Goal: Transaction & Acquisition: Purchase product/service

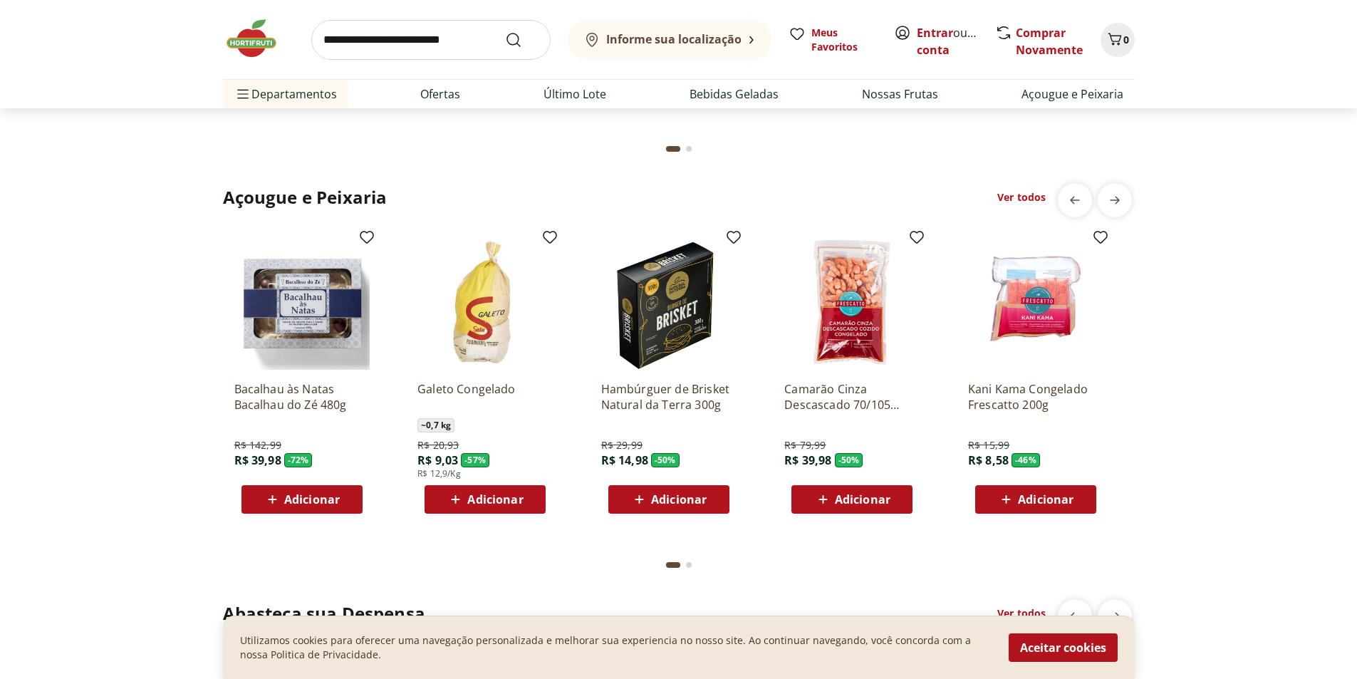
scroll to position [1923, 0]
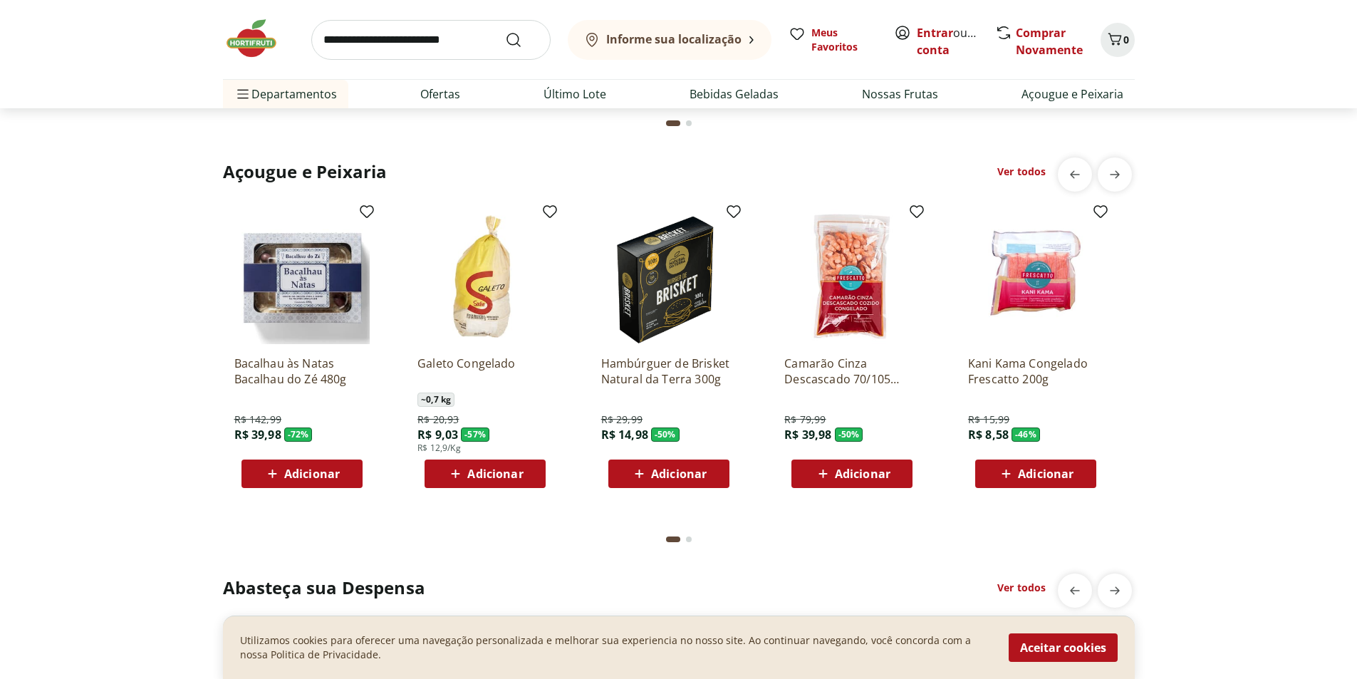
click at [851, 301] on img at bounding box center [851, 276] width 135 height 135
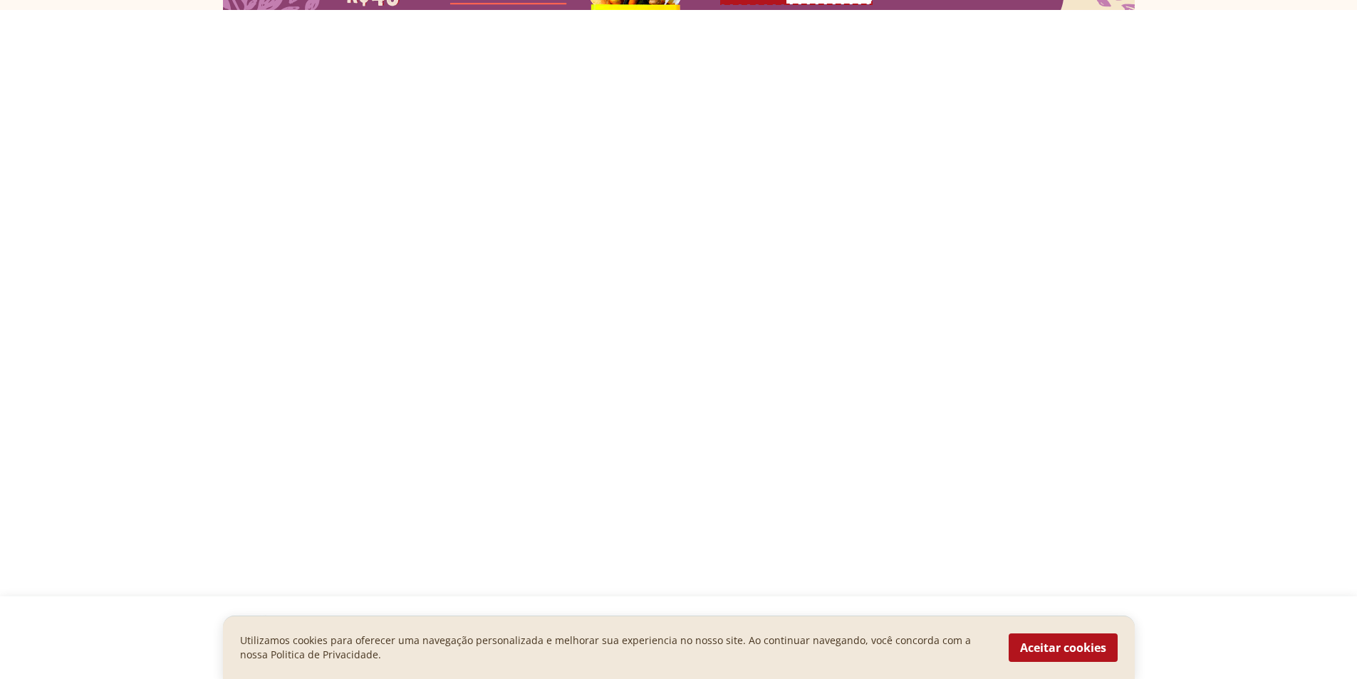
scroll to position [608, 0]
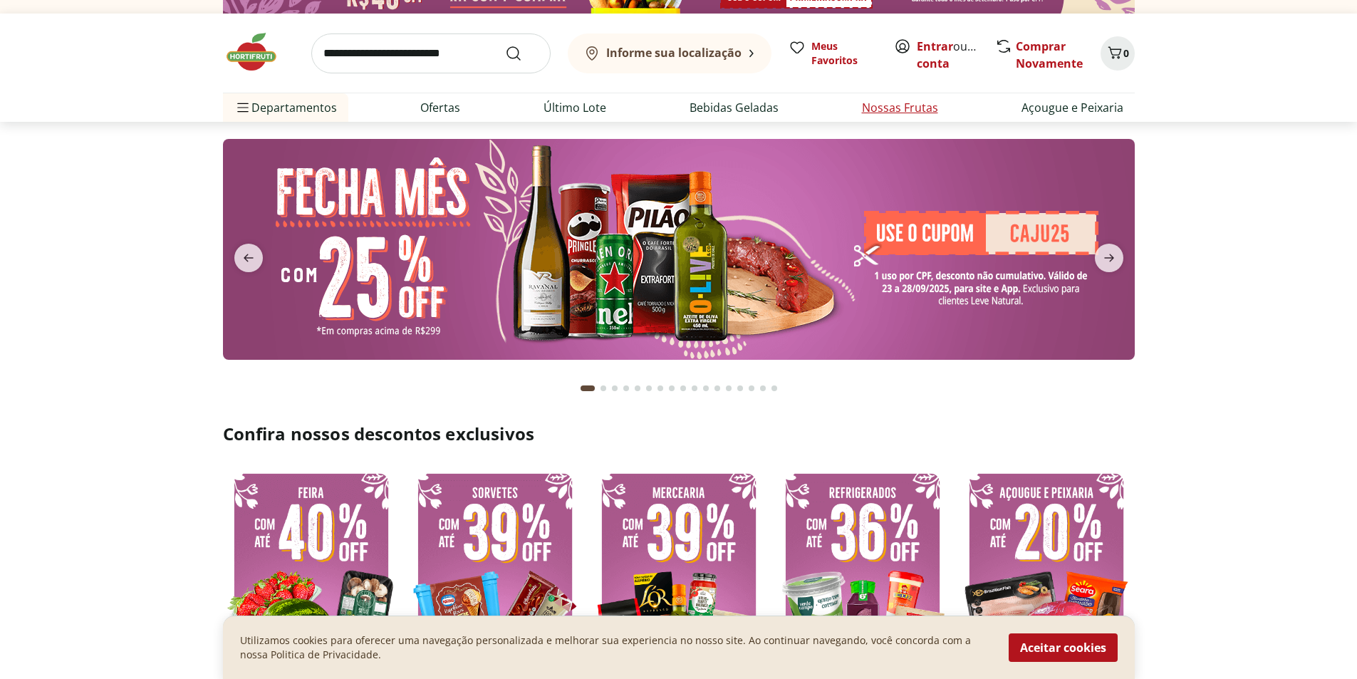
click at [903, 109] on link "Nossas Frutas" at bounding box center [900, 107] width 76 height 17
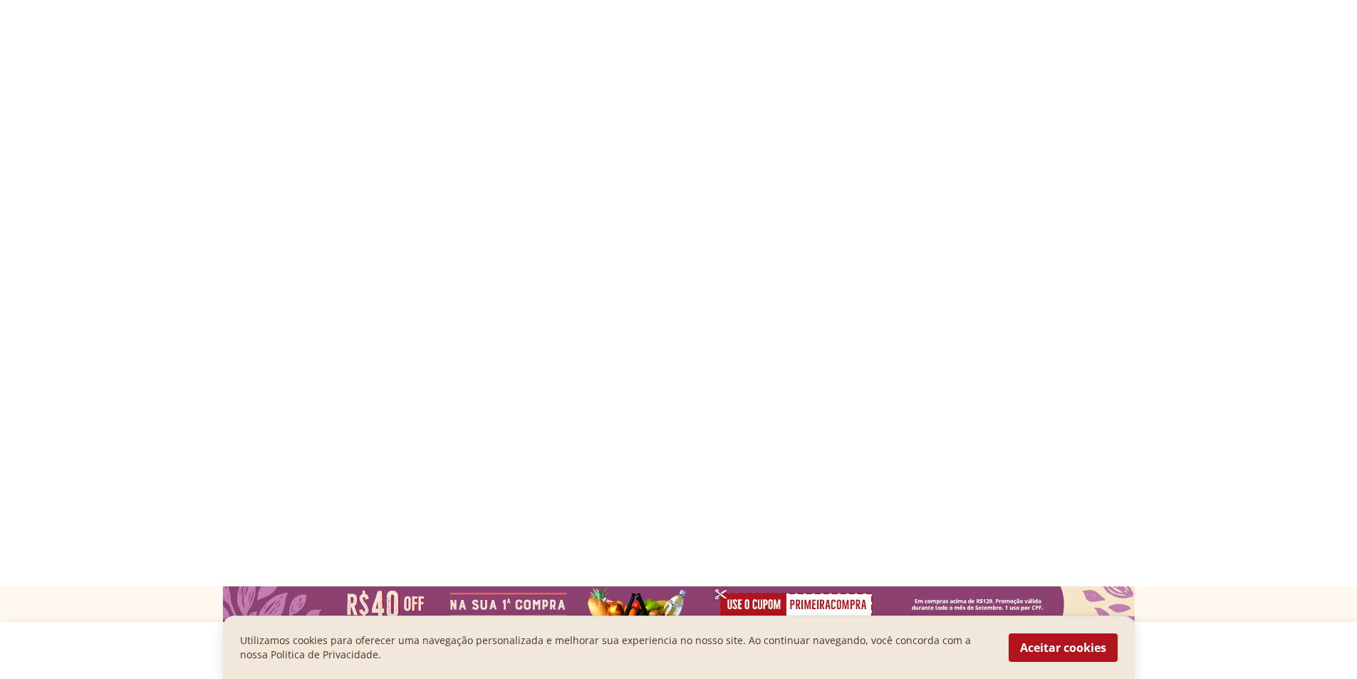
select select "**********"
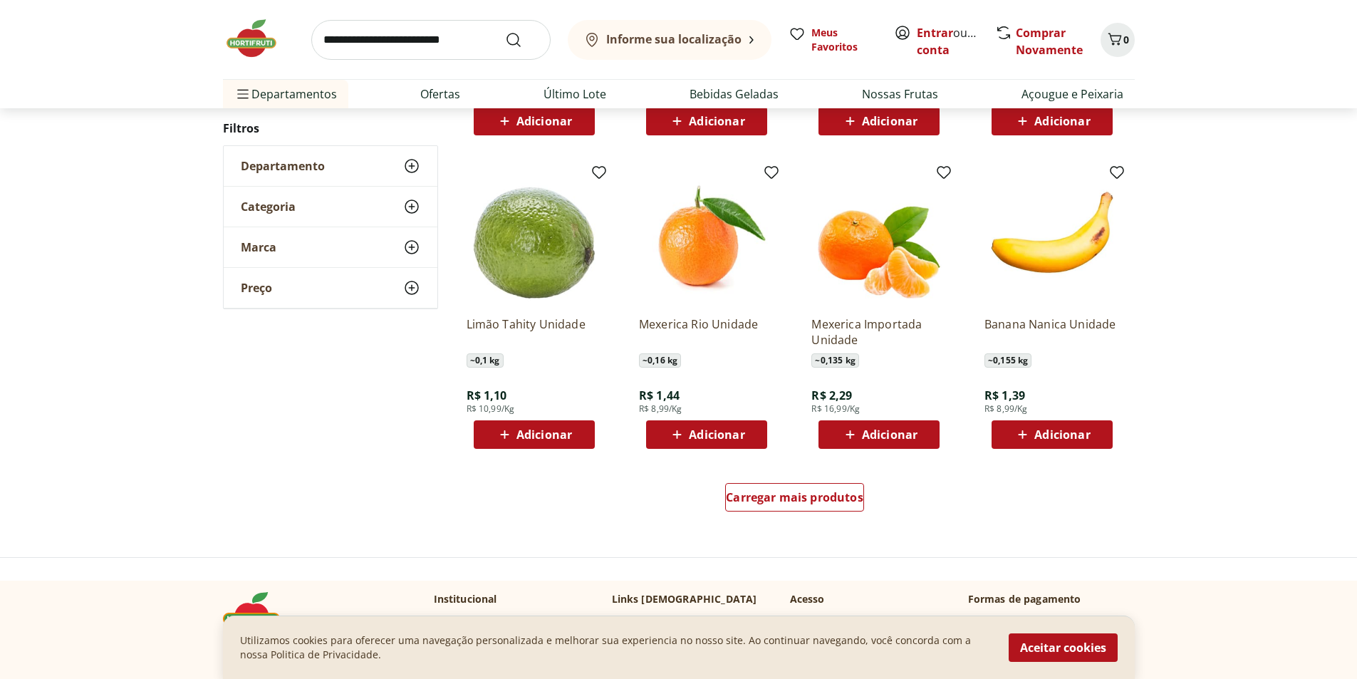
scroll to position [783, 0]
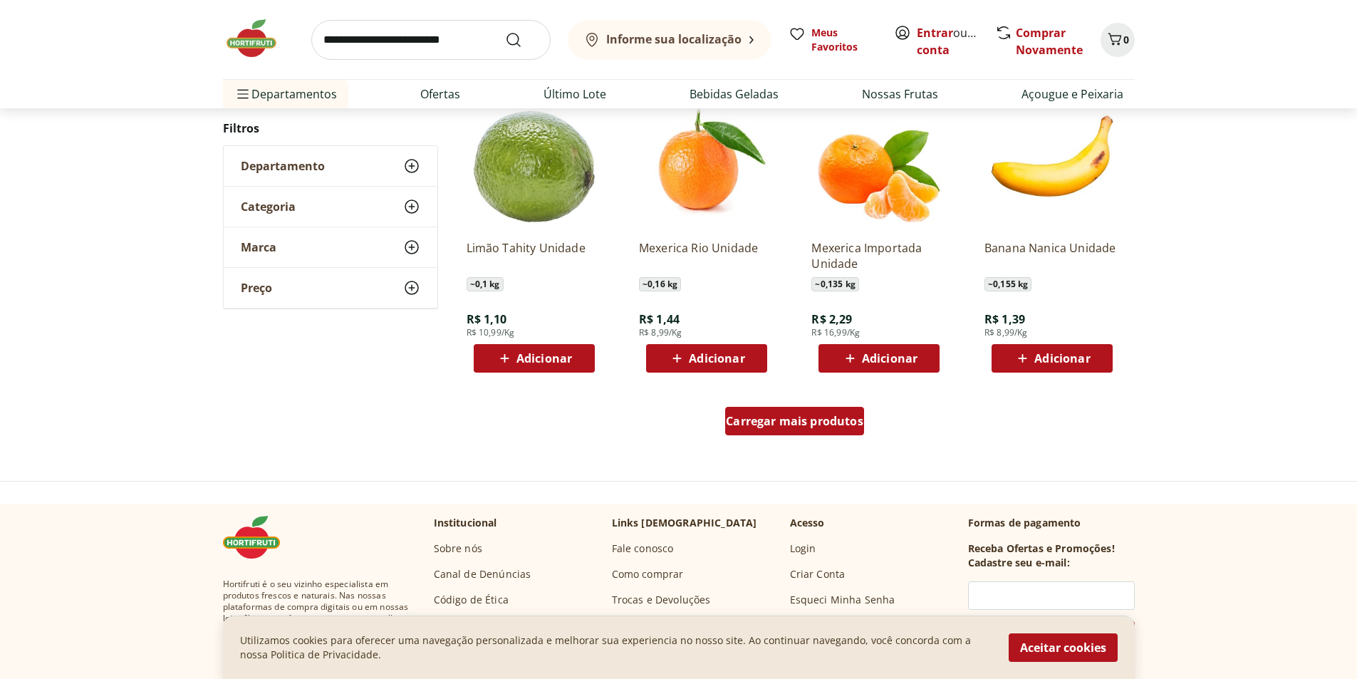
click at [820, 420] on span "Carregar mais produtos" at bounding box center [794, 420] width 137 height 11
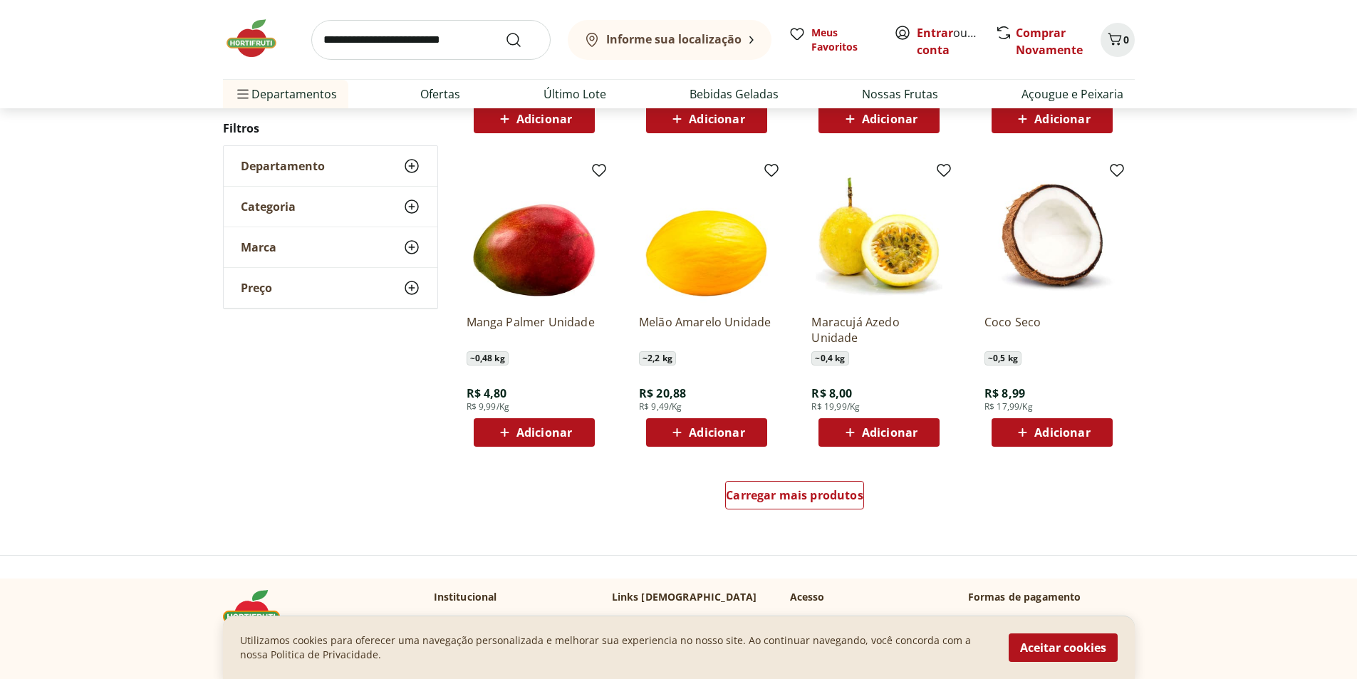
scroll to position [926, 0]
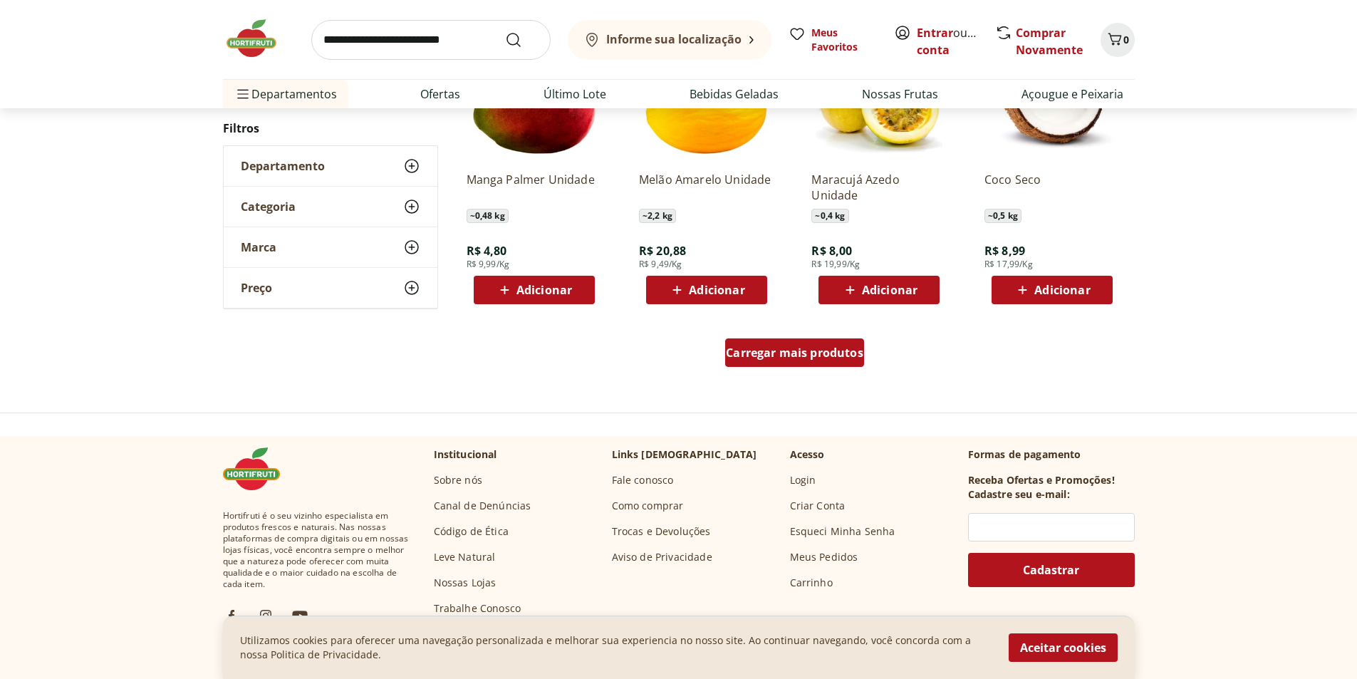
click at [845, 354] on span "Carregar mais produtos" at bounding box center [794, 352] width 137 height 11
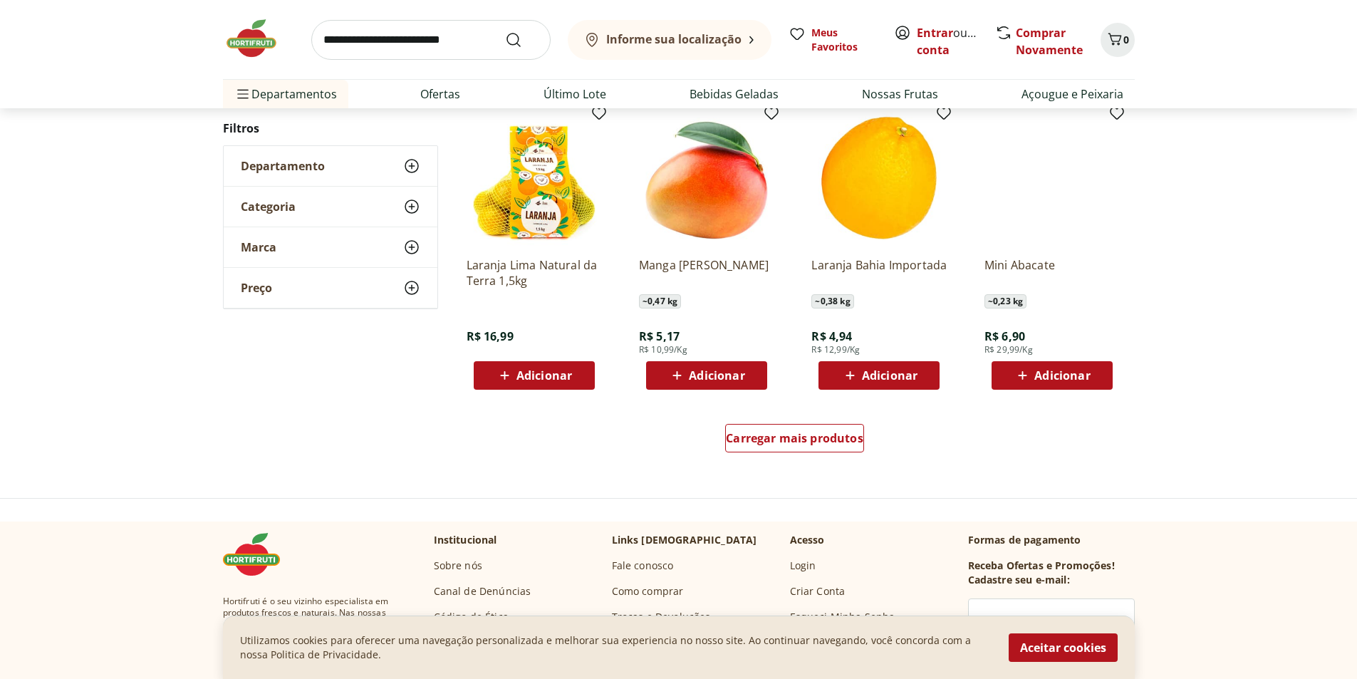
scroll to position [923, 0]
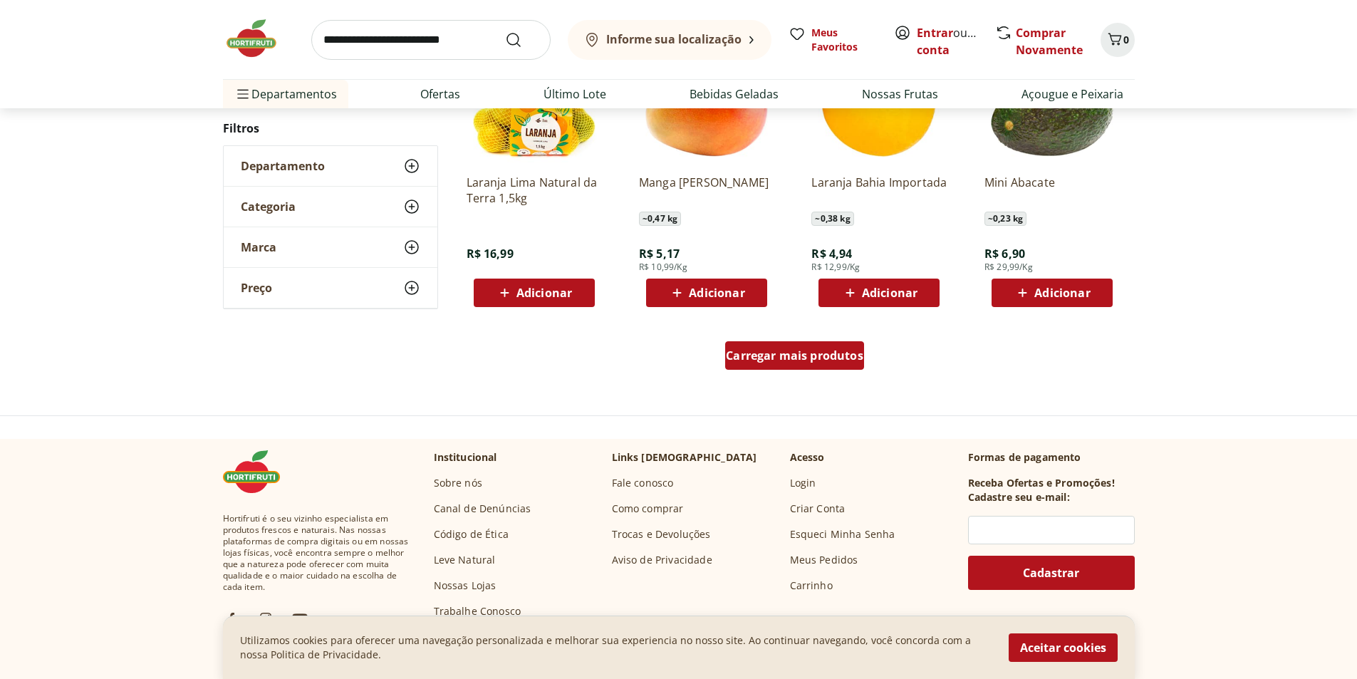
click at [816, 357] on span "Carregar mais produtos" at bounding box center [794, 355] width 137 height 11
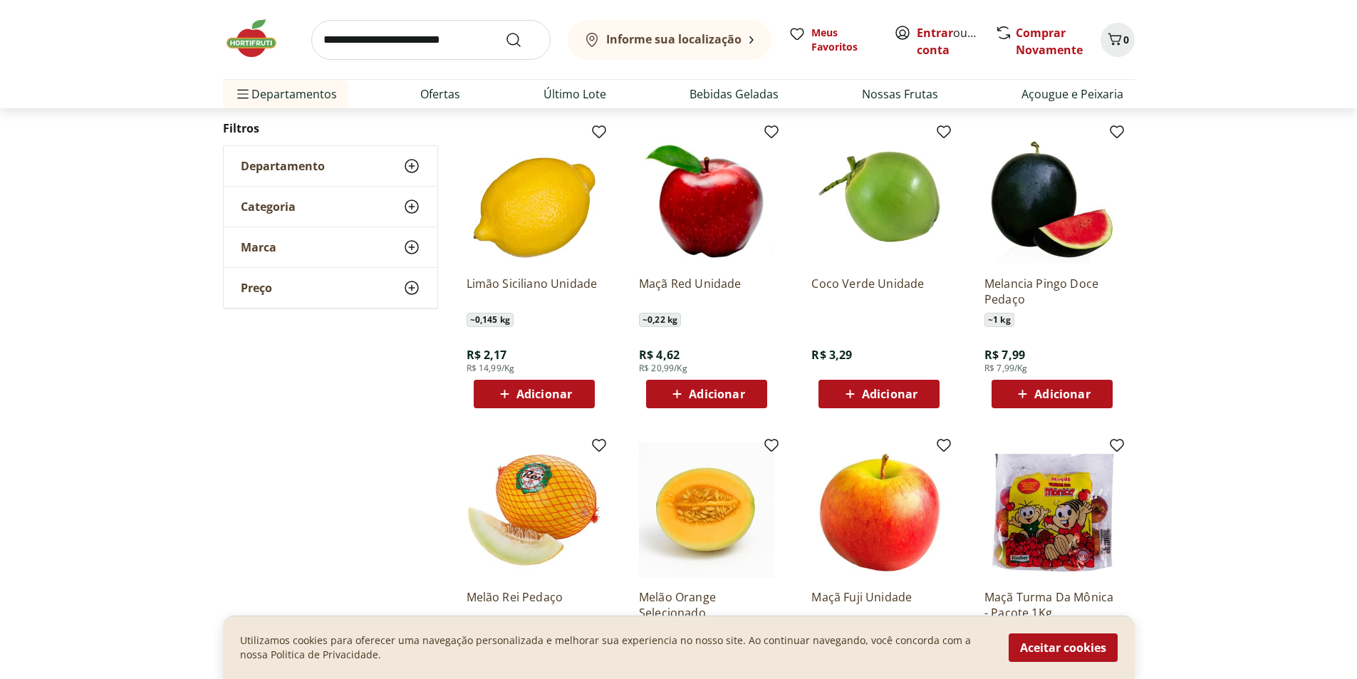
scroll to position [1208, 0]
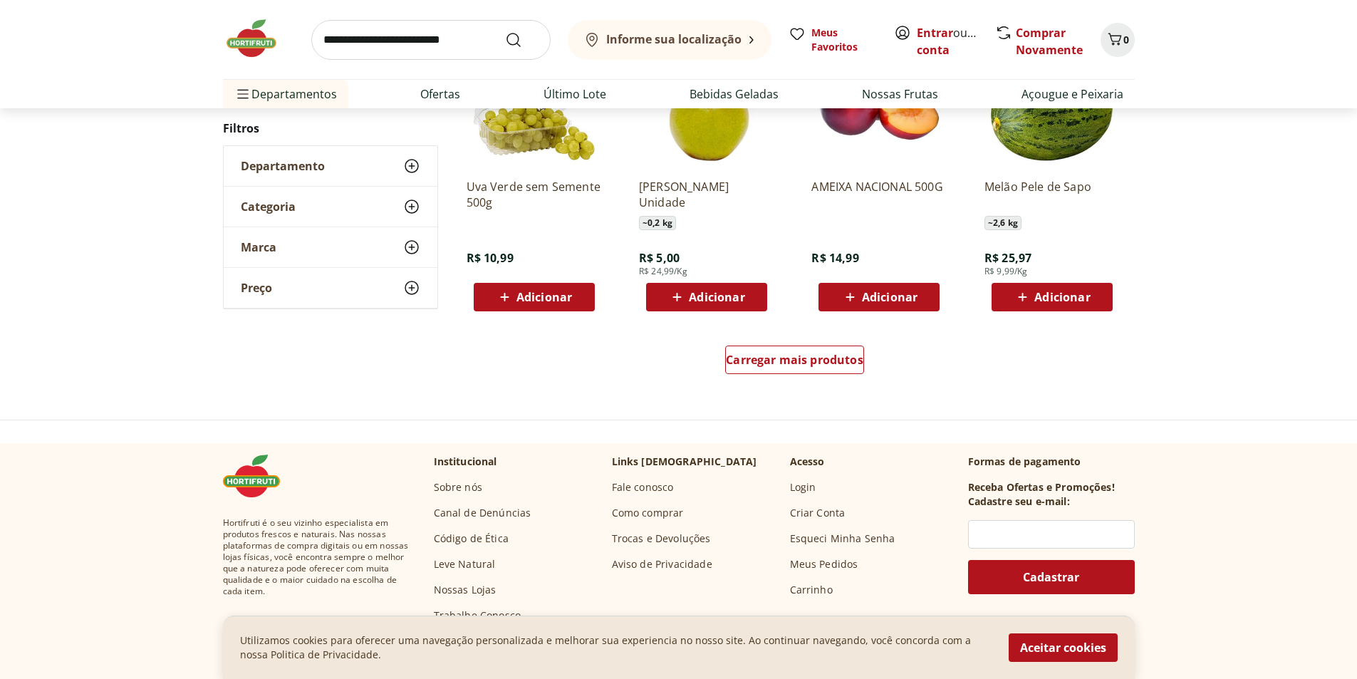
scroll to position [920, 0]
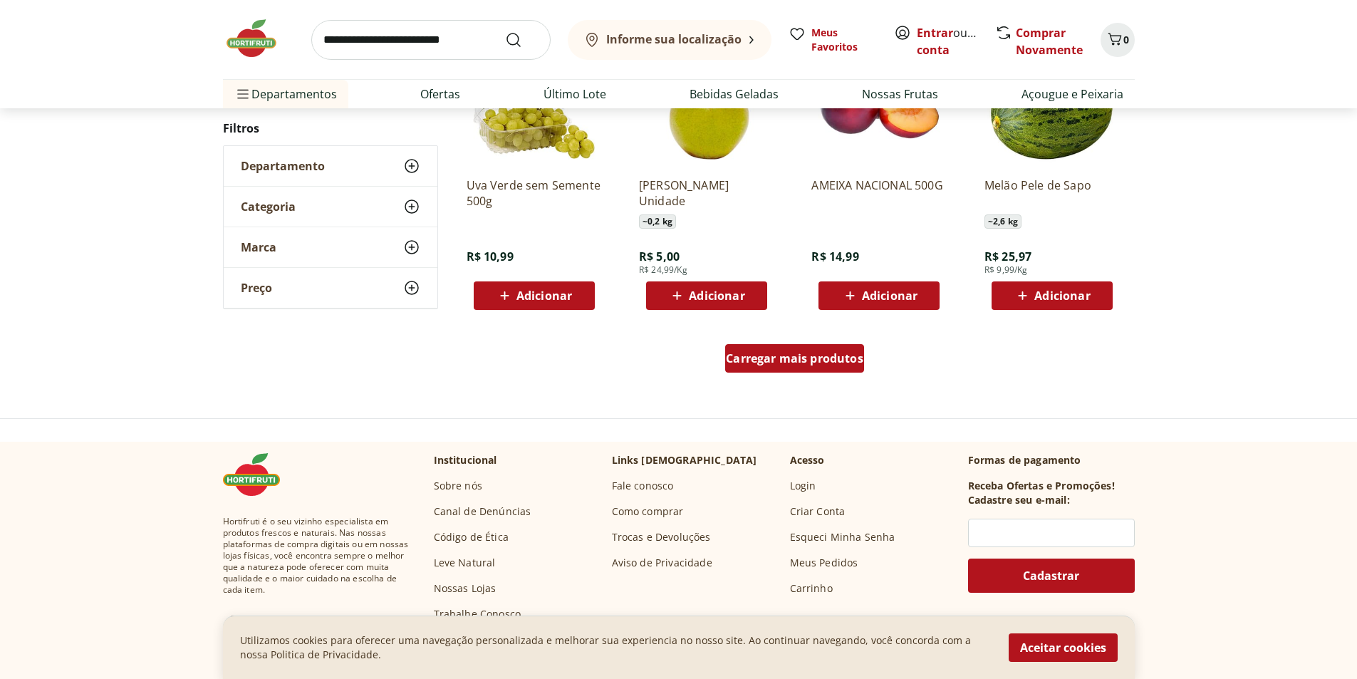
click at [804, 360] on span "Carregar mais produtos" at bounding box center [794, 358] width 137 height 11
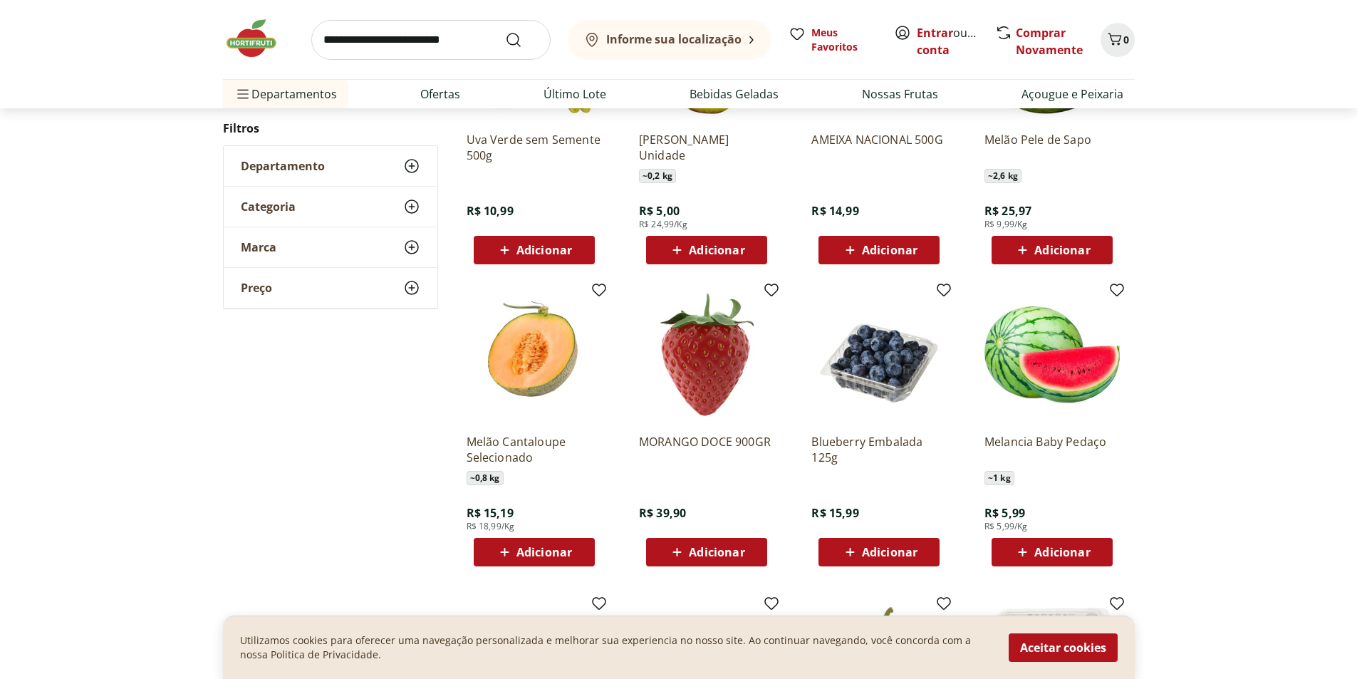
scroll to position [991, 0]
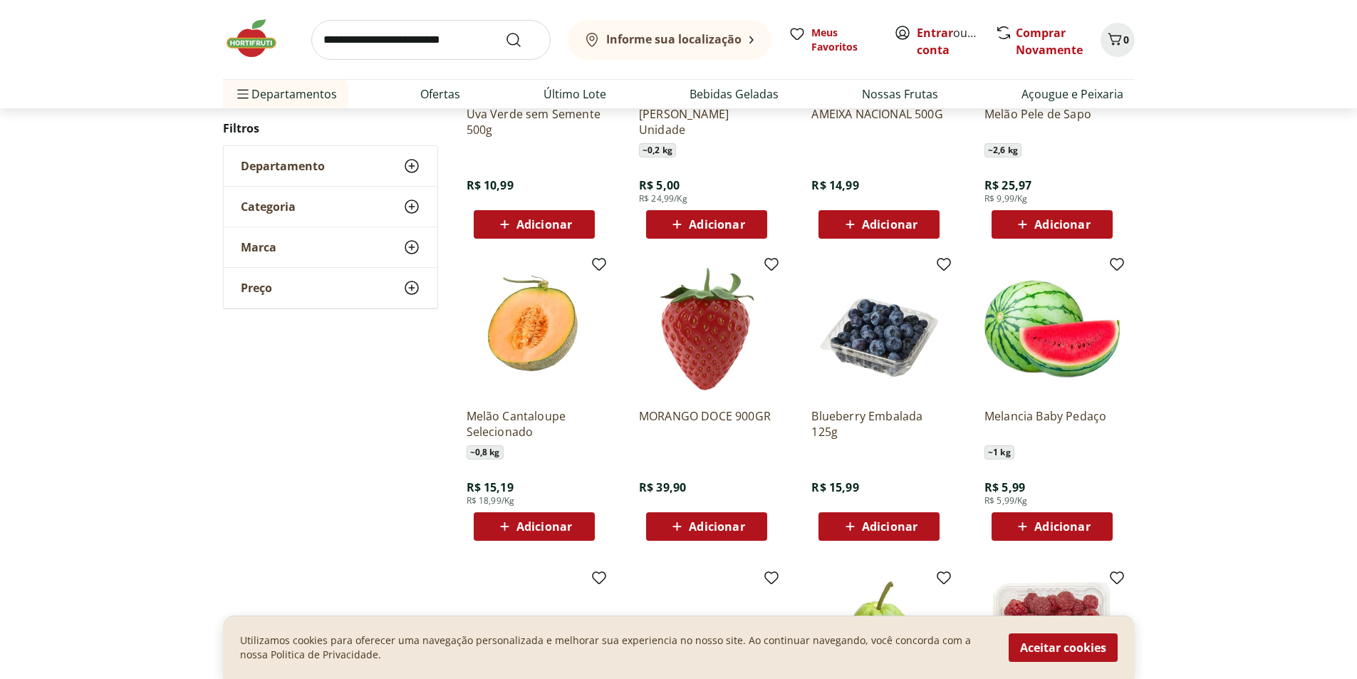
click at [872, 353] on img at bounding box center [878, 328] width 135 height 135
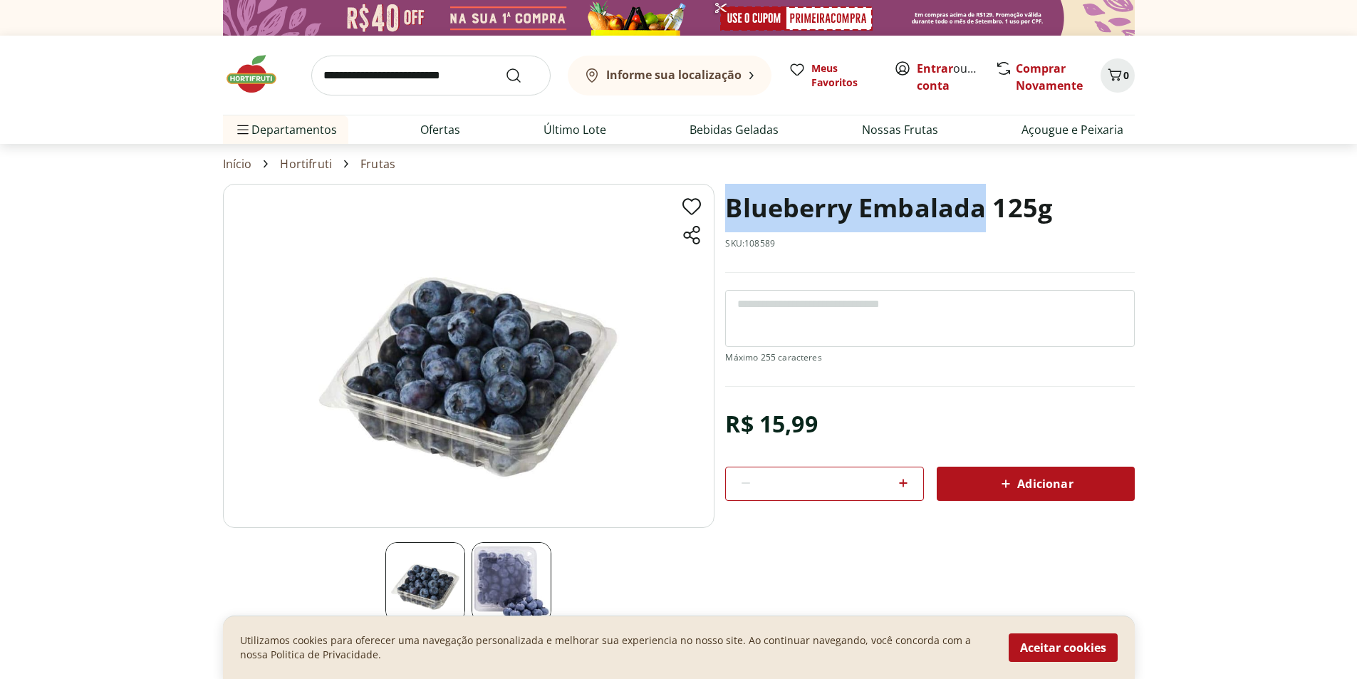
drag, startPoint x: 726, startPoint y: 207, endPoint x: 986, endPoint y: 221, distance: 260.3
click at [986, 221] on h1 "Blueberry Embalada 125g" at bounding box center [888, 208] width 327 height 48
copy h1 "Blueberry Embalada"
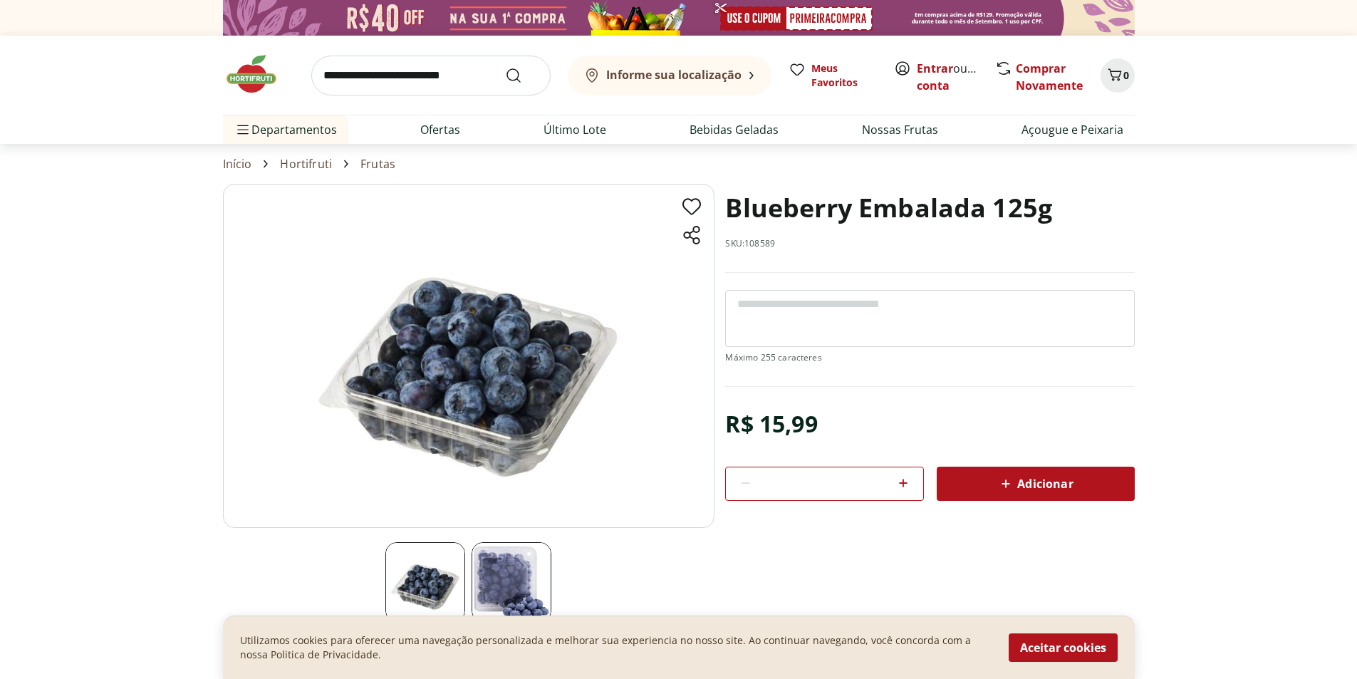
click at [1002, 489] on icon at bounding box center [1005, 483] width 17 height 17
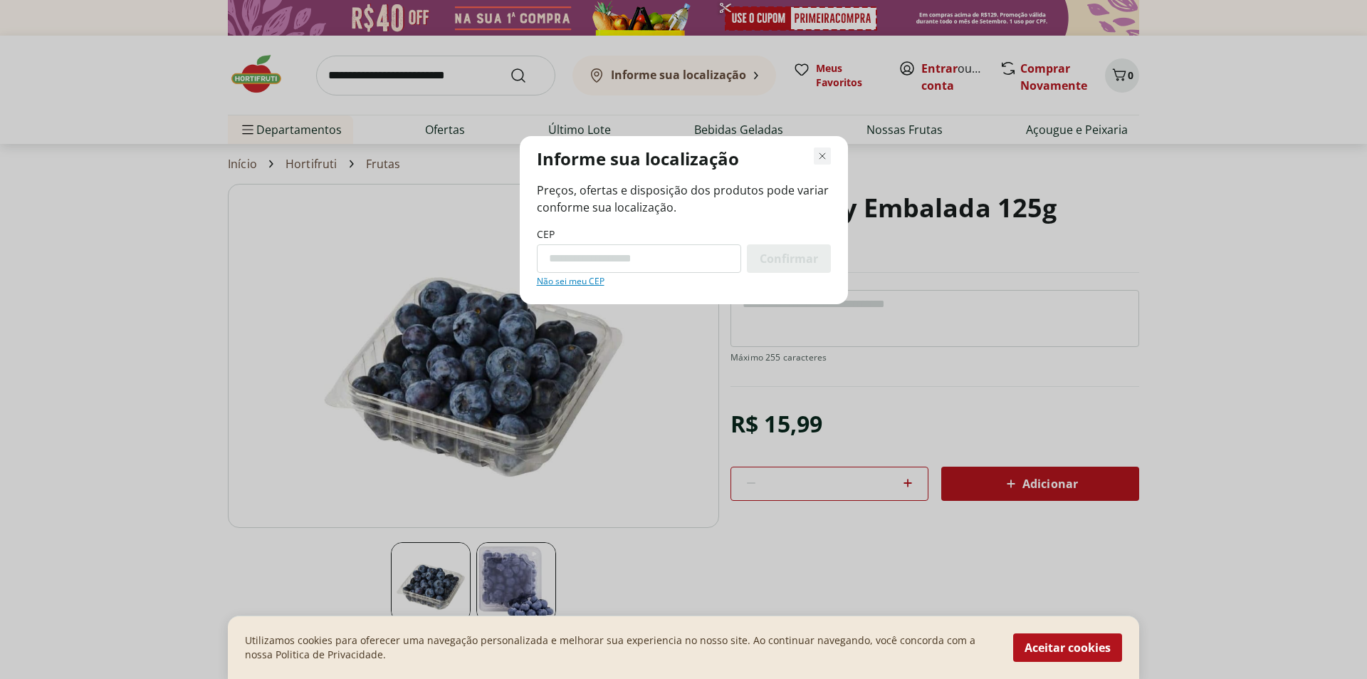
click at [823, 157] on use "Fechar modal de regionalização" at bounding box center [823, 156] width 10 height 10
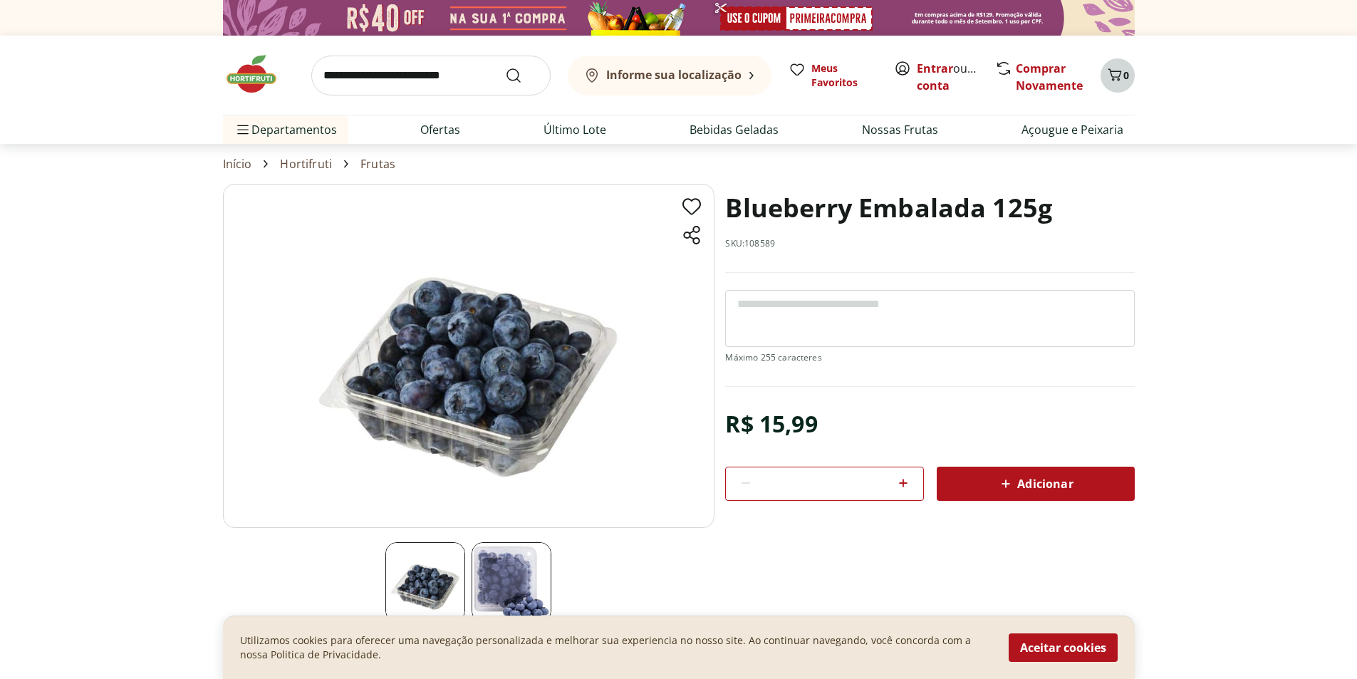
click at [1118, 71] on icon "Carrinho" at bounding box center [1114, 74] width 14 height 12
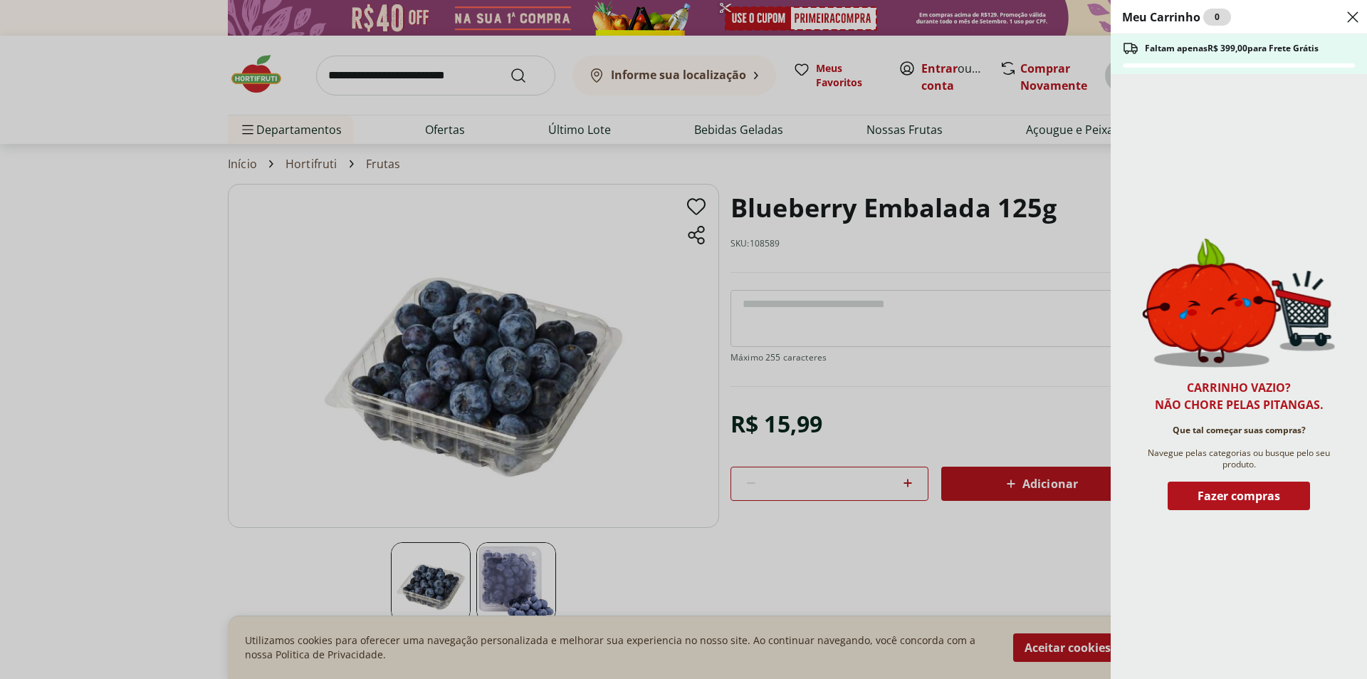
click at [1118, 71] on div "Faltam apenas R$ 399,00 para Frete Grátis" at bounding box center [1239, 54] width 256 height 40
click at [974, 563] on div "Meu Carrinho 0 Faltam apenas R$ 399,00 para Frete Grátis Carrinho vazio? Não ch…" at bounding box center [683, 339] width 1367 height 679
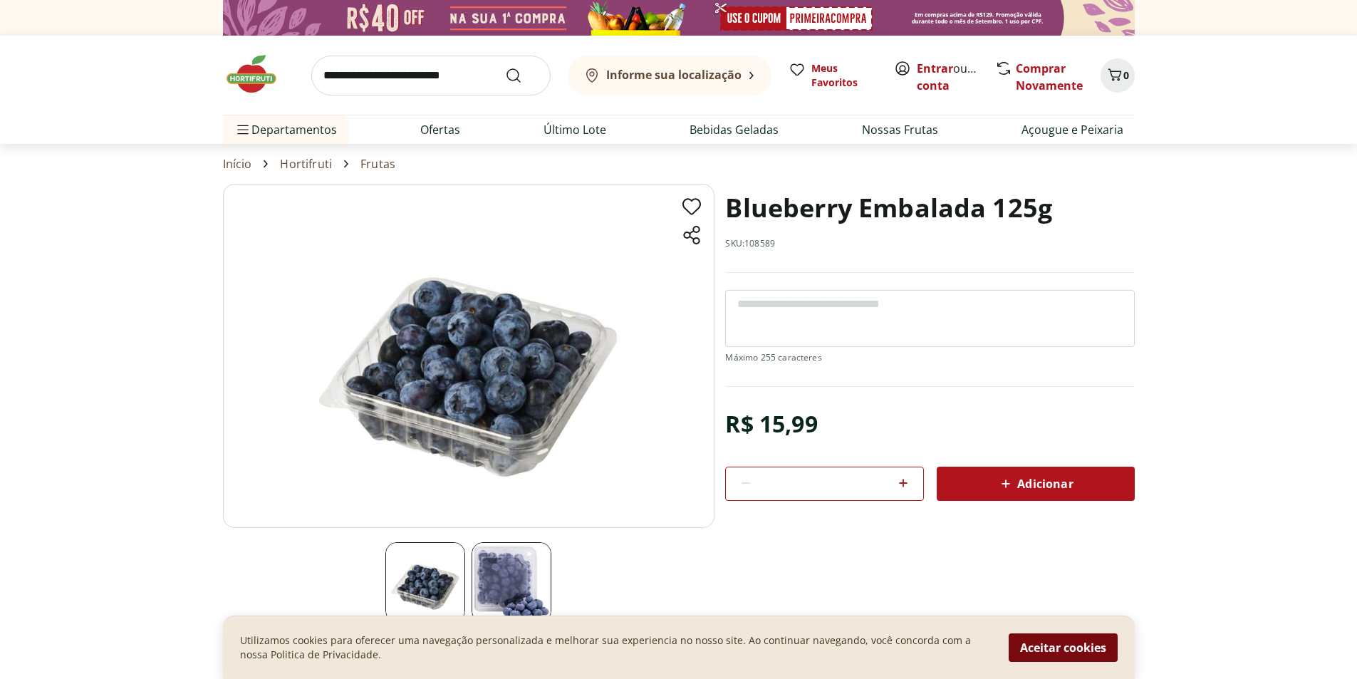
click at [1067, 645] on button "Aceitar cookies" at bounding box center [1062, 647] width 109 height 28
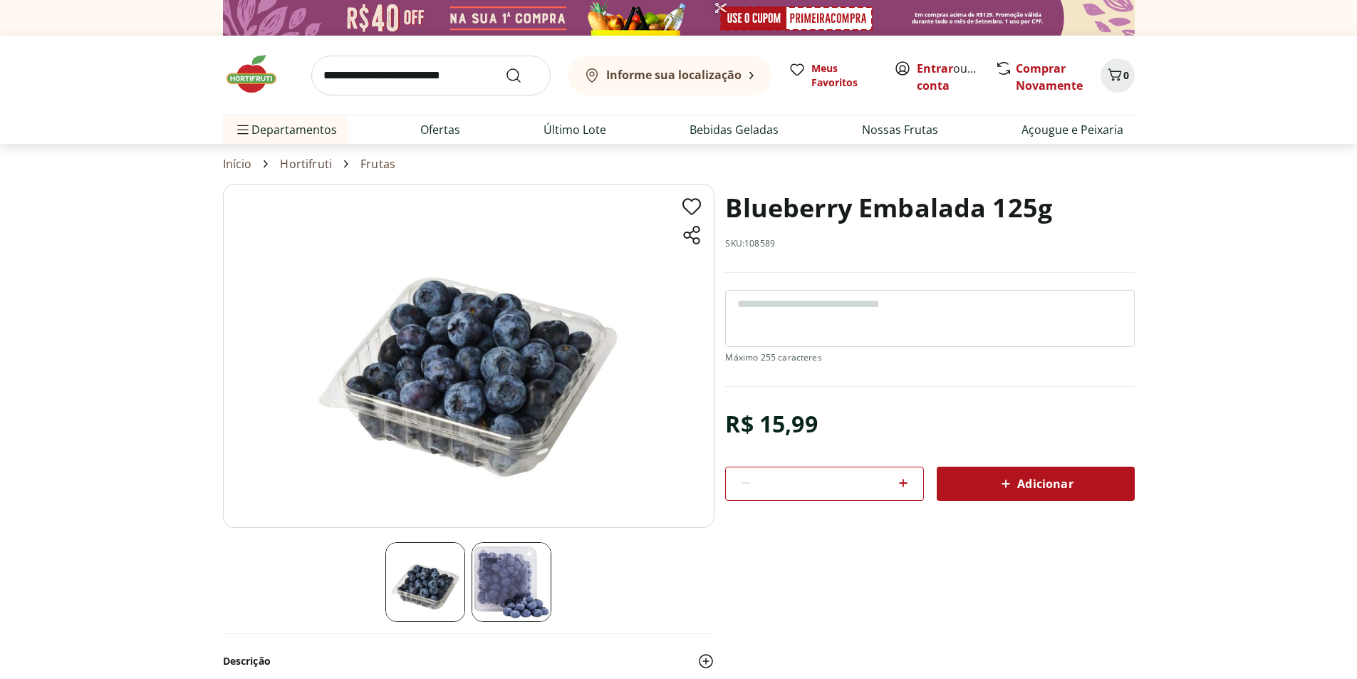
click at [1058, 486] on span "Adicionar" at bounding box center [1034, 483] width 75 height 17
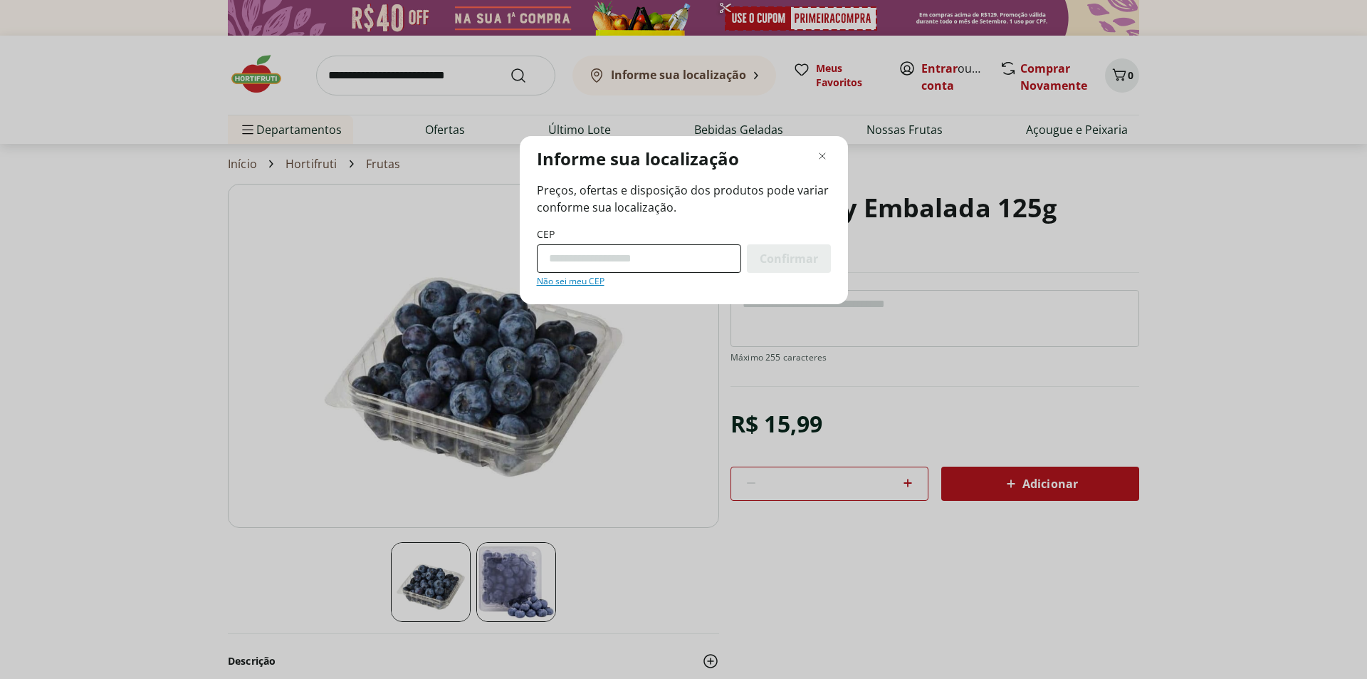
click at [697, 261] on input "CEP" at bounding box center [639, 258] width 204 height 28
click at [622, 258] on input "CEP" at bounding box center [639, 258] width 204 height 28
paste input "*********"
click at [807, 262] on span "Confirmar" at bounding box center [789, 258] width 58 height 11
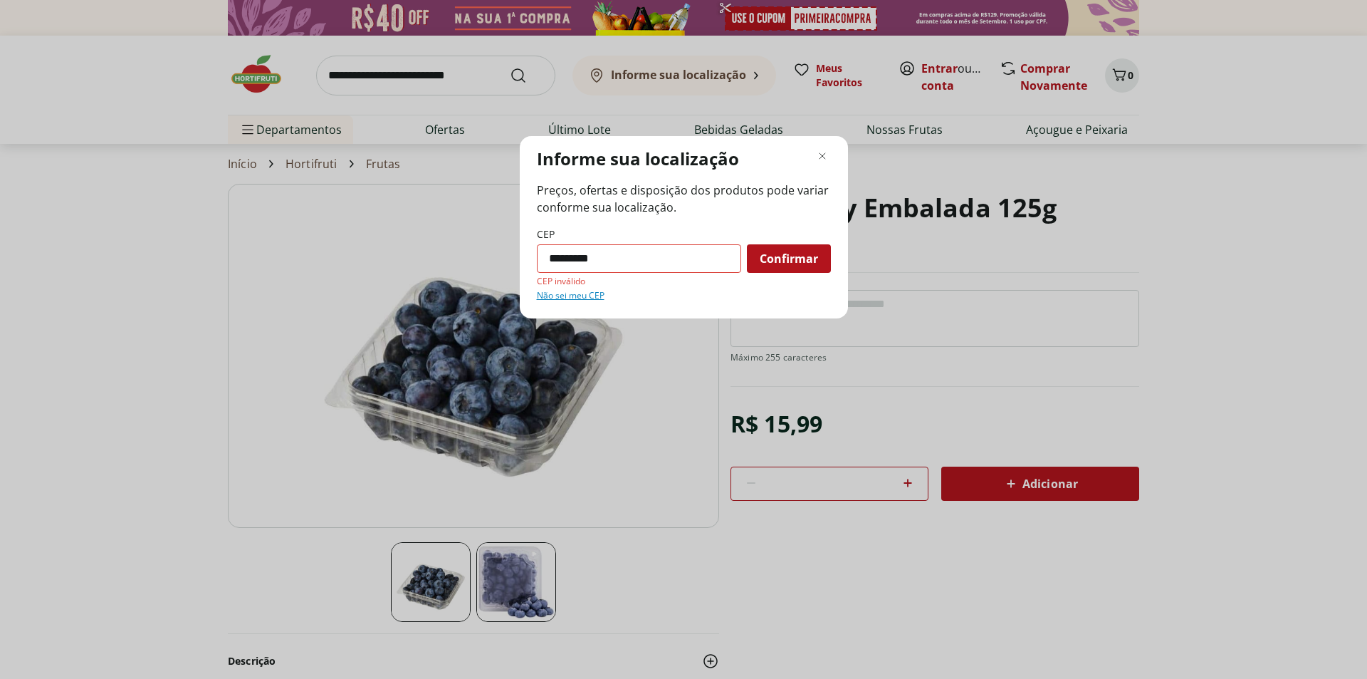
click at [803, 264] on span "Confirmar" at bounding box center [789, 258] width 58 height 11
click at [618, 261] on input "*********" at bounding box center [639, 258] width 204 height 28
type input "*********"
click at [747, 244] on button "Confirmar" at bounding box center [789, 258] width 84 height 28
click at [786, 262] on span "Confirmar" at bounding box center [789, 258] width 58 height 11
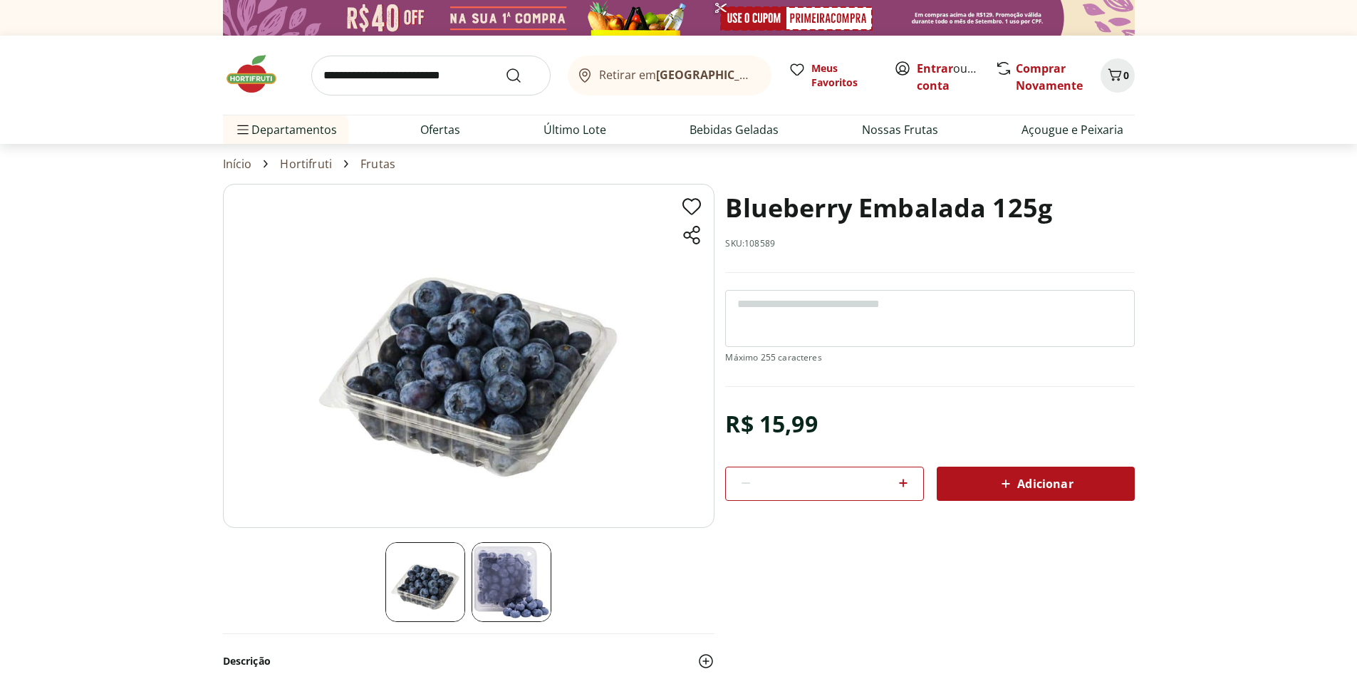
click at [1028, 489] on span "Adicionar" at bounding box center [1034, 483] width 75 height 17
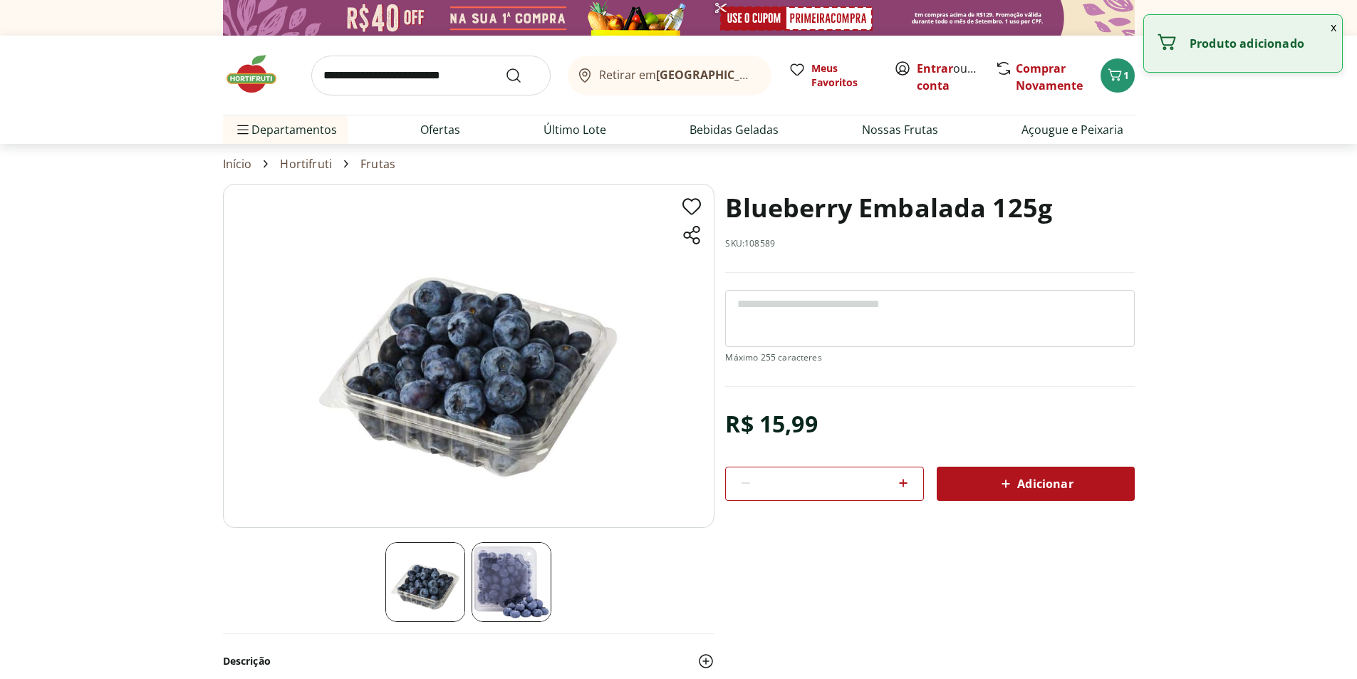
select select "**********"
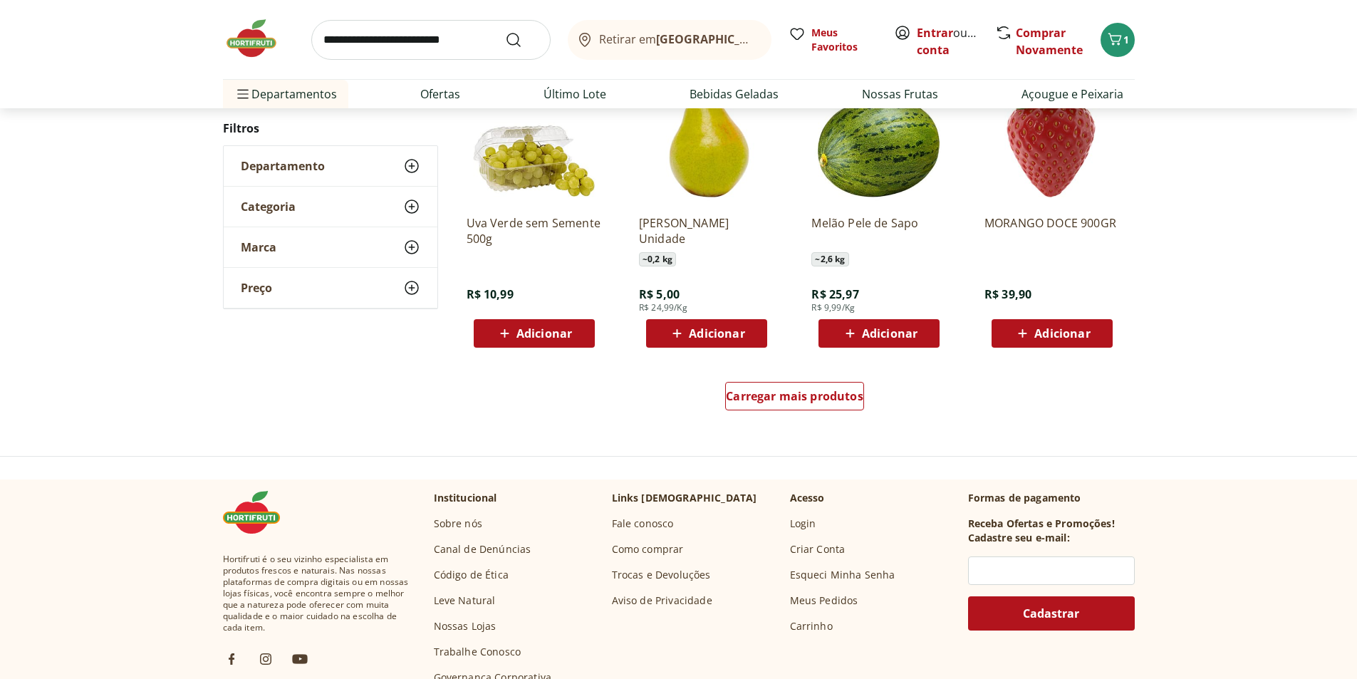
scroll to position [1490, 0]
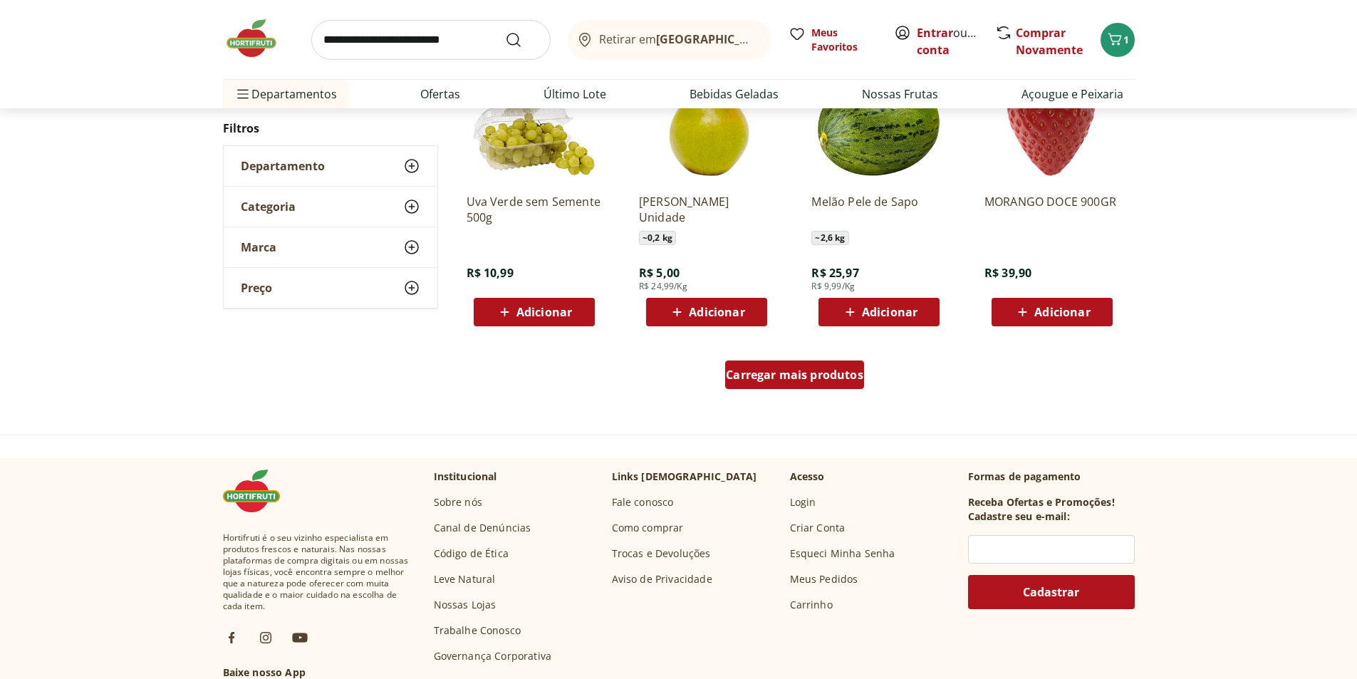
click at [804, 380] on span "Carregar mais produtos" at bounding box center [794, 374] width 137 height 11
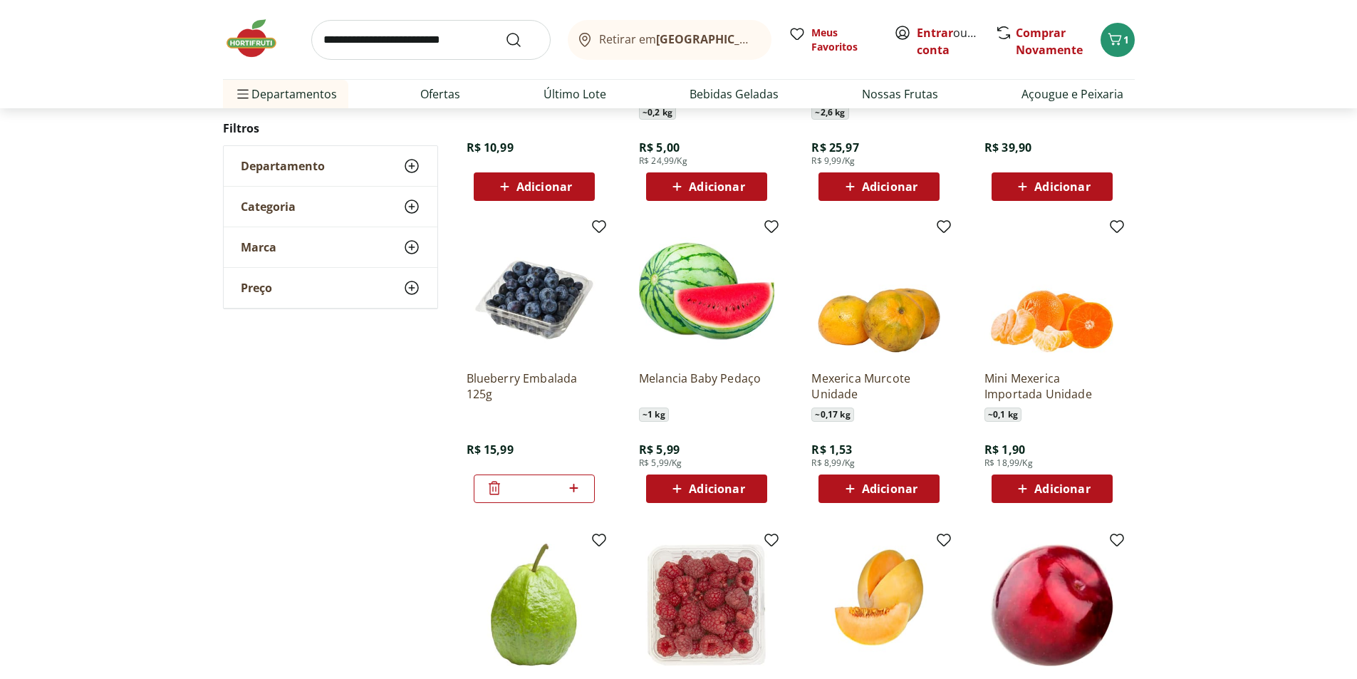
scroll to position [1704, 0]
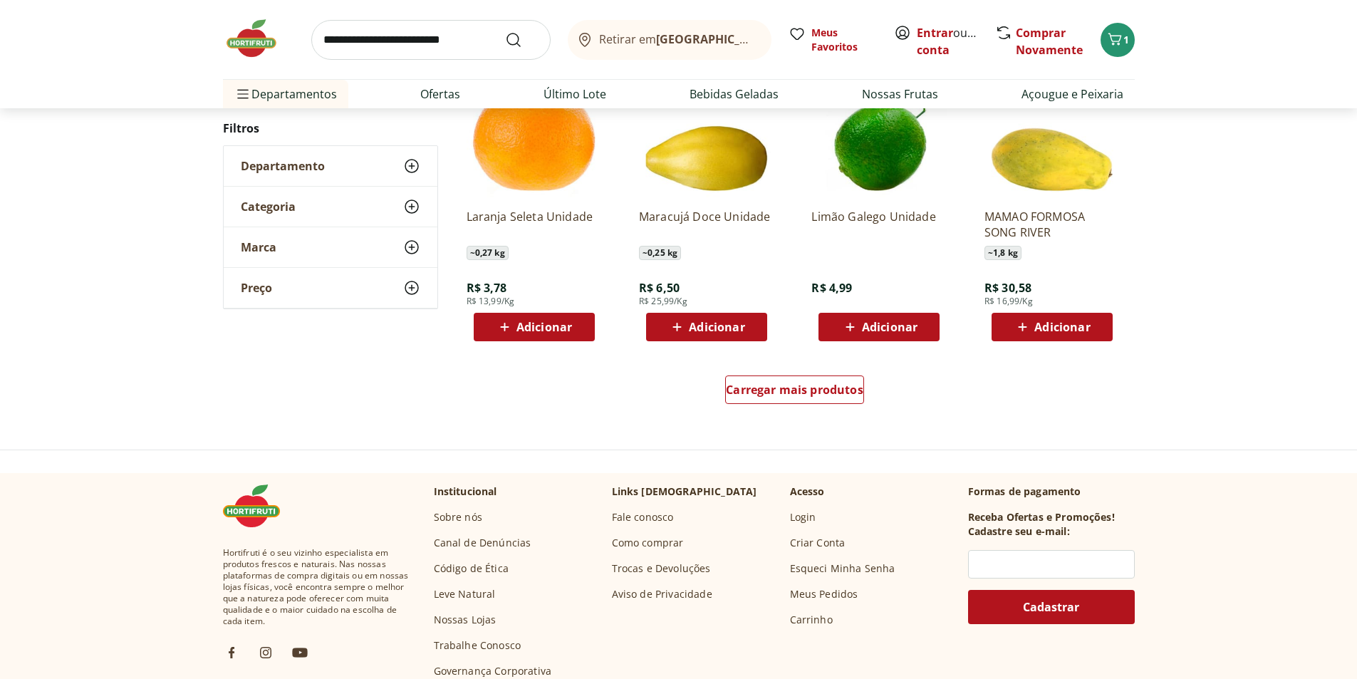
scroll to position [1487, 0]
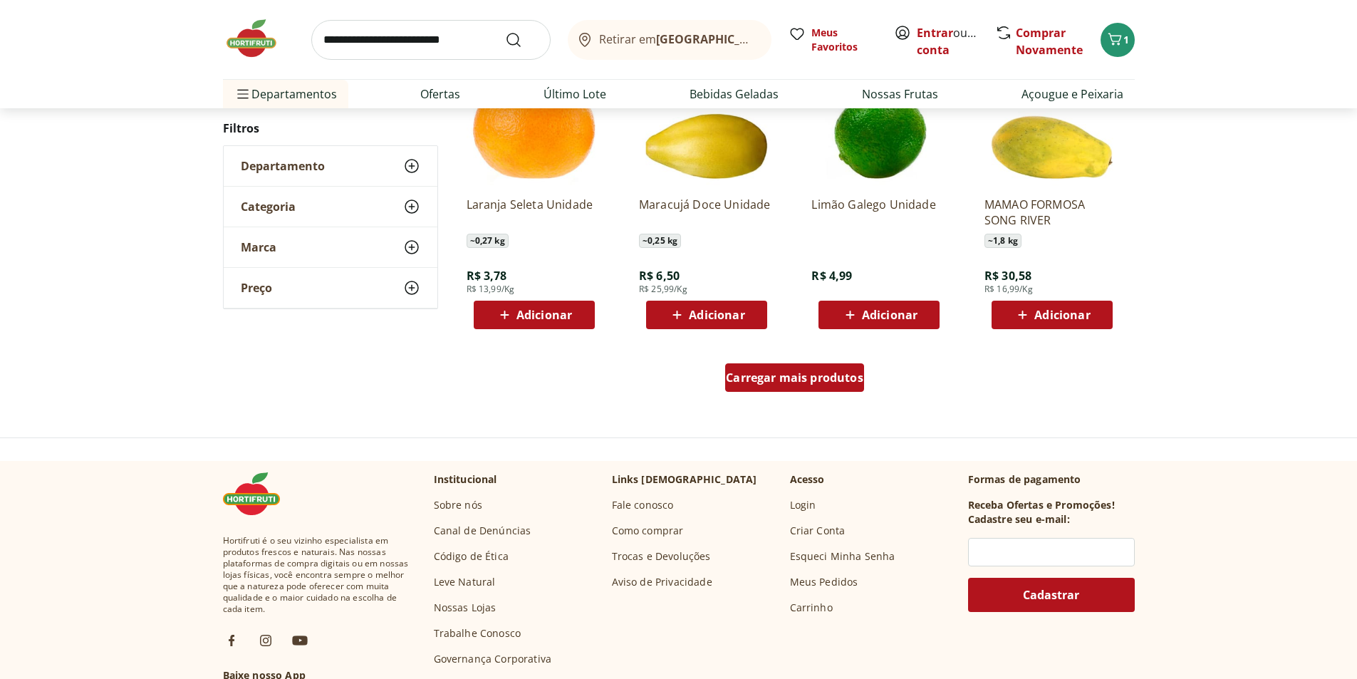
click at [801, 375] on span "Carregar mais produtos" at bounding box center [794, 377] width 137 height 11
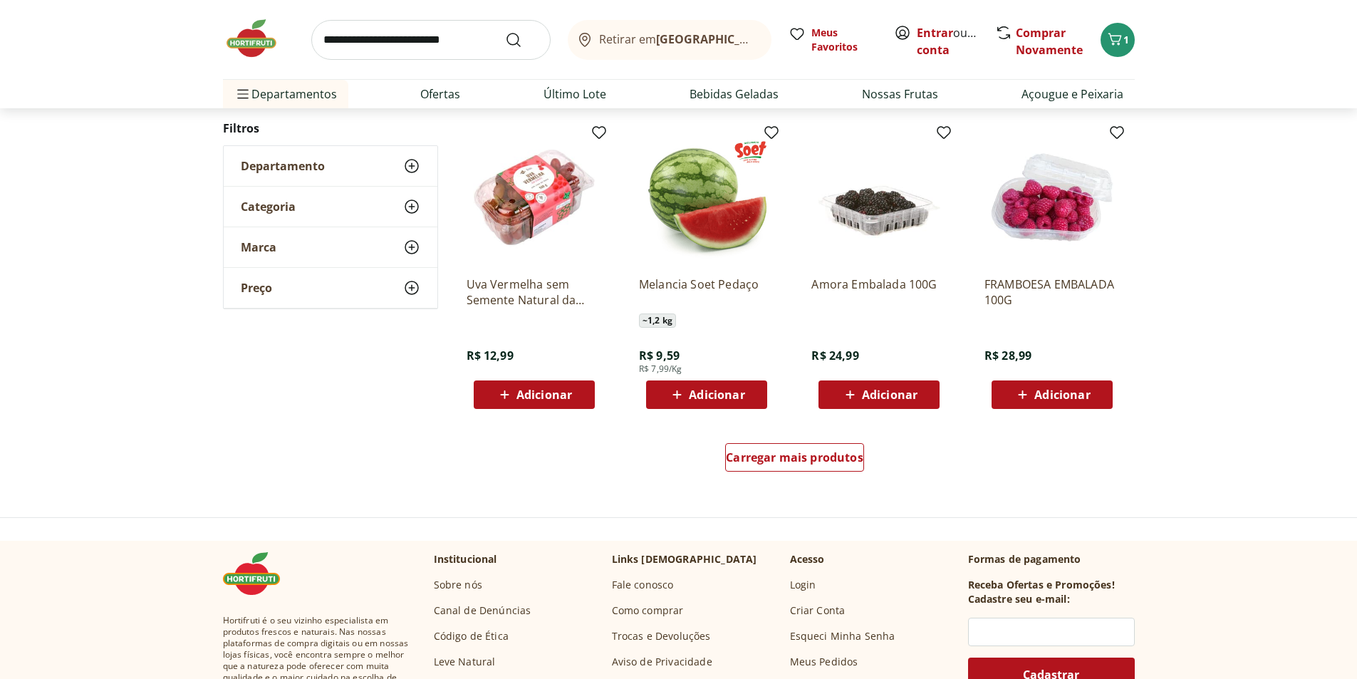
scroll to position [1413, 0]
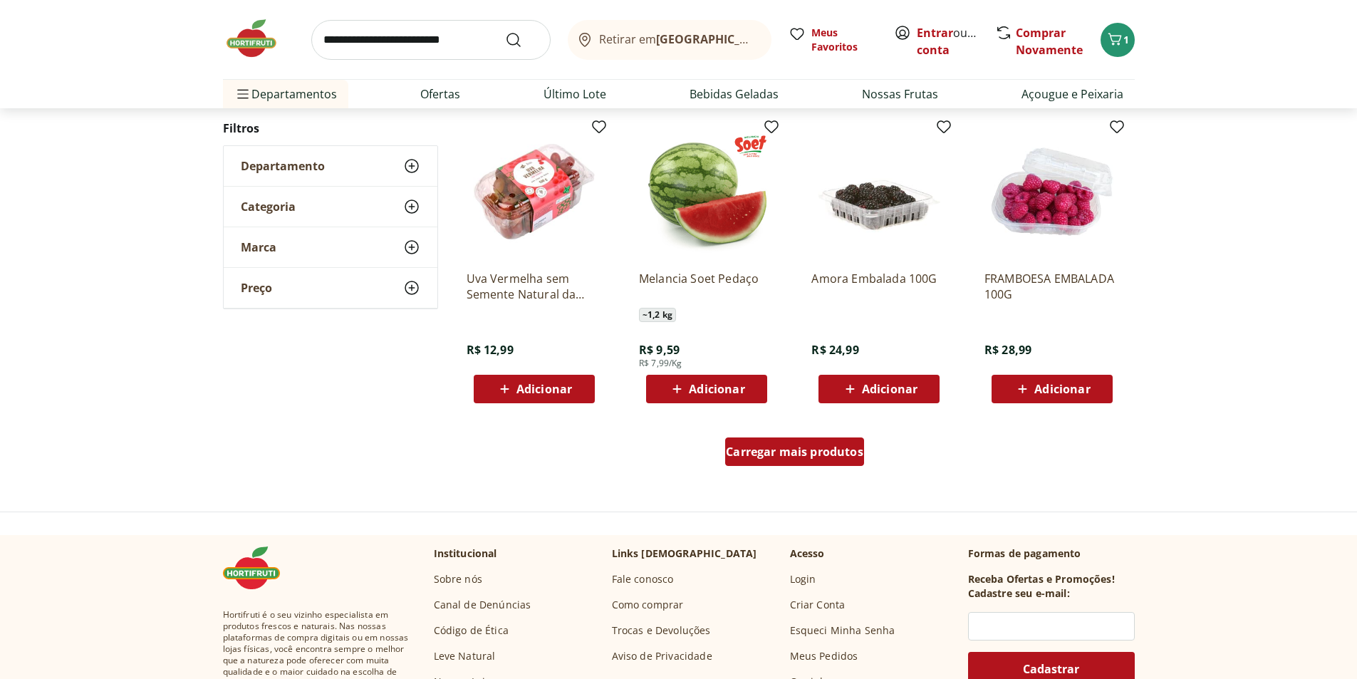
click at [793, 439] on div "Carregar mais produtos" at bounding box center [794, 451] width 139 height 28
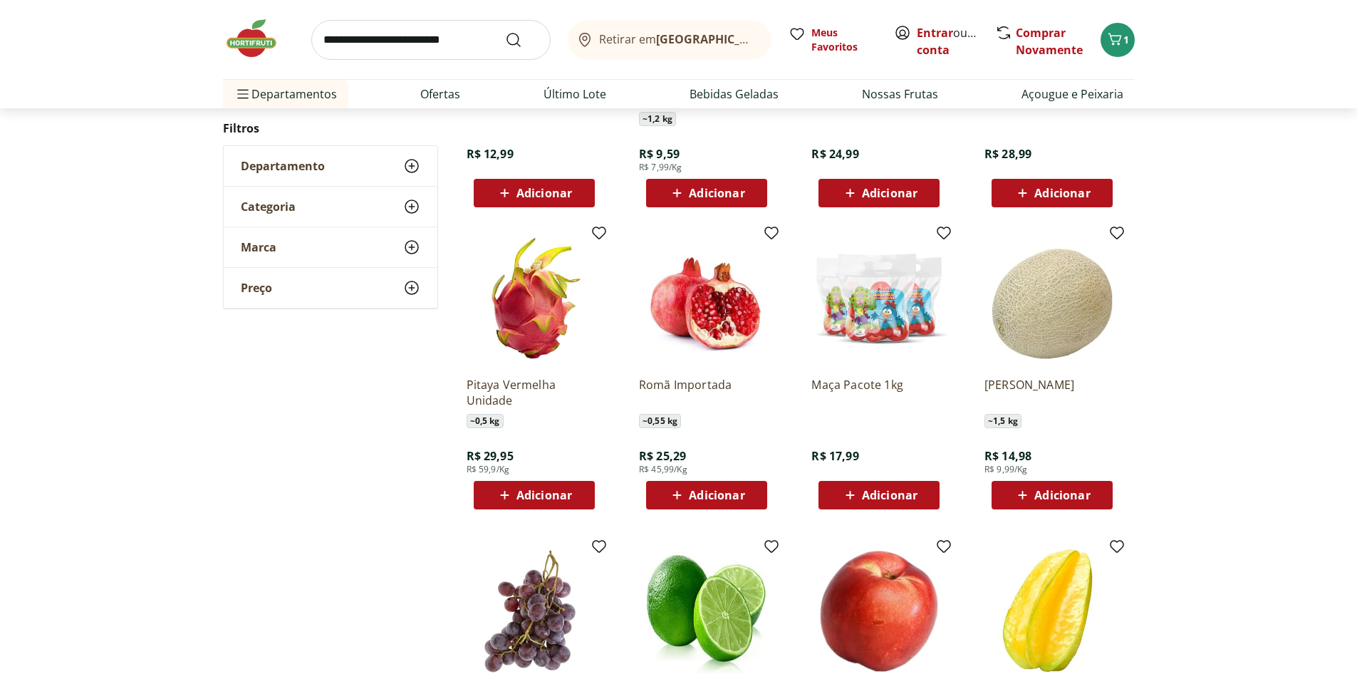
scroll to position [1627, 0]
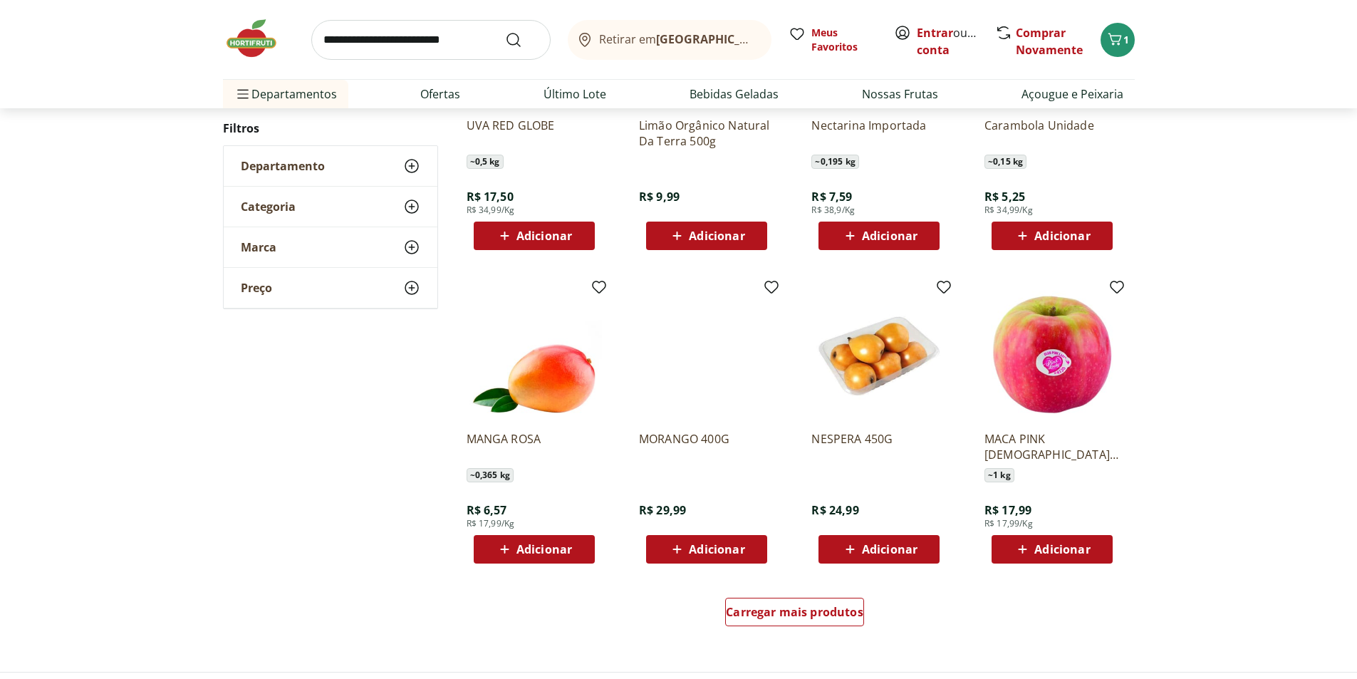
scroll to position [1268, 0]
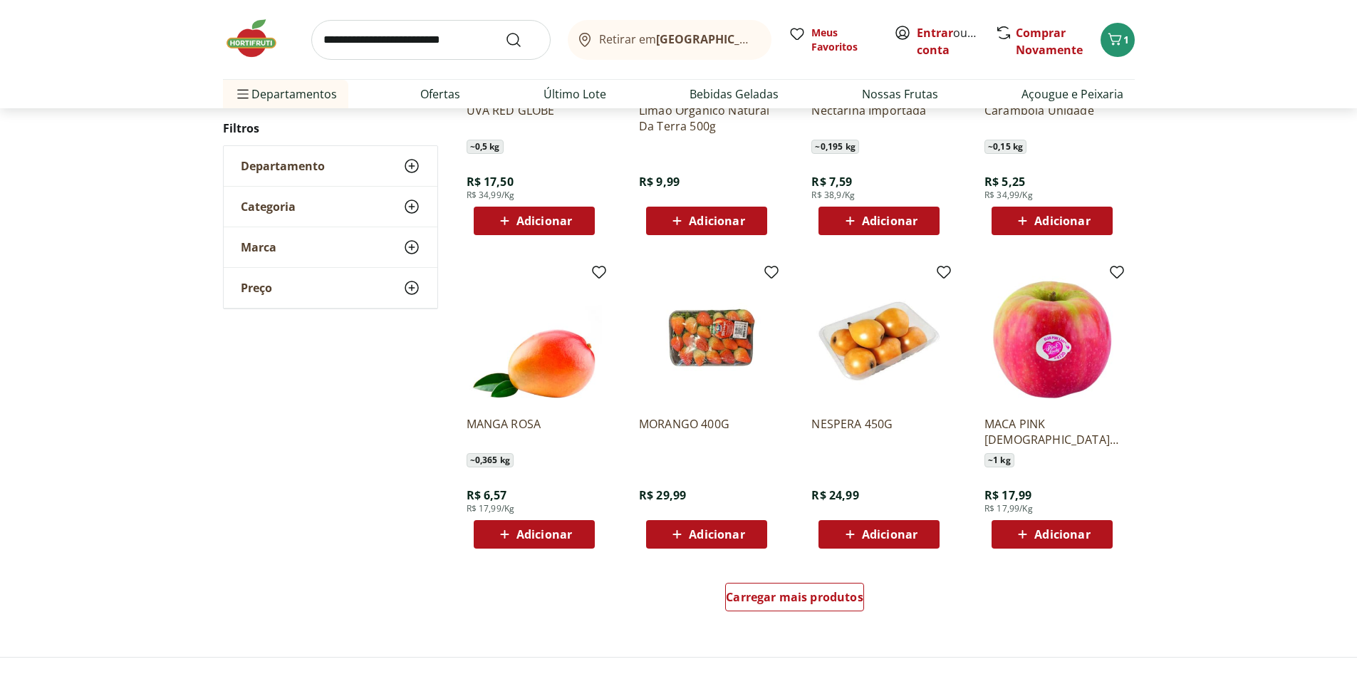
click at [858, 541] on icon at bounding box center [850, 534] width 18 height 17
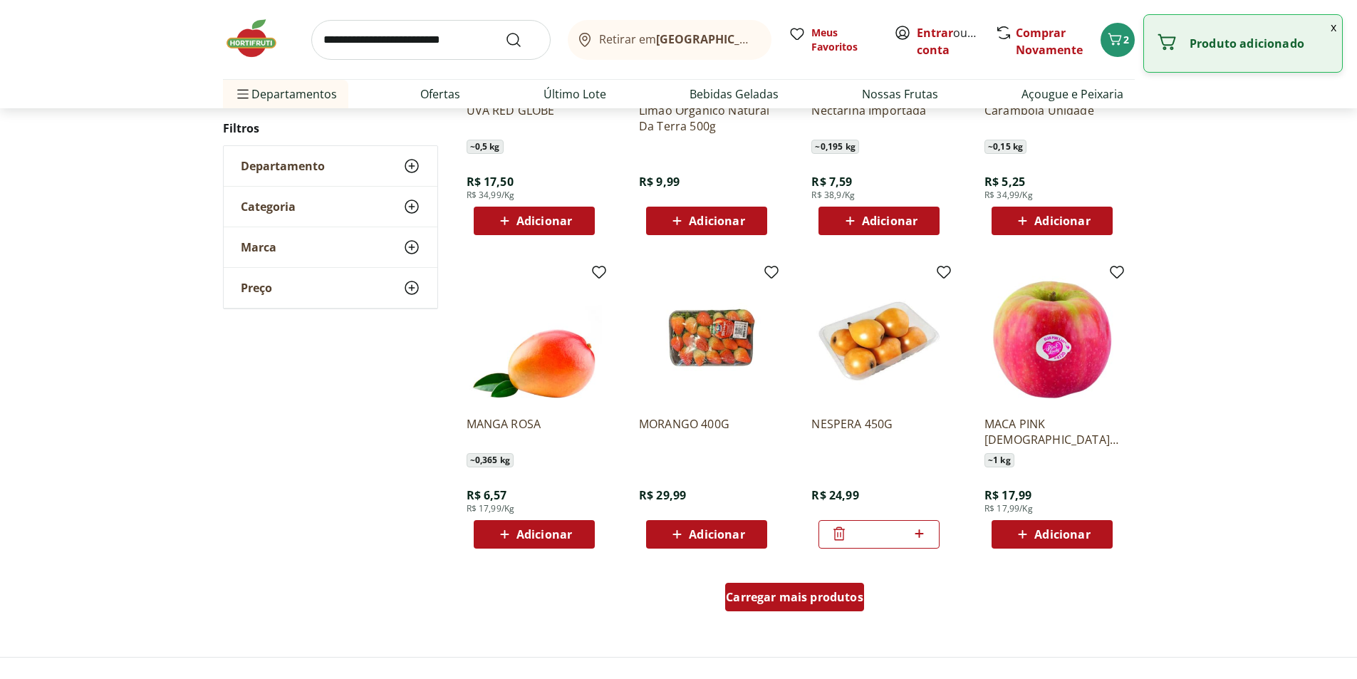
click at [781, 595] on span "Carregar mais produtos" at bounding box center [794, 596] width 137 height 11
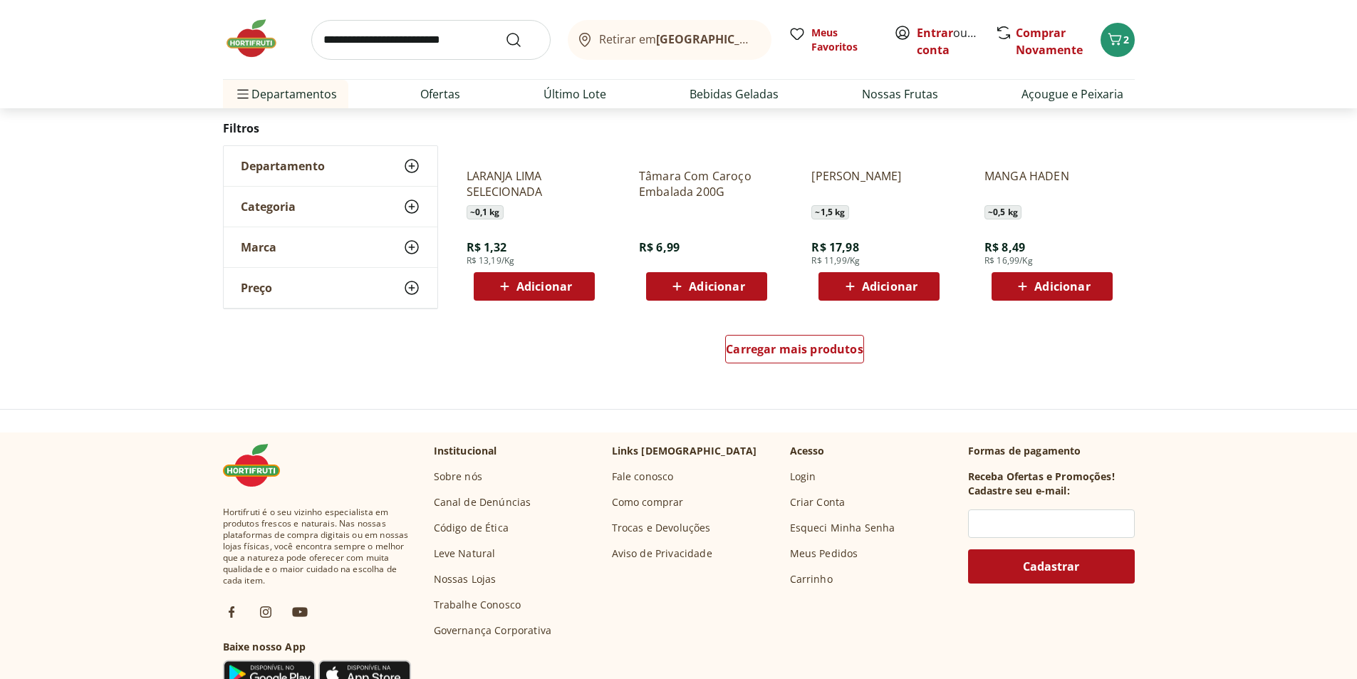
scroll to position [1550, 0]
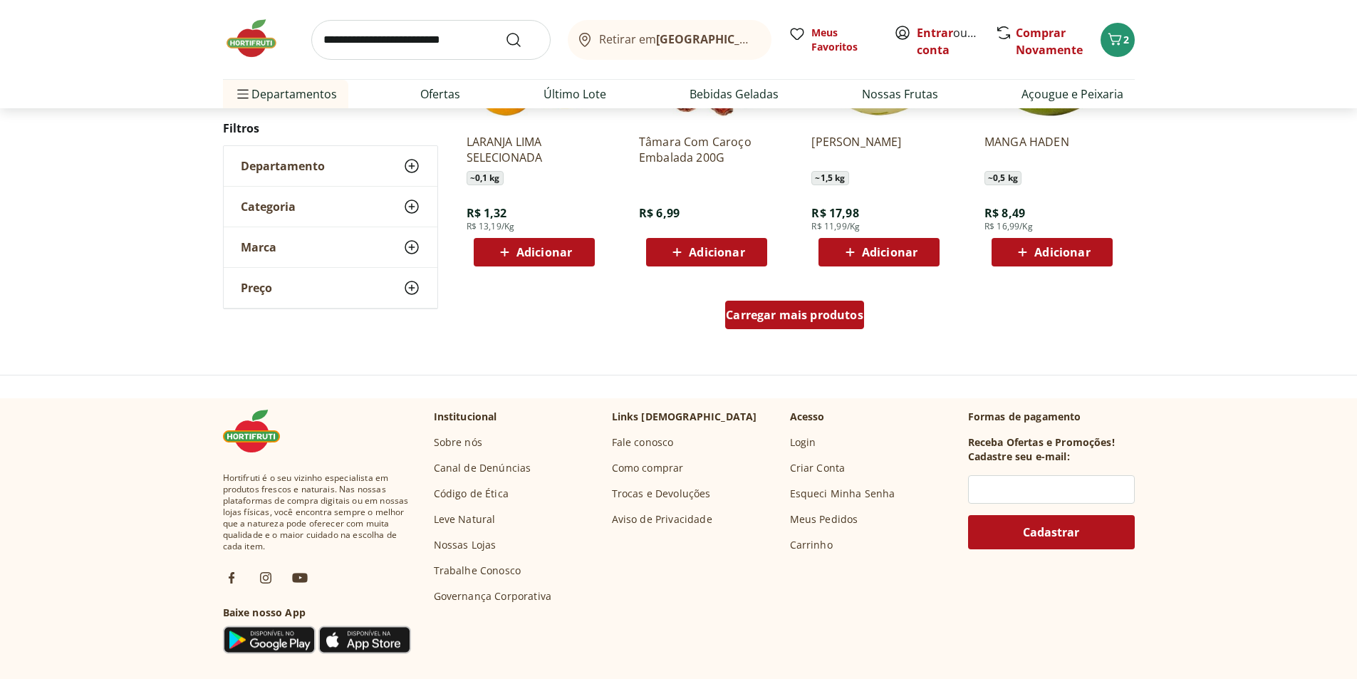
click at [790, 320] on span "Carregar mais produtos" at bounding box center [794, 314] width 137 height 11
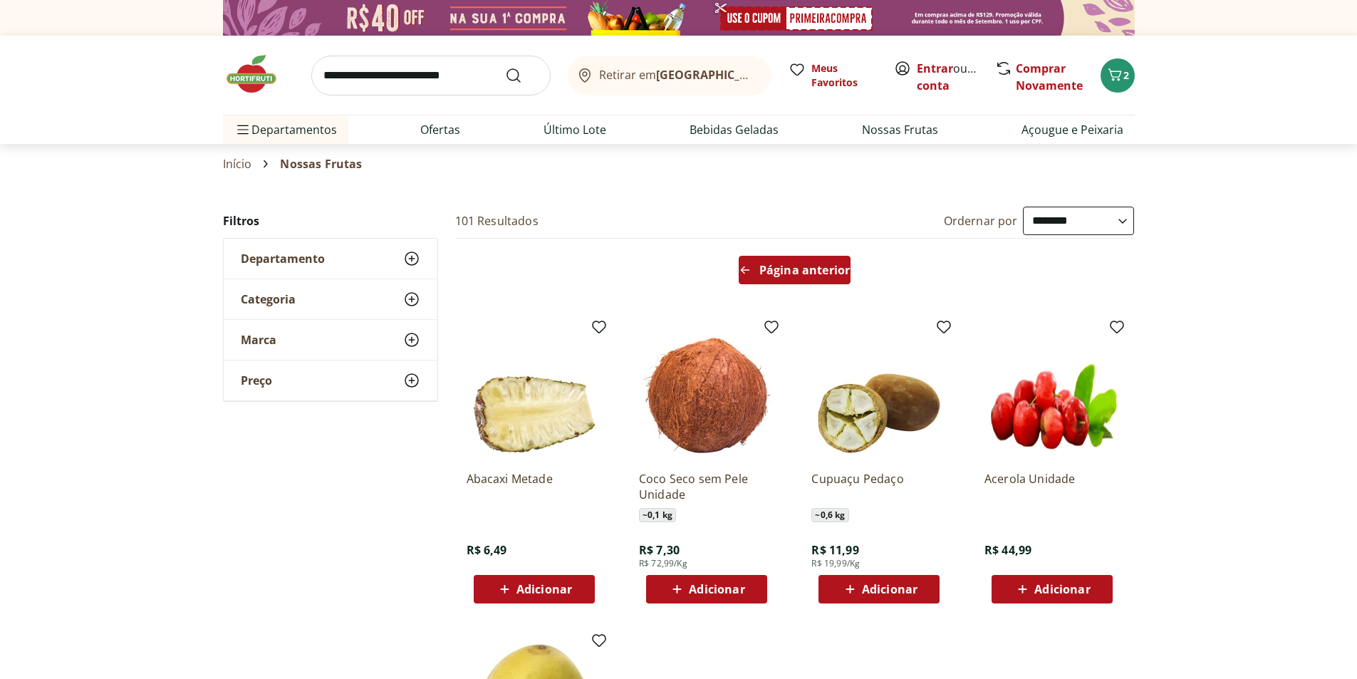
click at [748, 274] on icon "Arrow Left icon" at bounding box center [744, 269] width 11 height 11
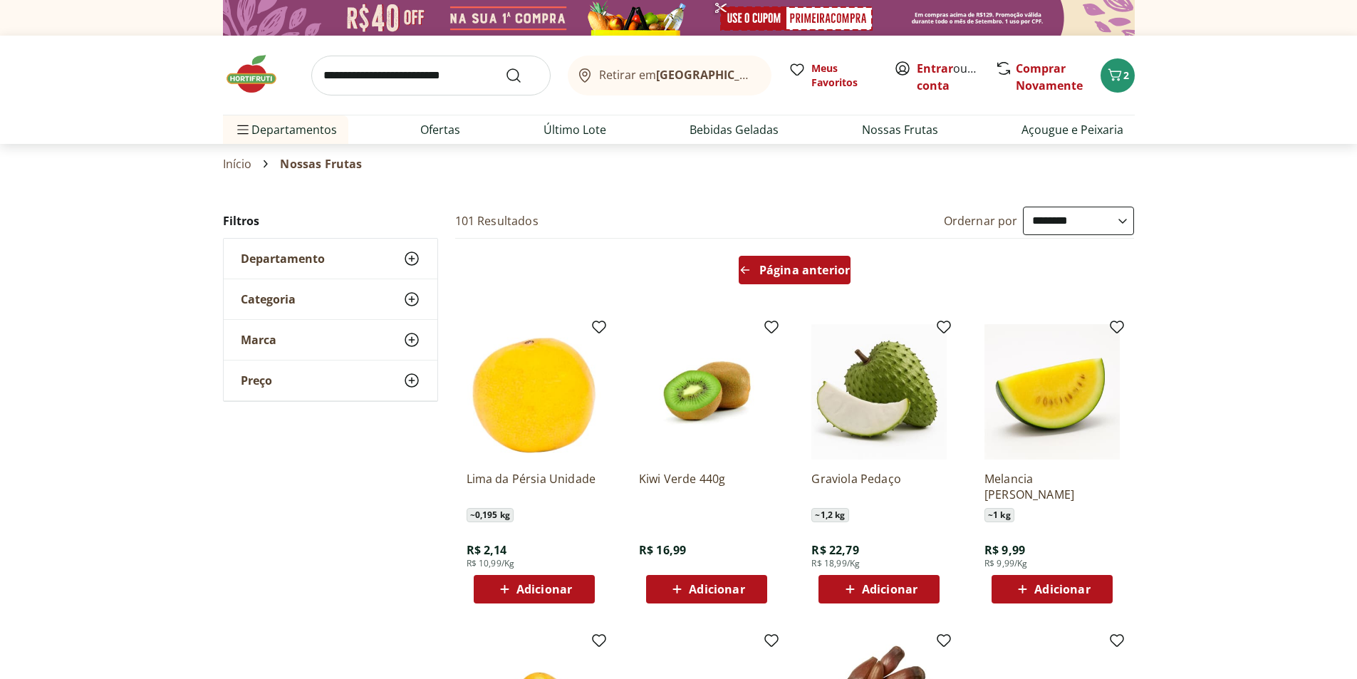
click at [749, 277] on div "Página anterior" at bounding box center [795, 270] width 112 height 28
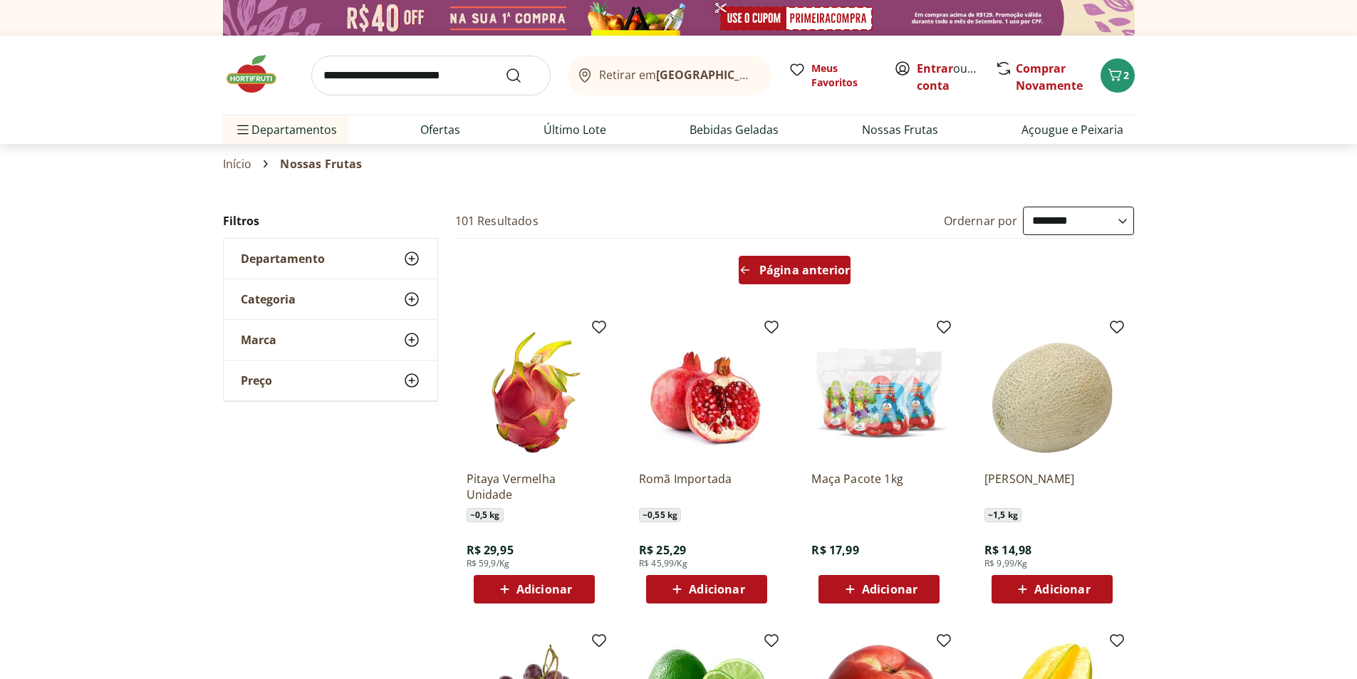
click at [749, 277] on div "Página anterior" at bounding box center [795, 270] width 112 height 28
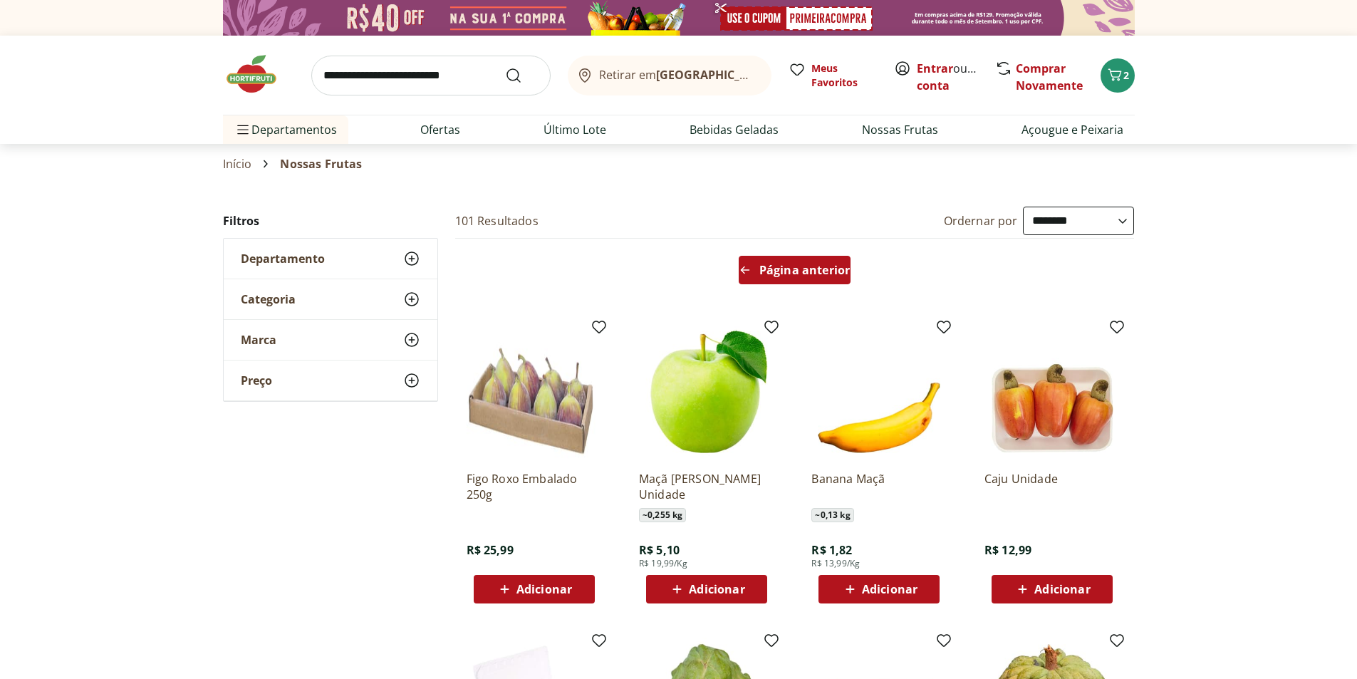
click at [749, 277] on div "Página anterior" at bounding box center [795, 270] width 112 height 28
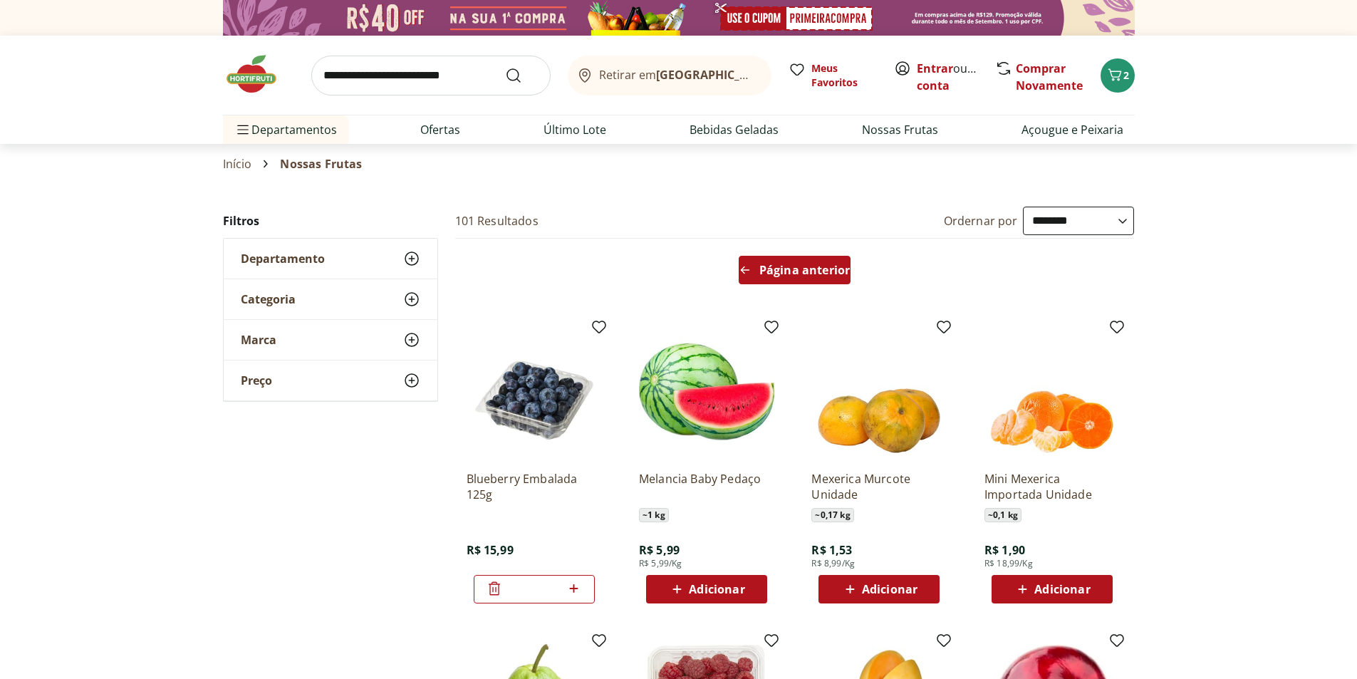
click at [749, 277] on div "Página anterior" at bounding box center [795, 270] width 112 height 28
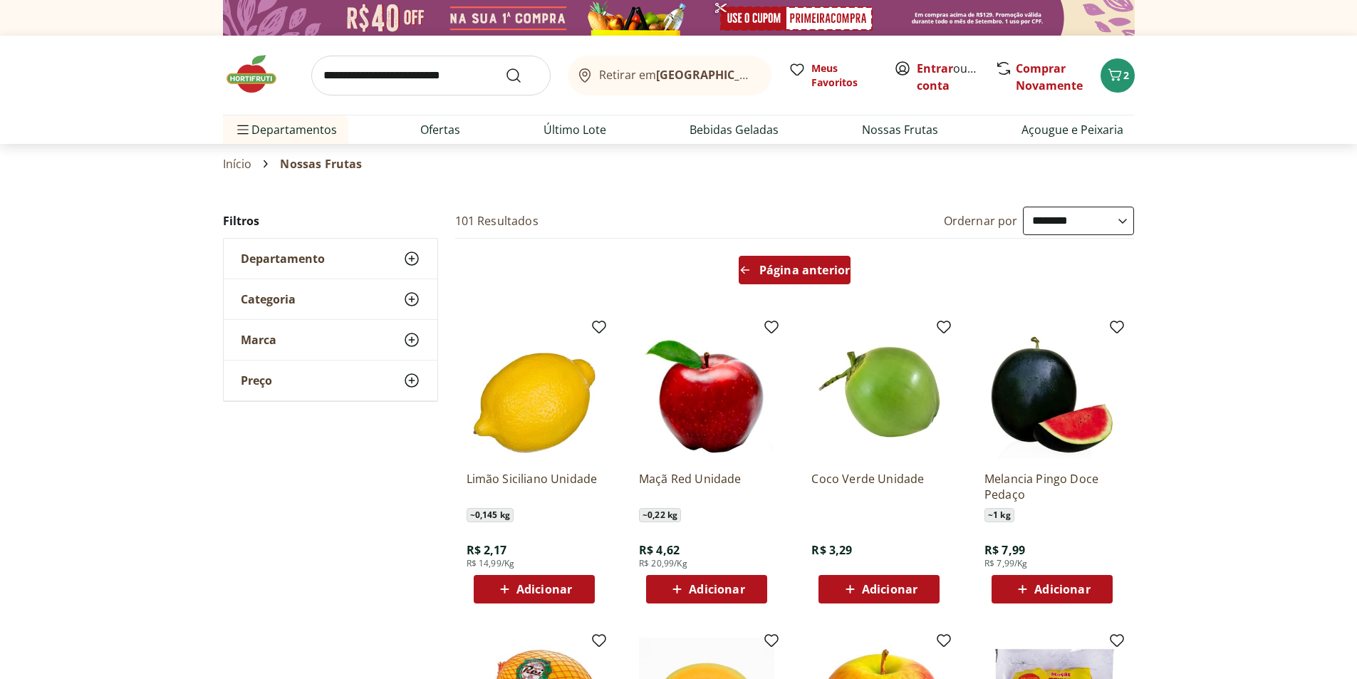
click at [749, 277] on div "Página anterior" at bounding box center [795, 270] width 112 height 28
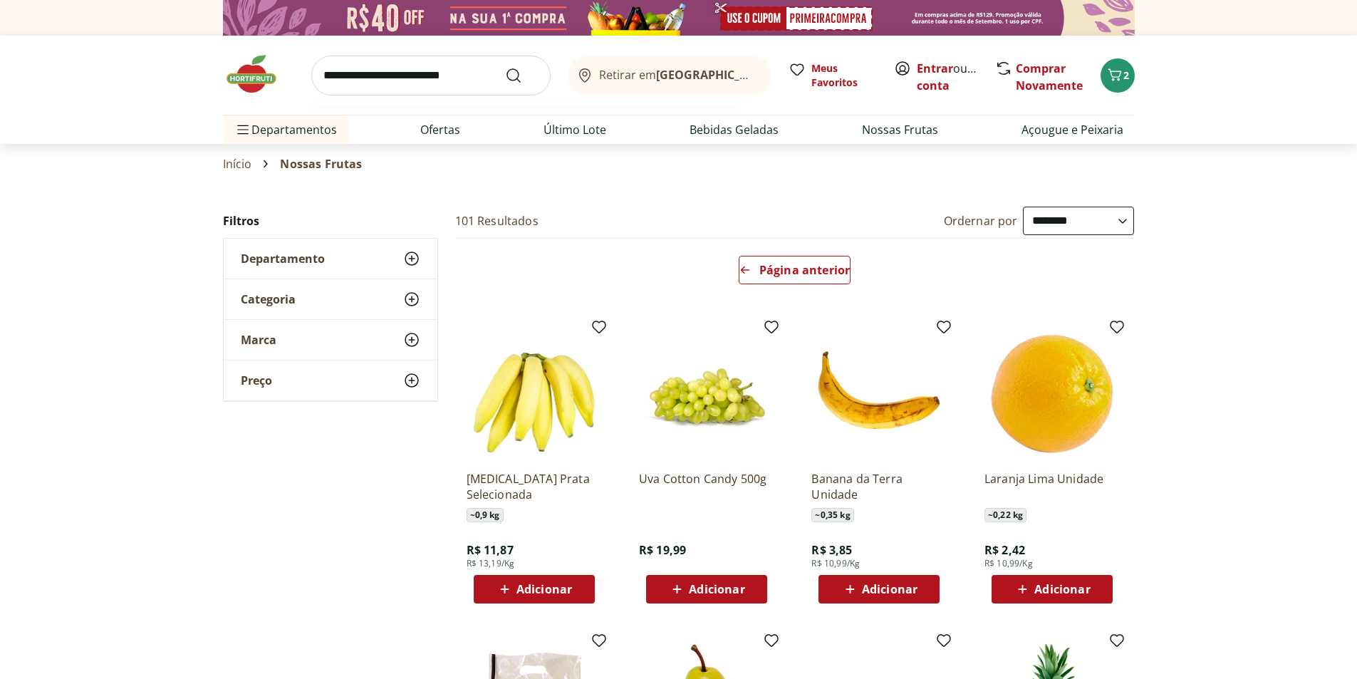
click at [444, 72] on input "search" at bounding box center [430, 76] width 239 height 40
type input "**********"
click at [505, 67] on button "Submit Search" at bounding box center [522, 75] width 34 height 17
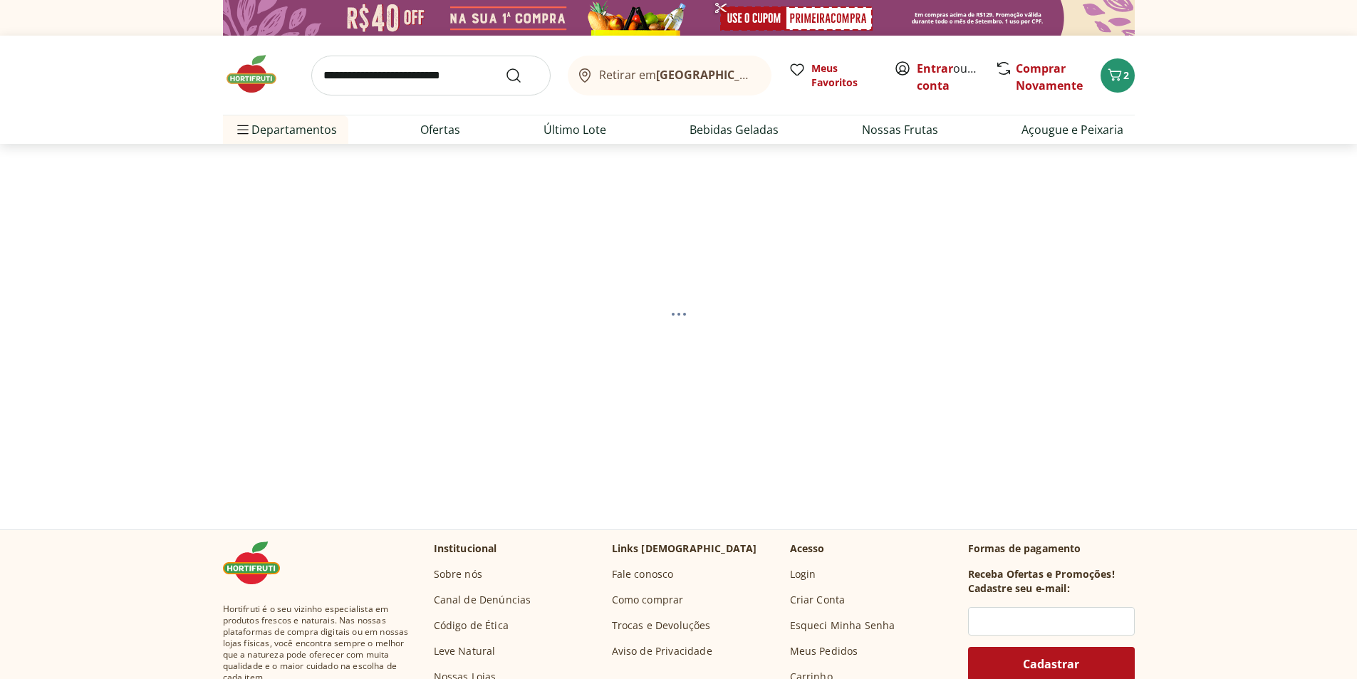
select select "**********"
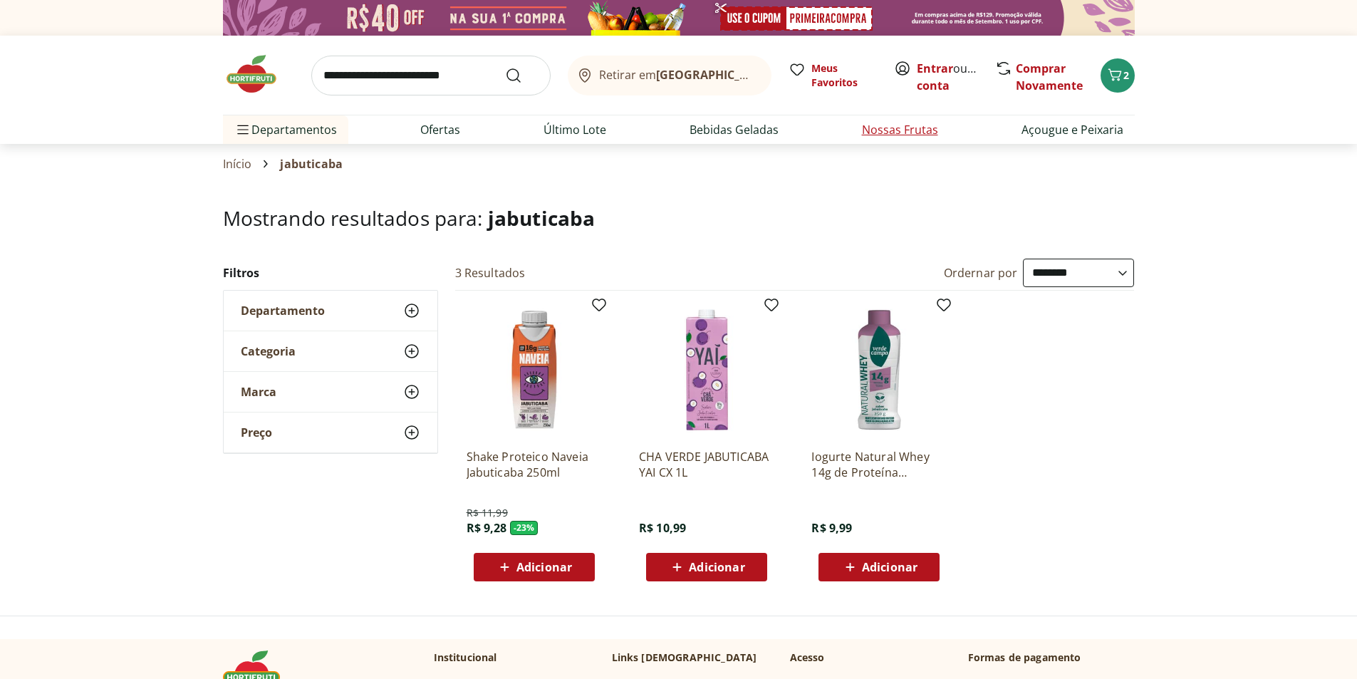
click at [894, 131] on link "Nossas Frutas" at bounding box center [900, 129] width 76 height 17
select select "**********"
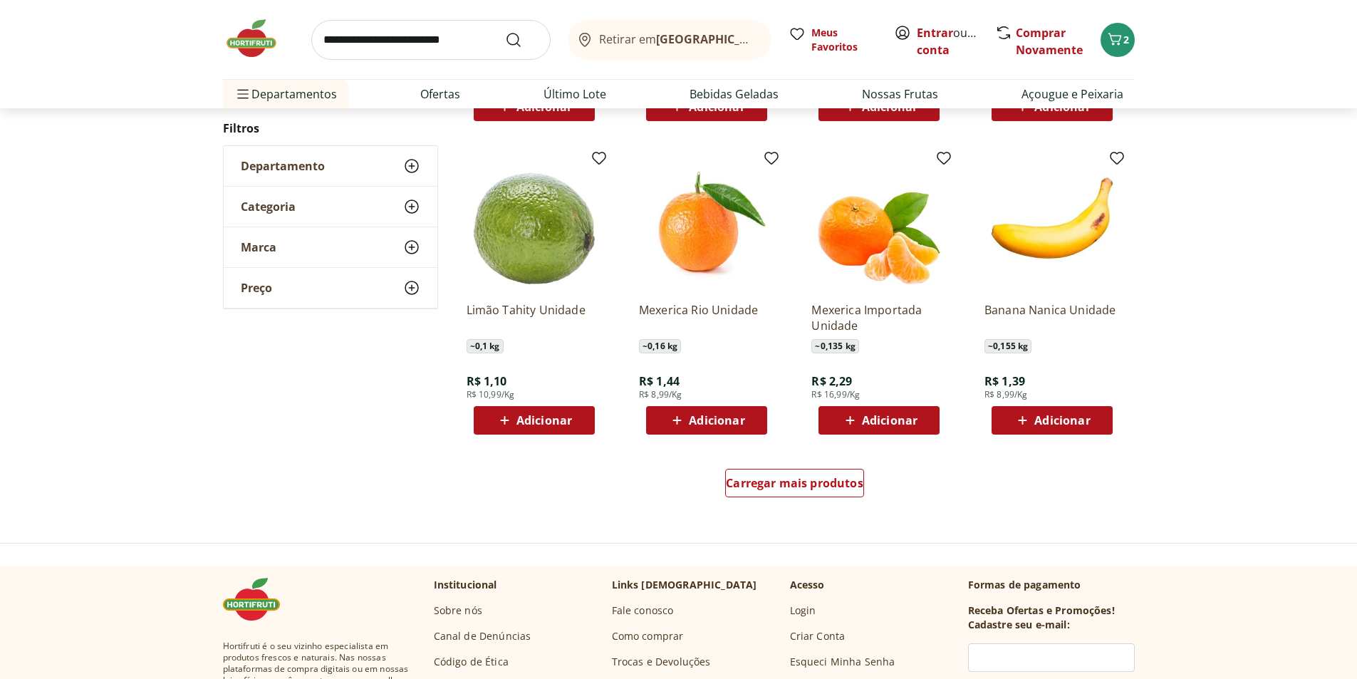
scroll to position [855, 0]
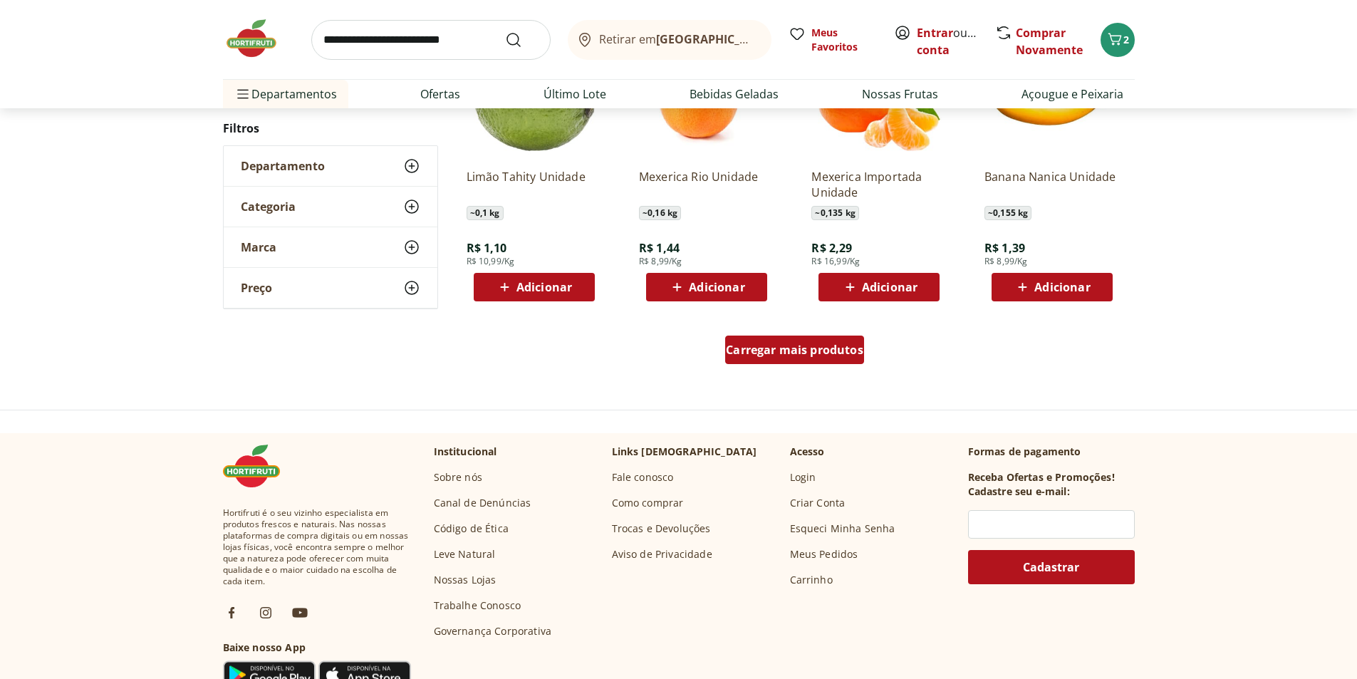
click at [855, 362] on div "Carregar mais produtos" at bounding box center [794, 349] width 139 height 28
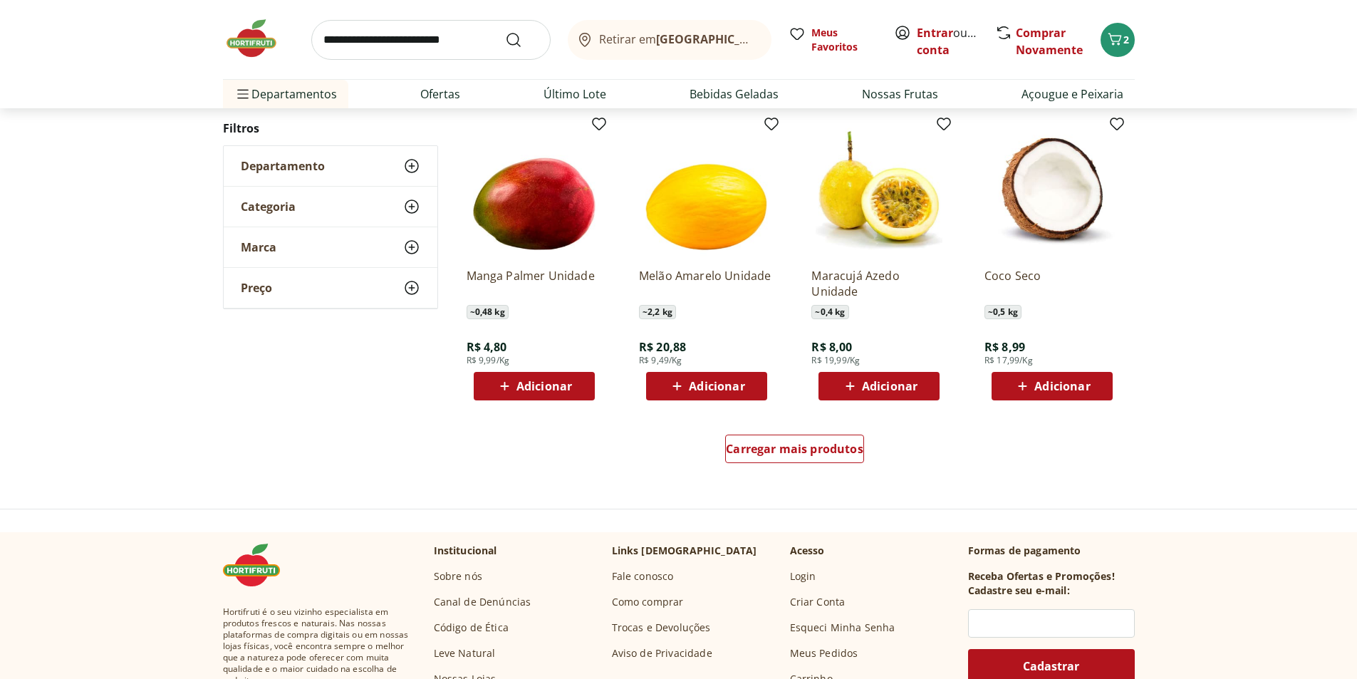
scroll to position [855, 0]
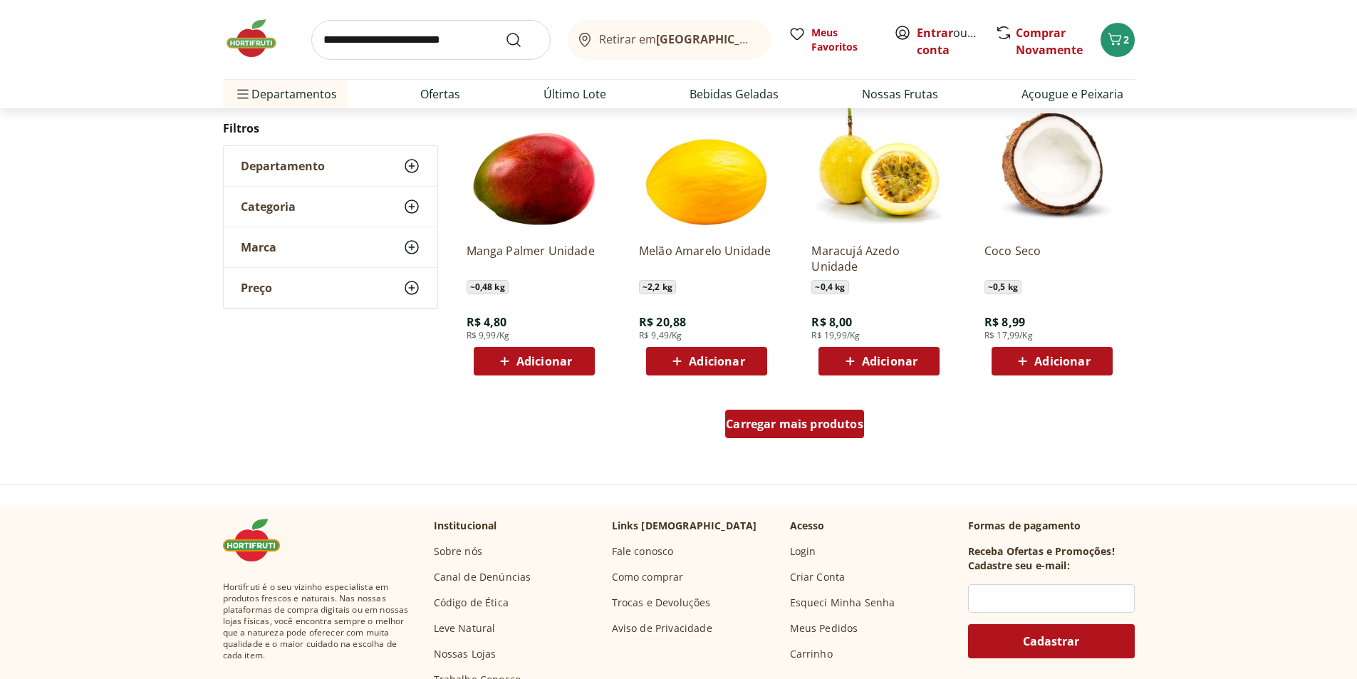
click at [851, 429] on span "Carregar mais produtos" at bounding box center [794, 423] width 137 height 11
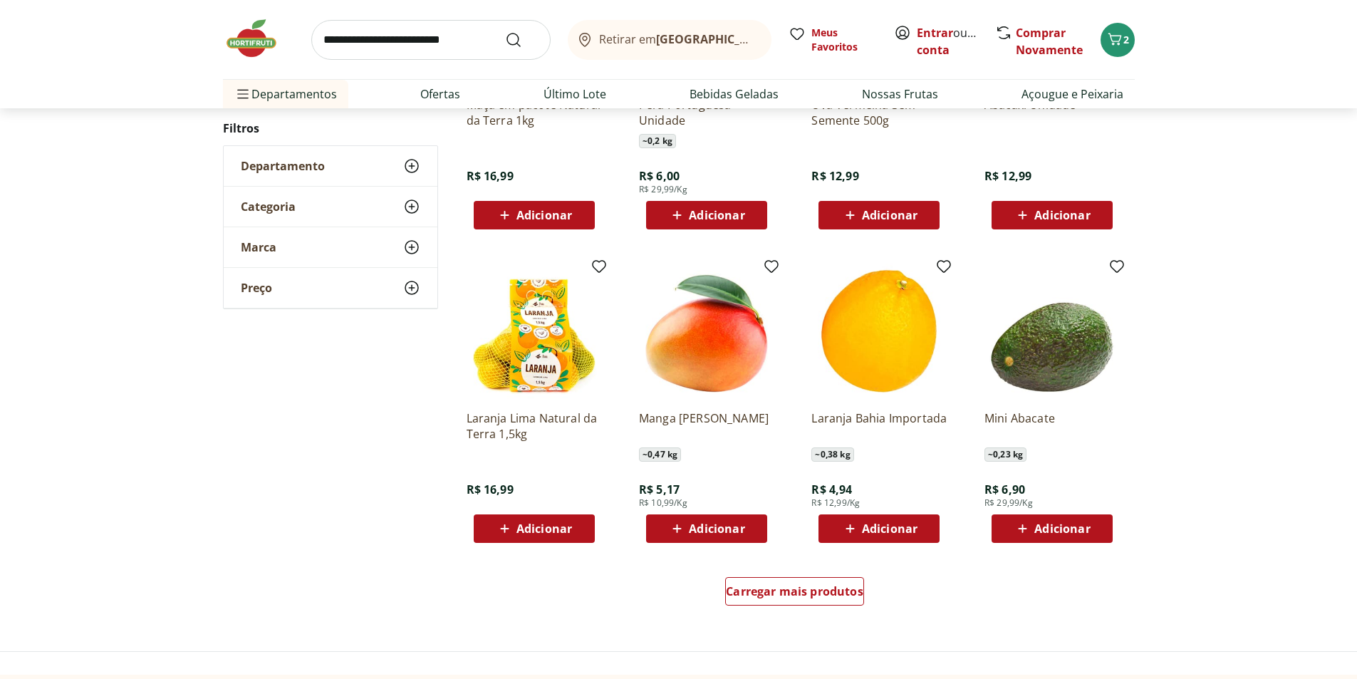
scroll to position [709, 0]
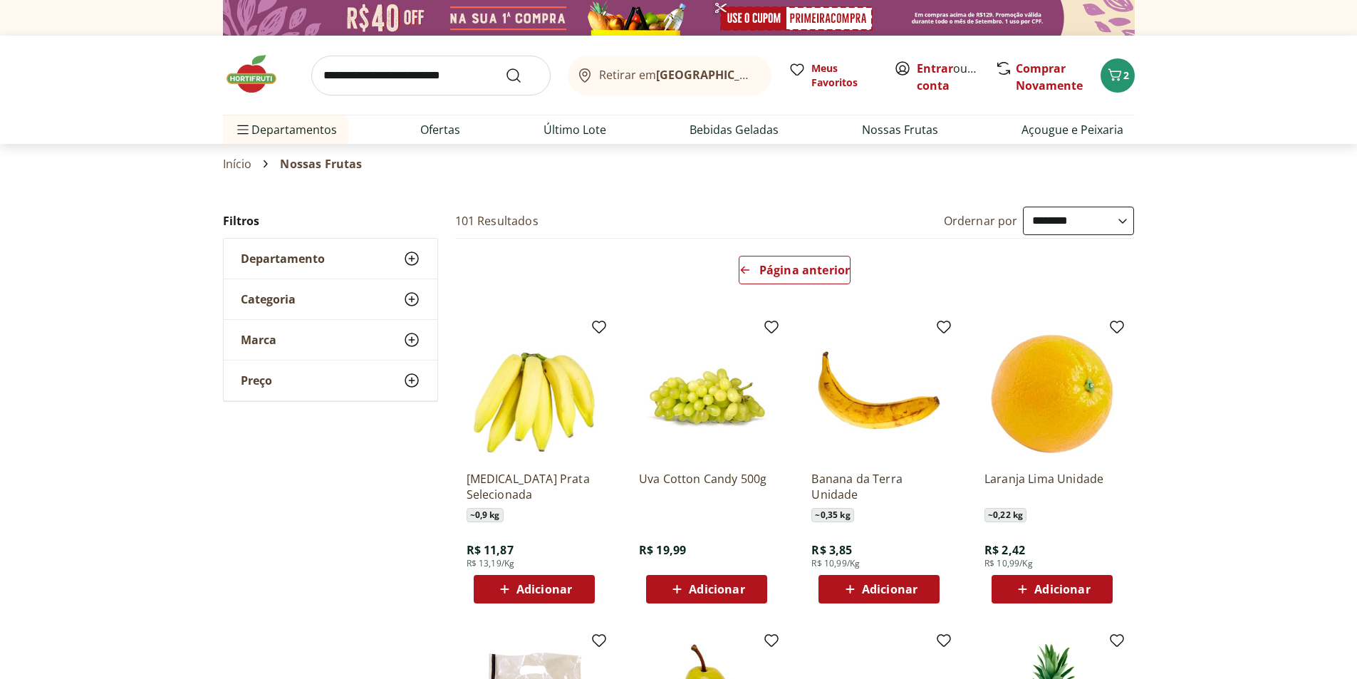
select select "**********"
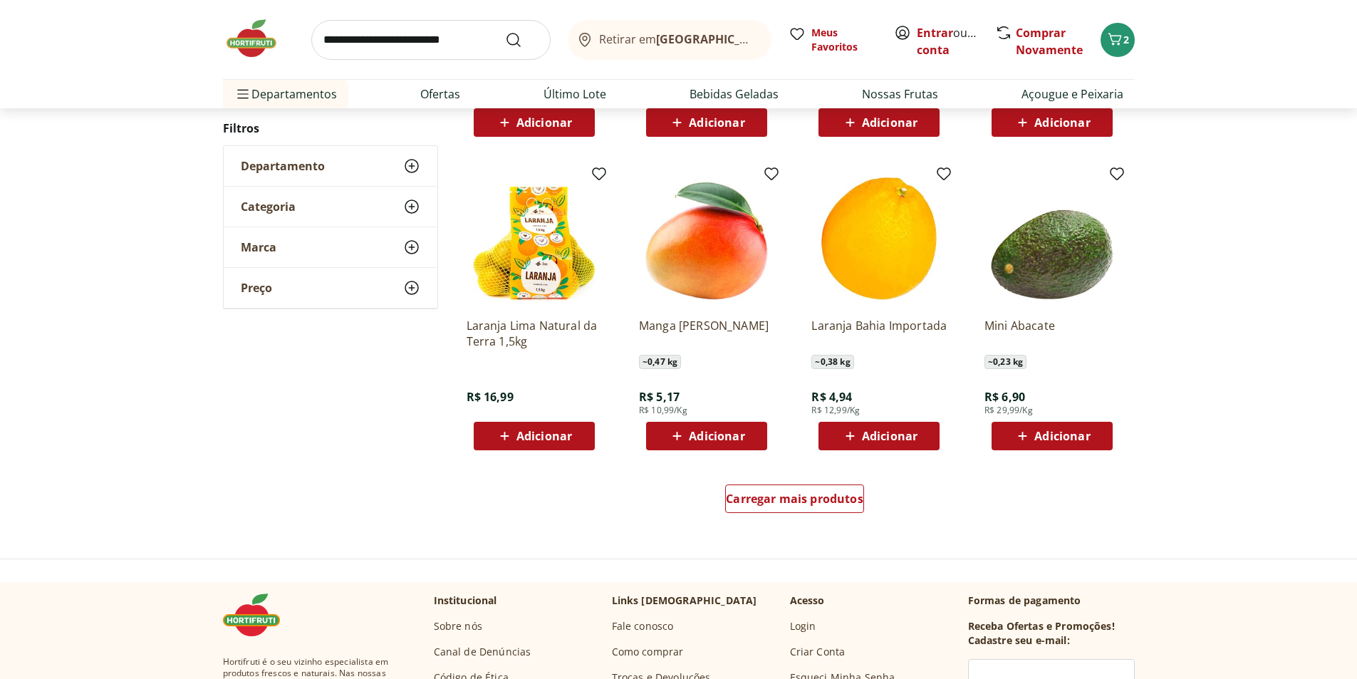
scroll to position [781, 0]
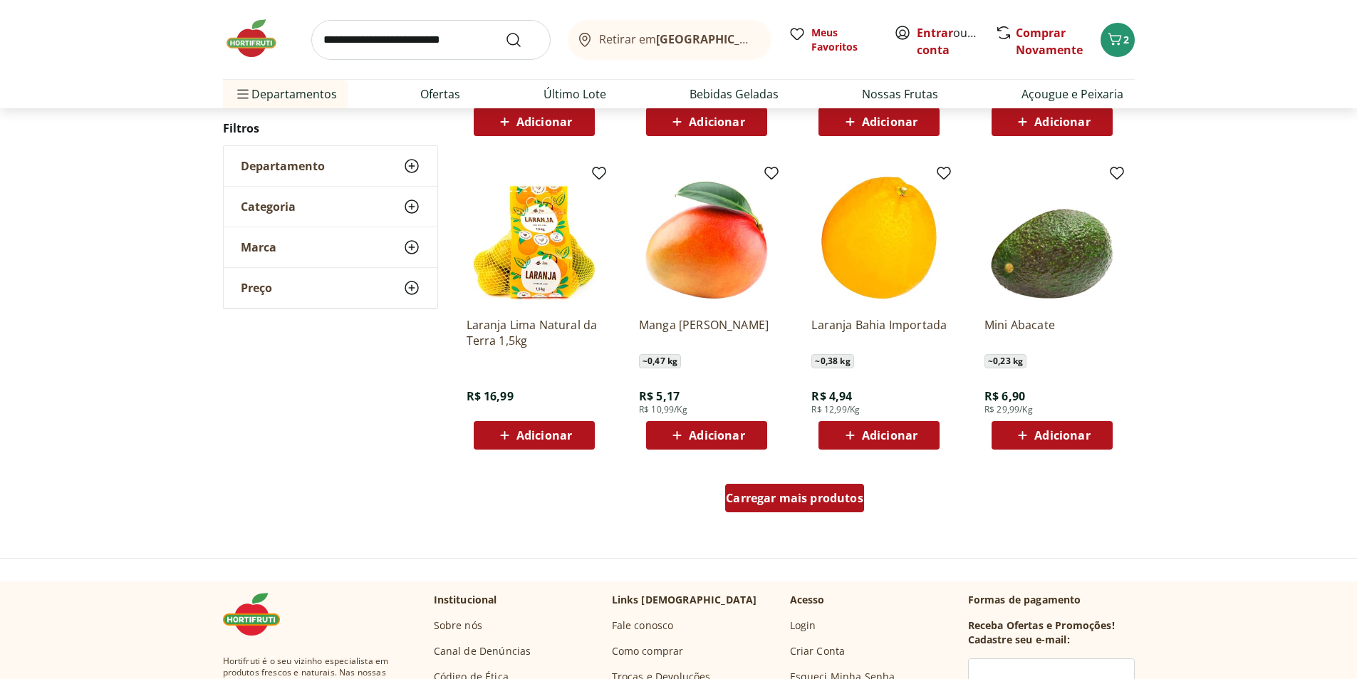
click at [835, 492] on span "Carregar mais produtos" at bounding box center [794, 497] width 137 height 11
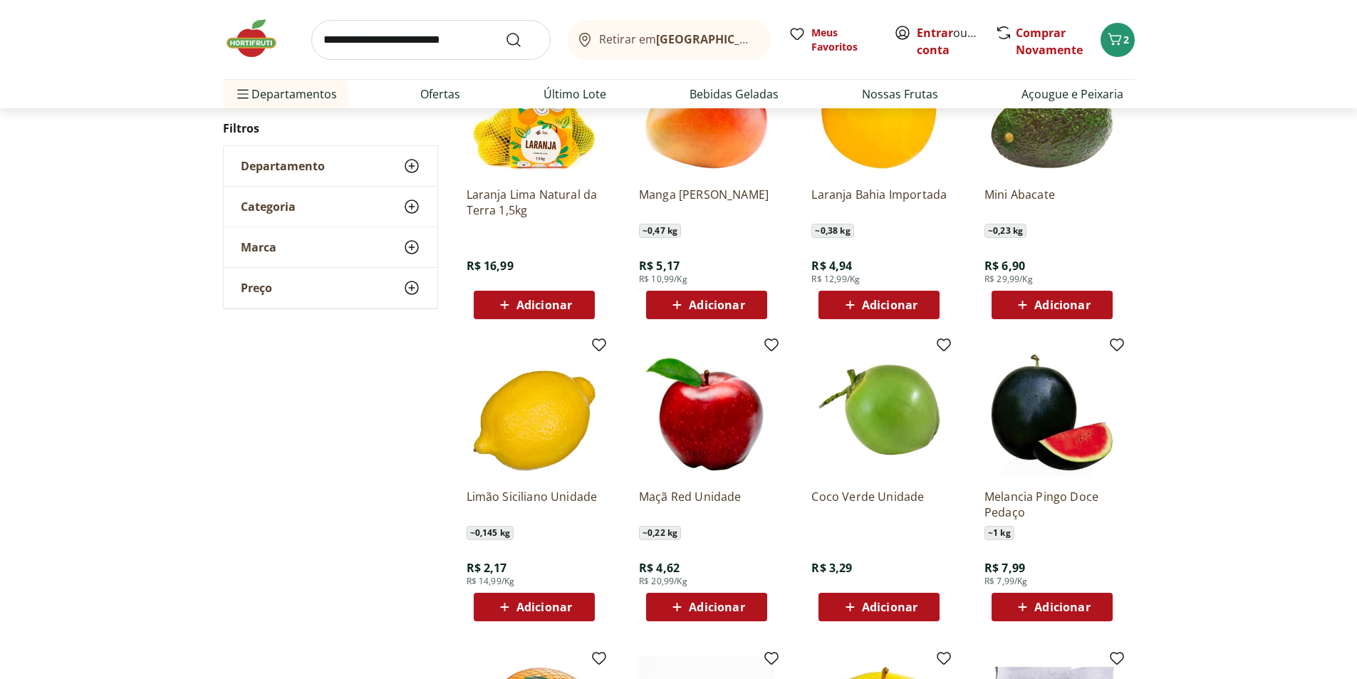
scroll to position [923, 0]
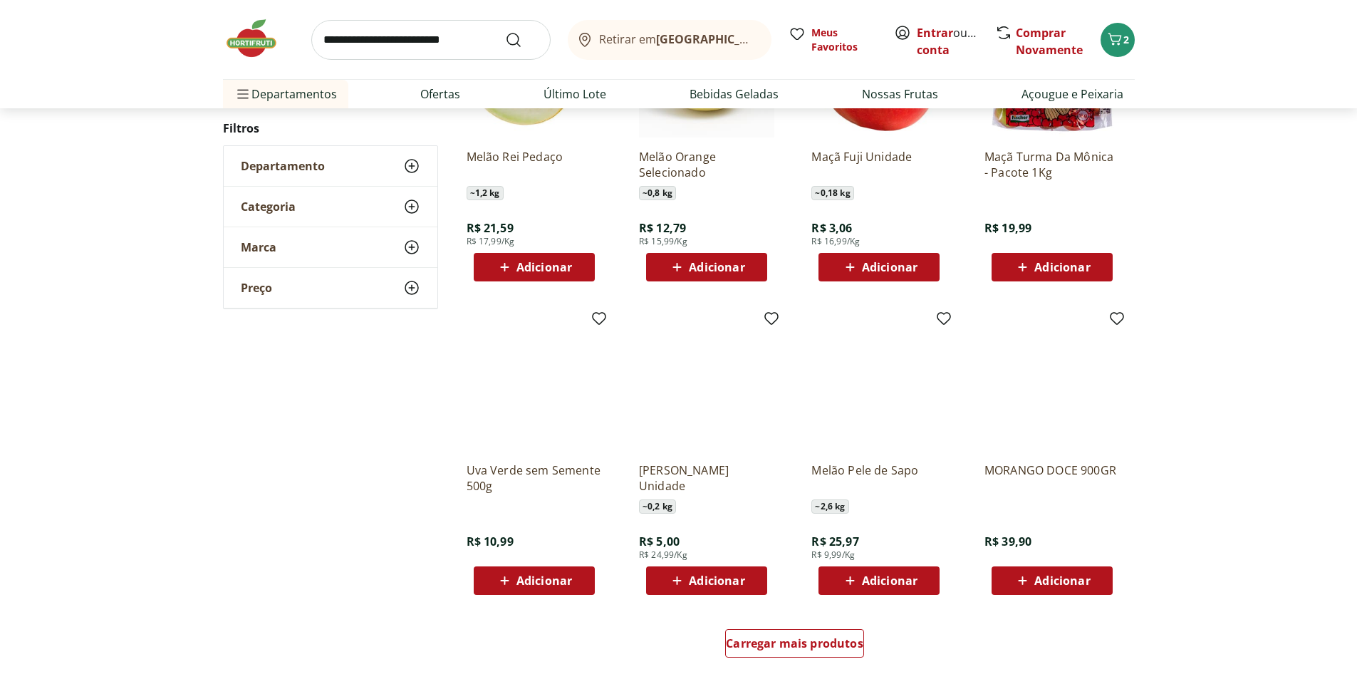
scroll to position [707, 0]
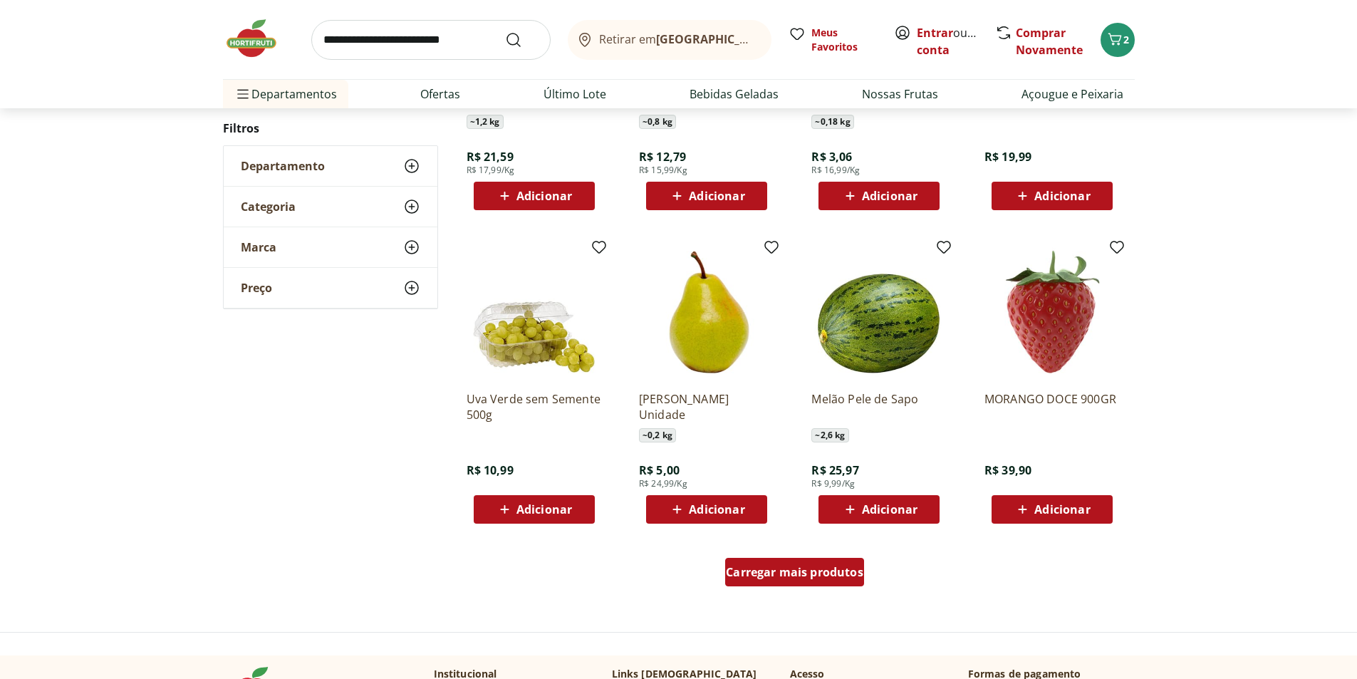
click at [827, 578] on span "Carregar mais produtos" at bounding box center [794, 571] width 137 height 11
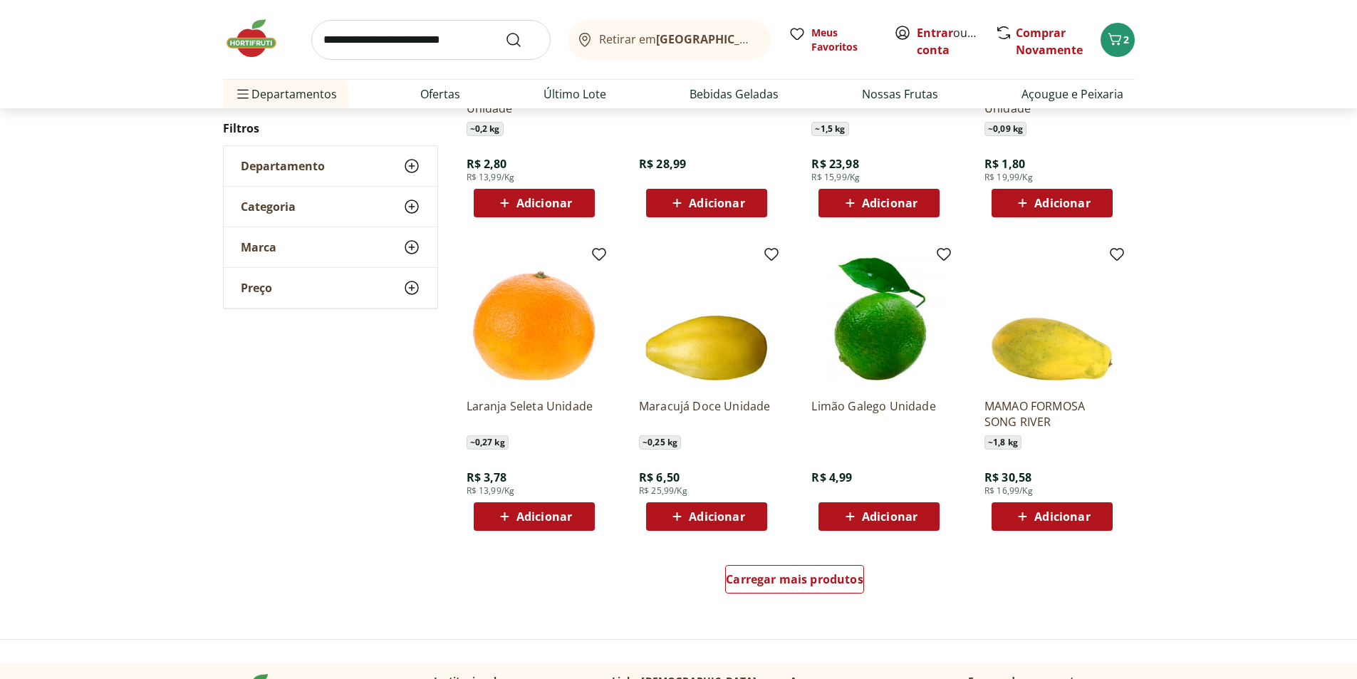
scroll to position [775, 0]
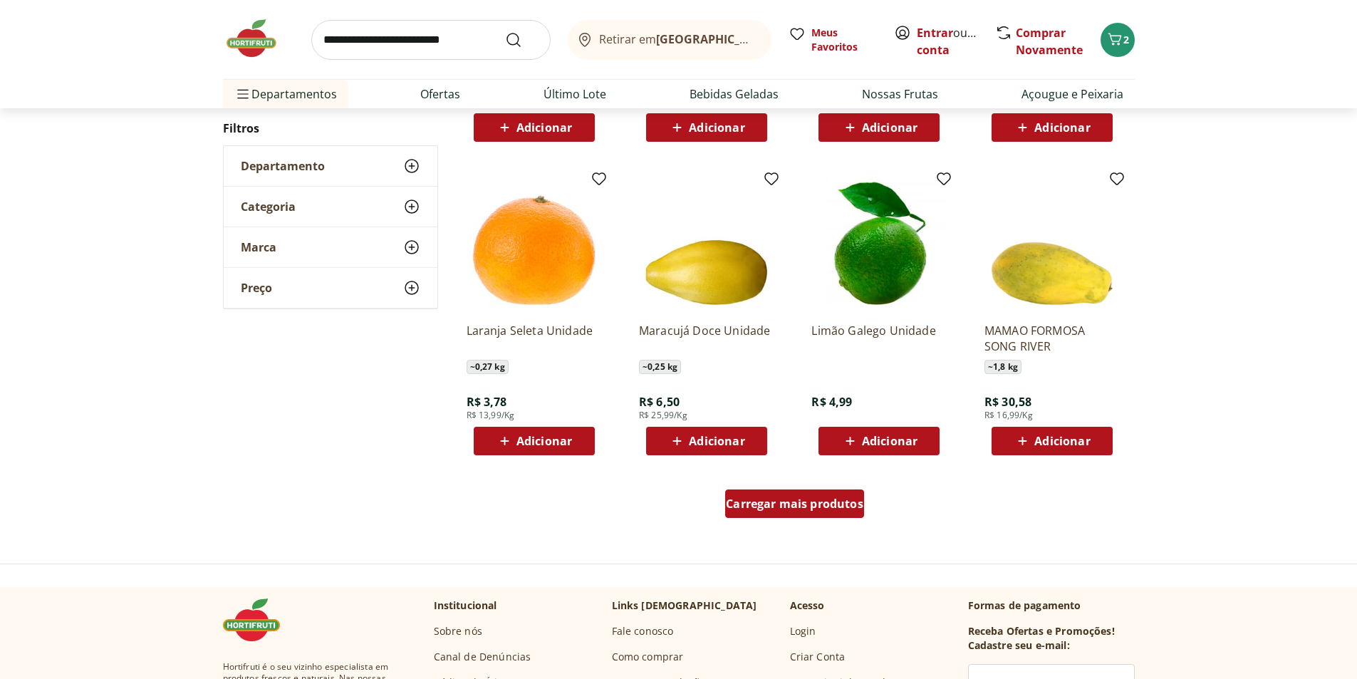
click at [822, 499] on span "Carregar mais produtos" at bounding box center [794, 503] width 137 height 11
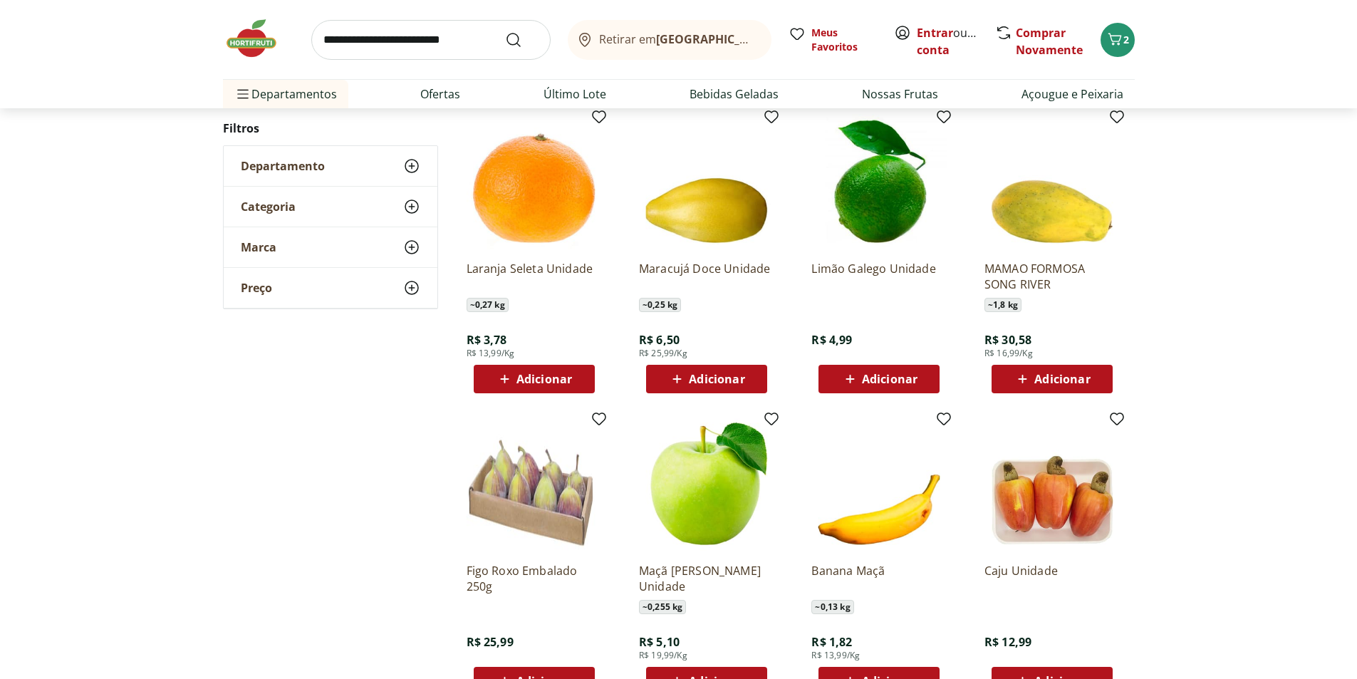
scroll to position [917, 0]
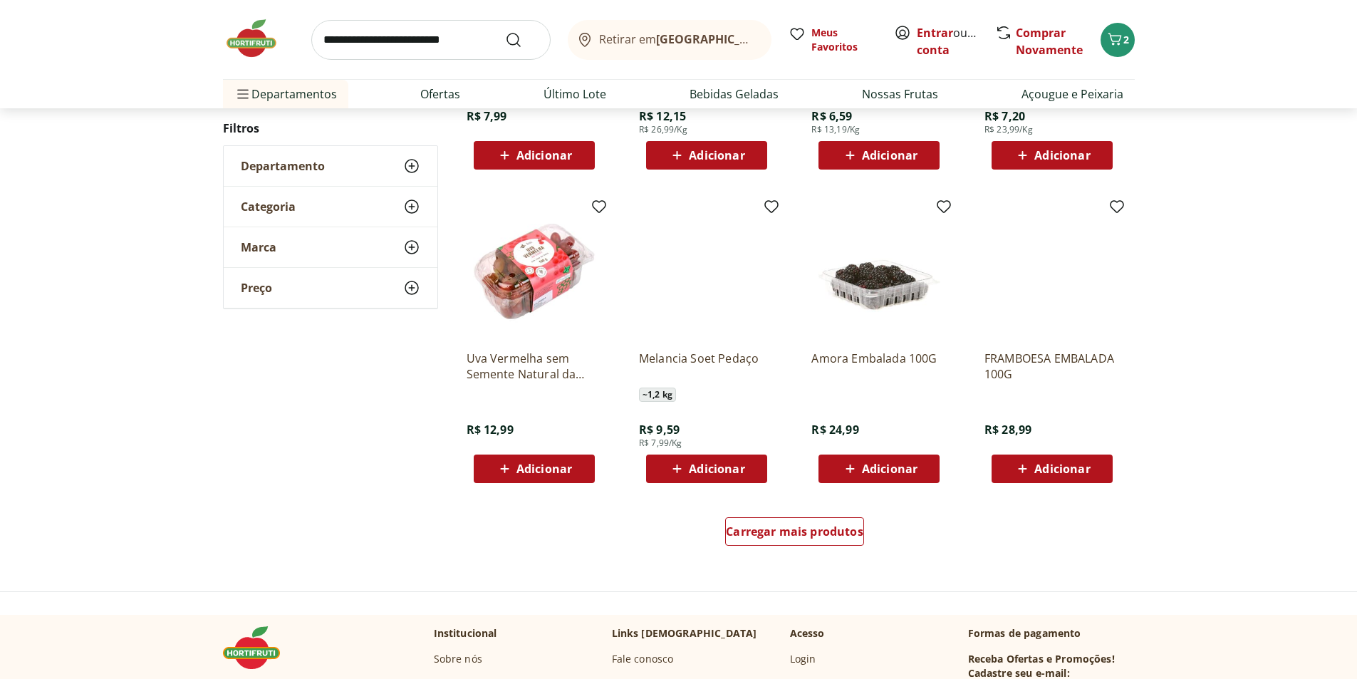
scroll to position [772, 0]
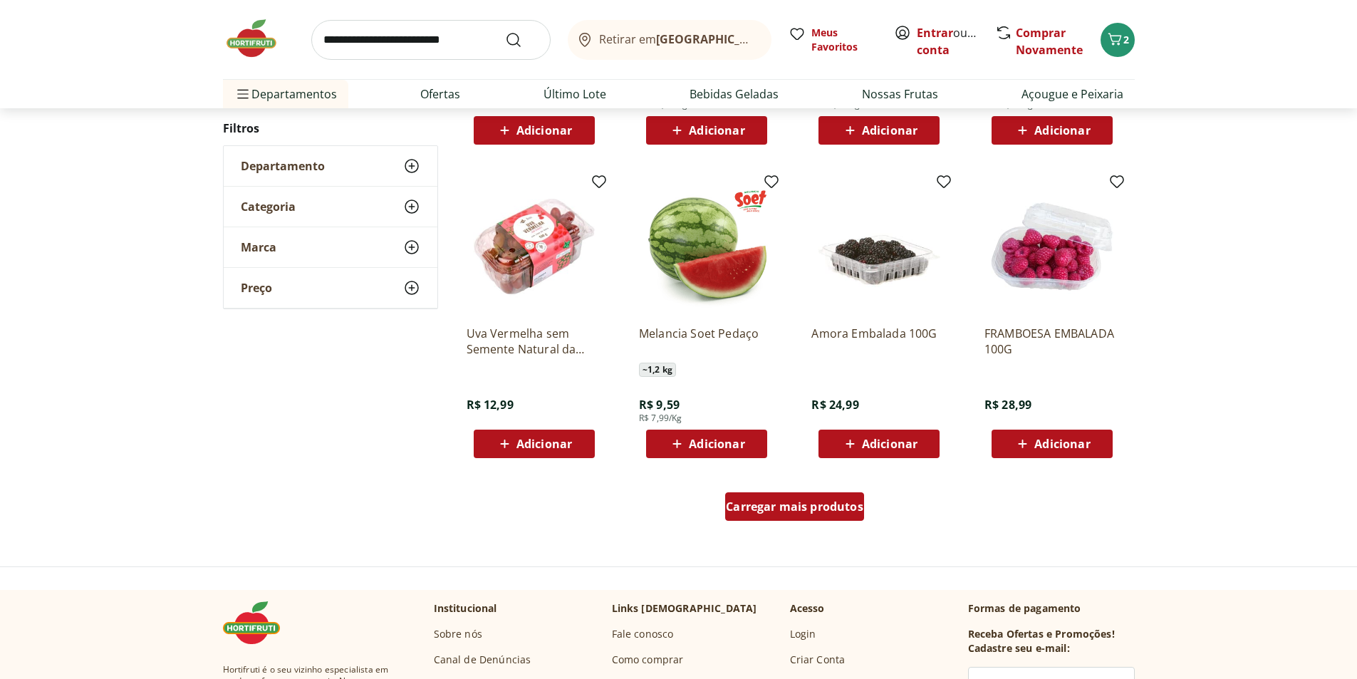
click at [814, 514] on div "Carregar mais produtos" at bounding box center [794, 506] width 139 height 28
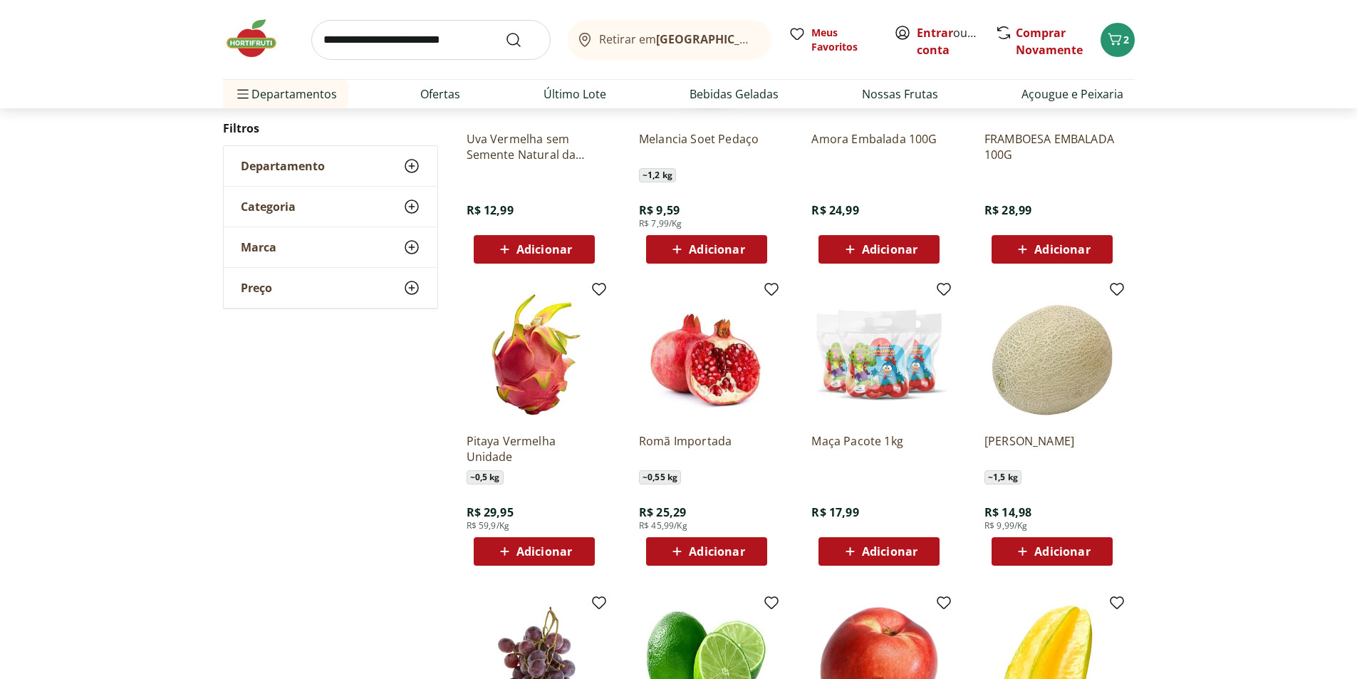
scroll to position [1057, 0]
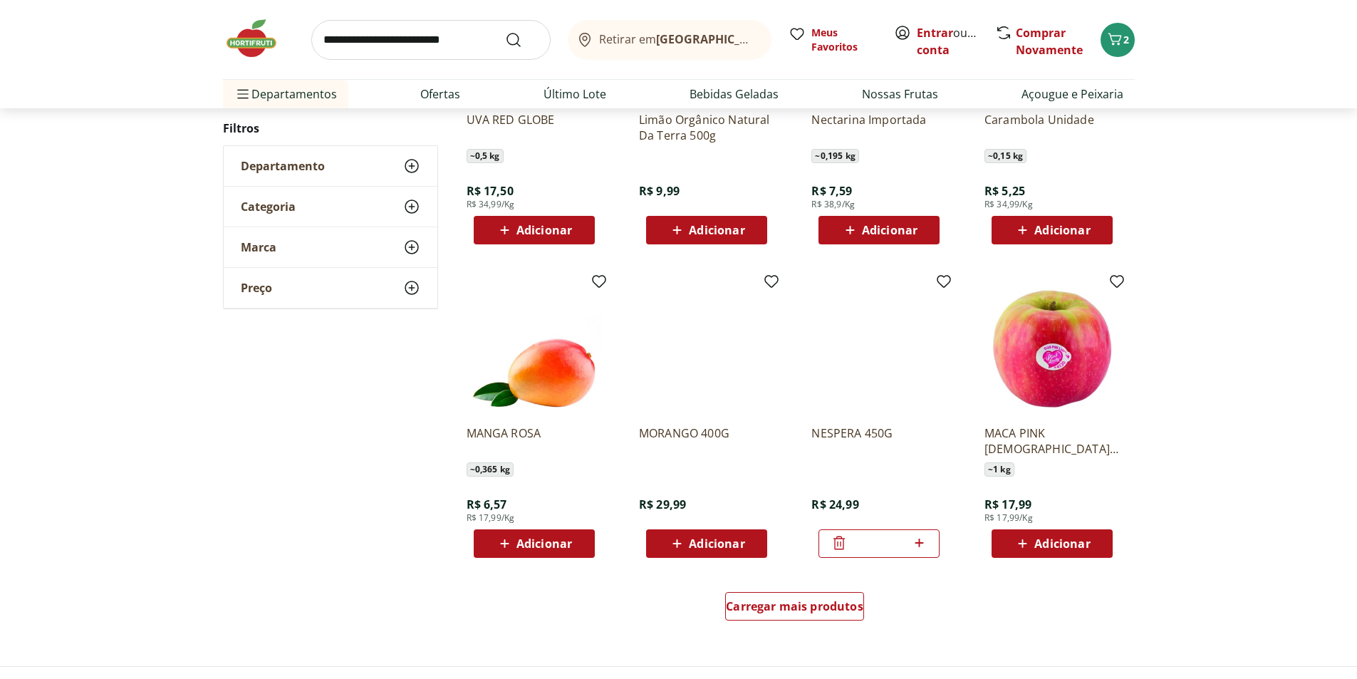
scroll to position [698, 0]
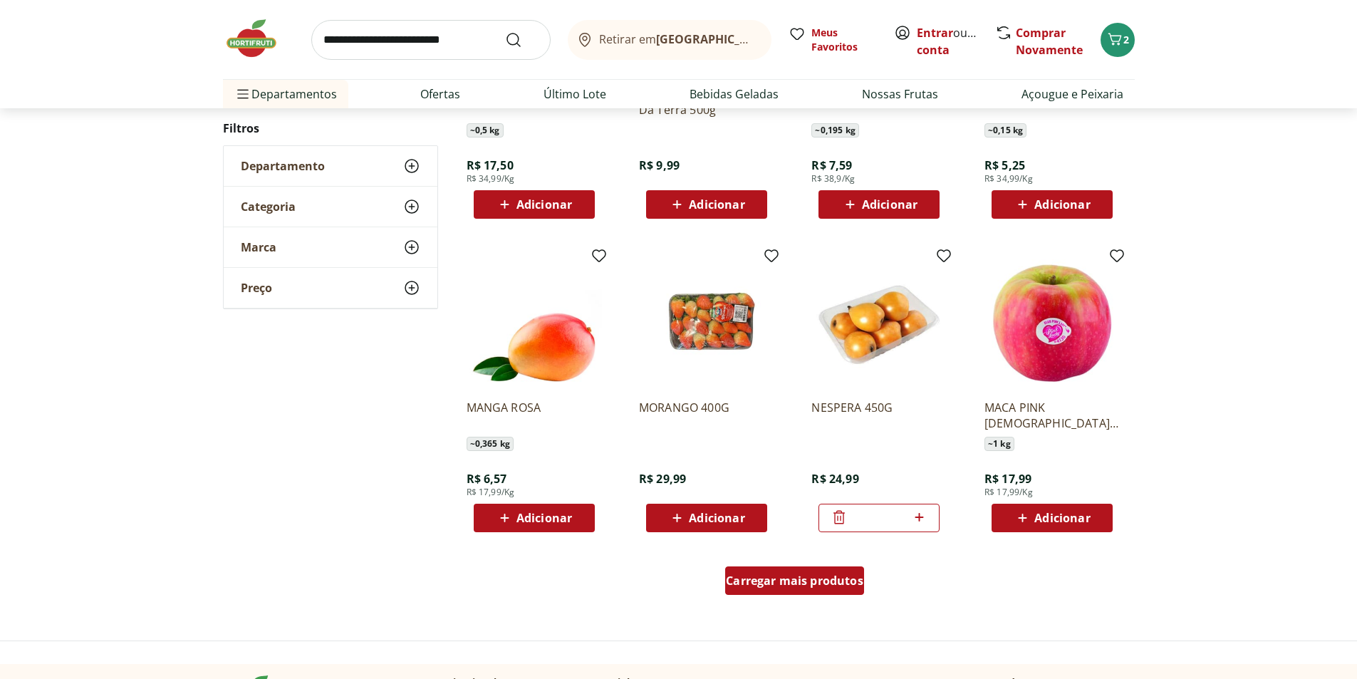
click at [822, 586] on span "Carregar mais produtos" at bounding box center [794, 580] width 137 height 11
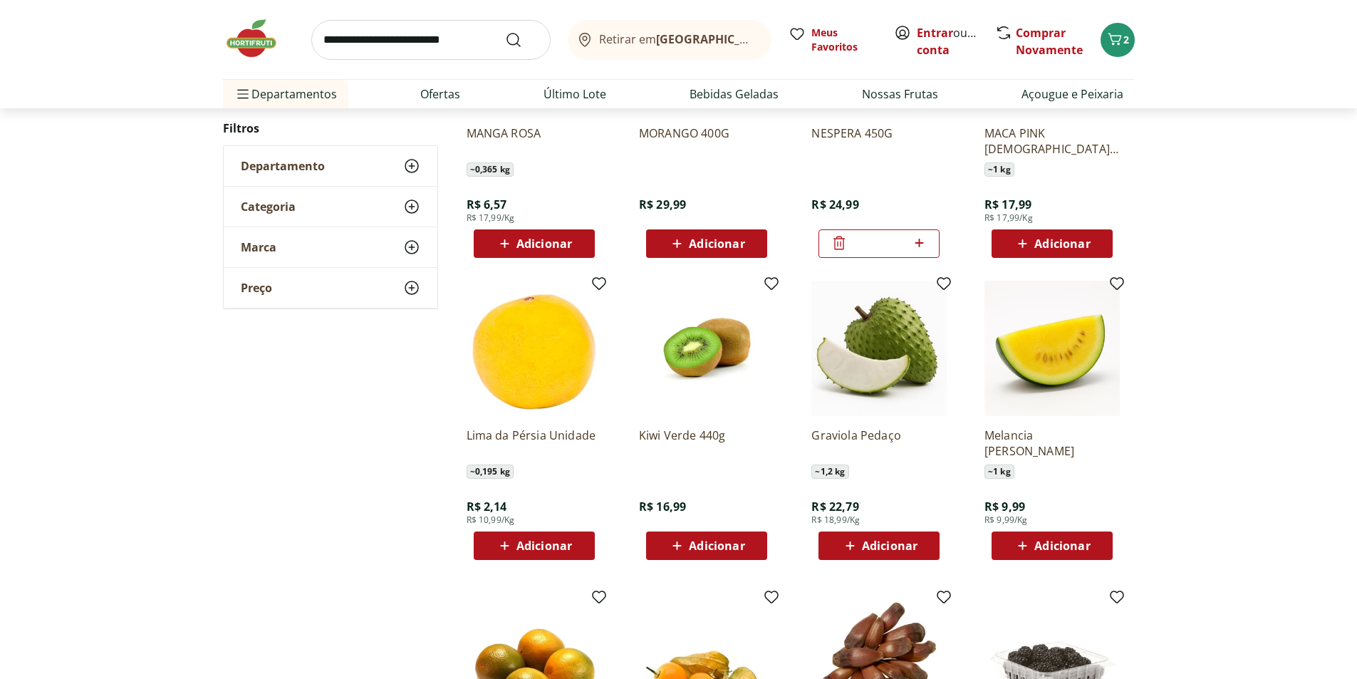
scroll to position [1054, 0]
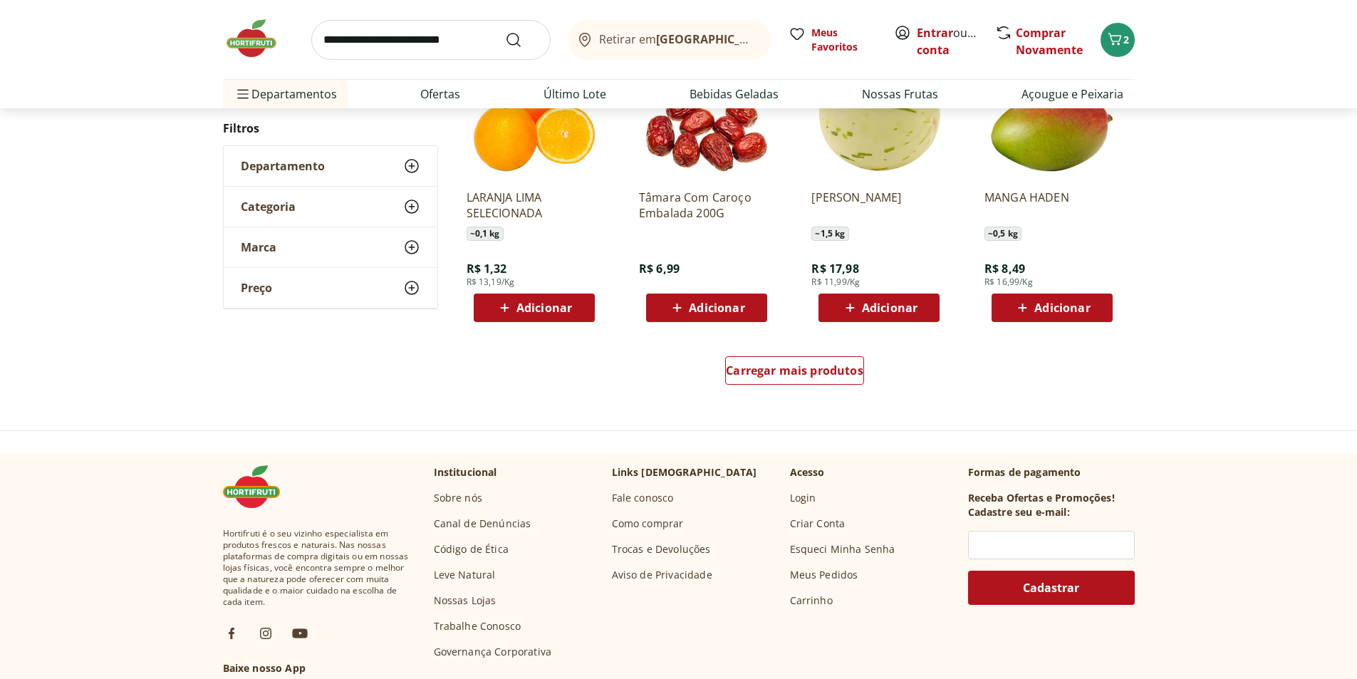
scroll to position [909, 0]
click at [864, 379] on div "Carregar mais produtos" at bounding box center [794, 372] width 691 height 68
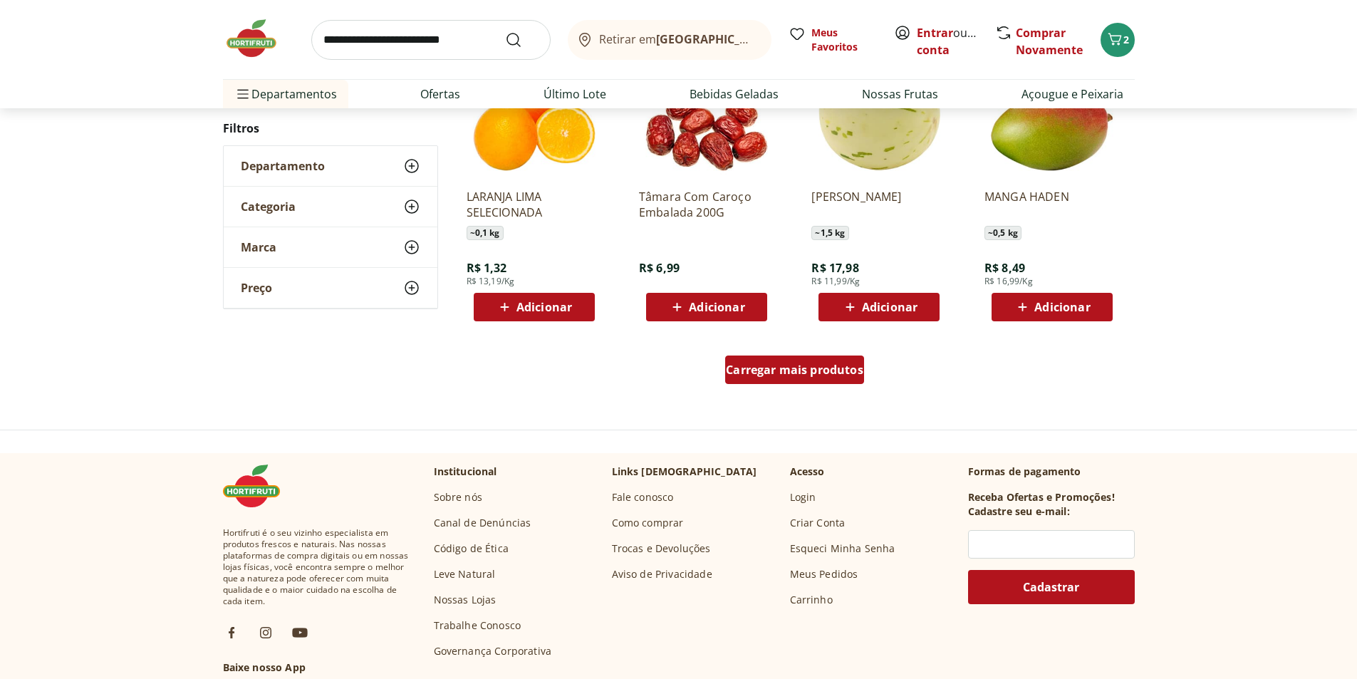
click at [822, 380] on div "Carregar mais produtos" at bounding box center [794, 369] width 139 height 28
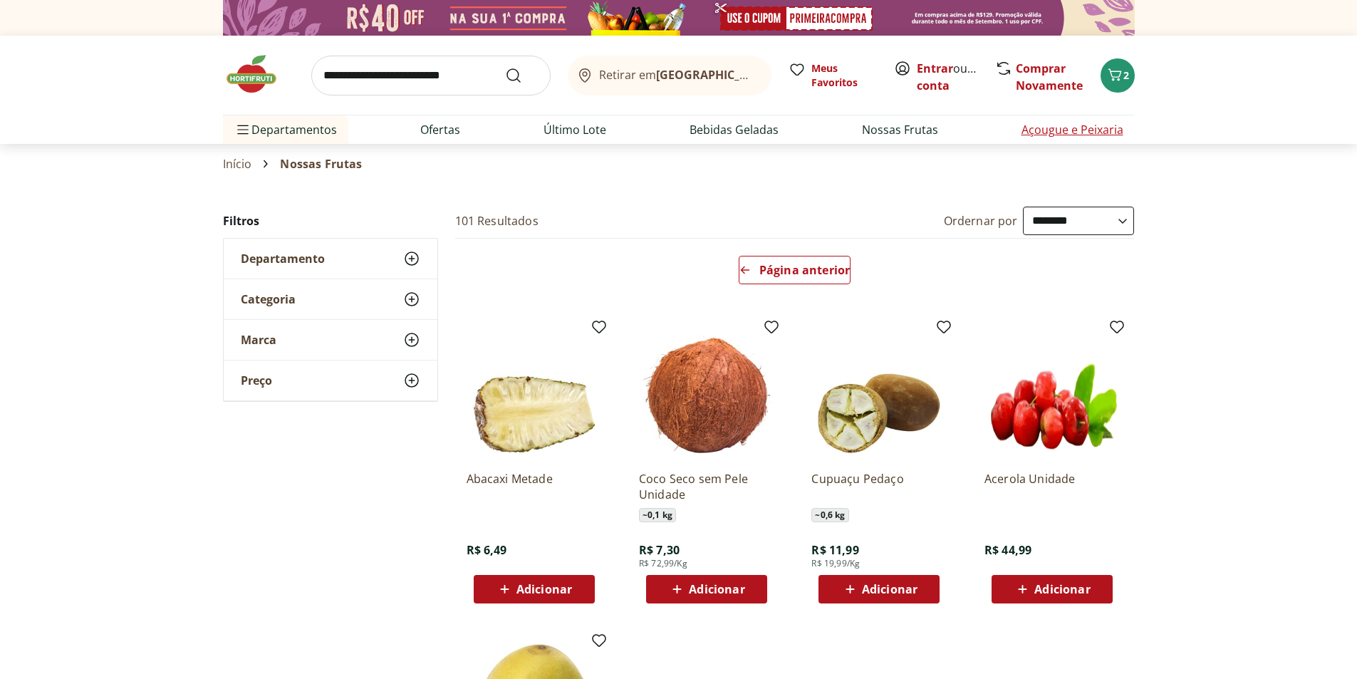
click at [1063, 125] on link "Açougue e Peixaria" at bounding box center [1072, 129] width 102 height 17
select select "**********"
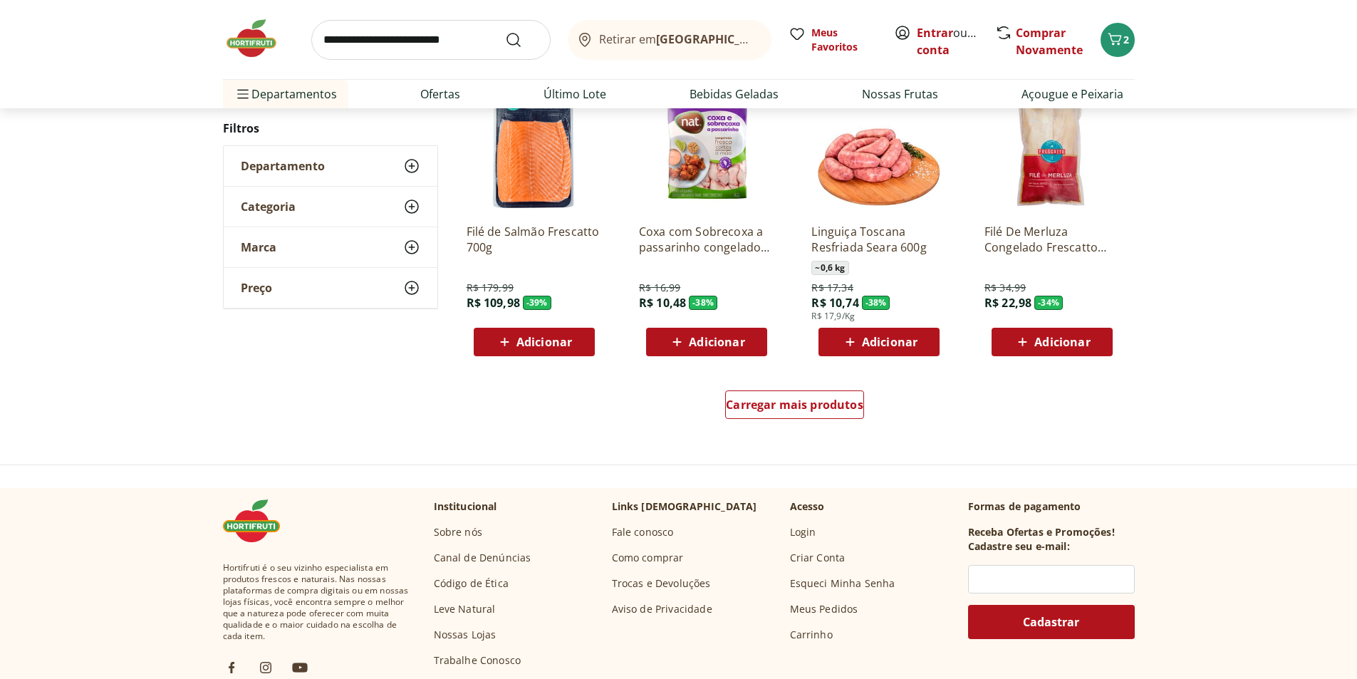
scroll to position [926, 0]
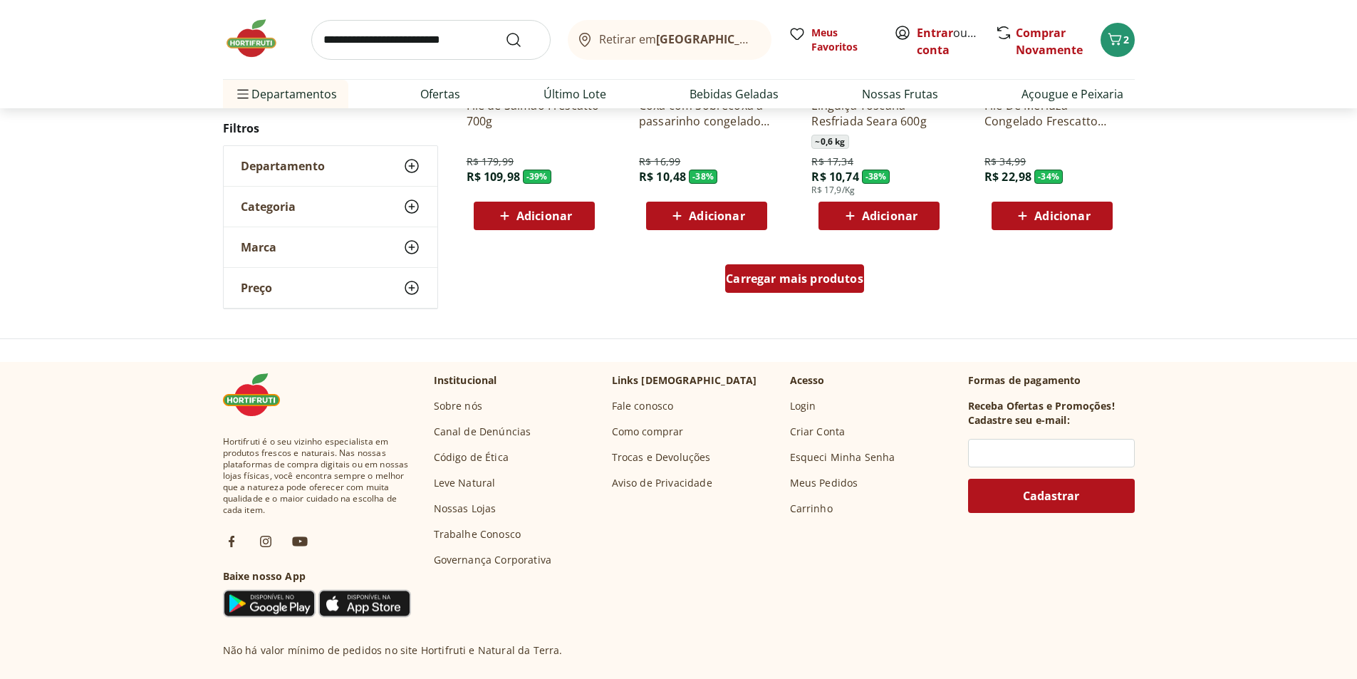
click at [801, 284] on span "Carregar mais produtos" at bounding box center [794, 278] width 137 height 11
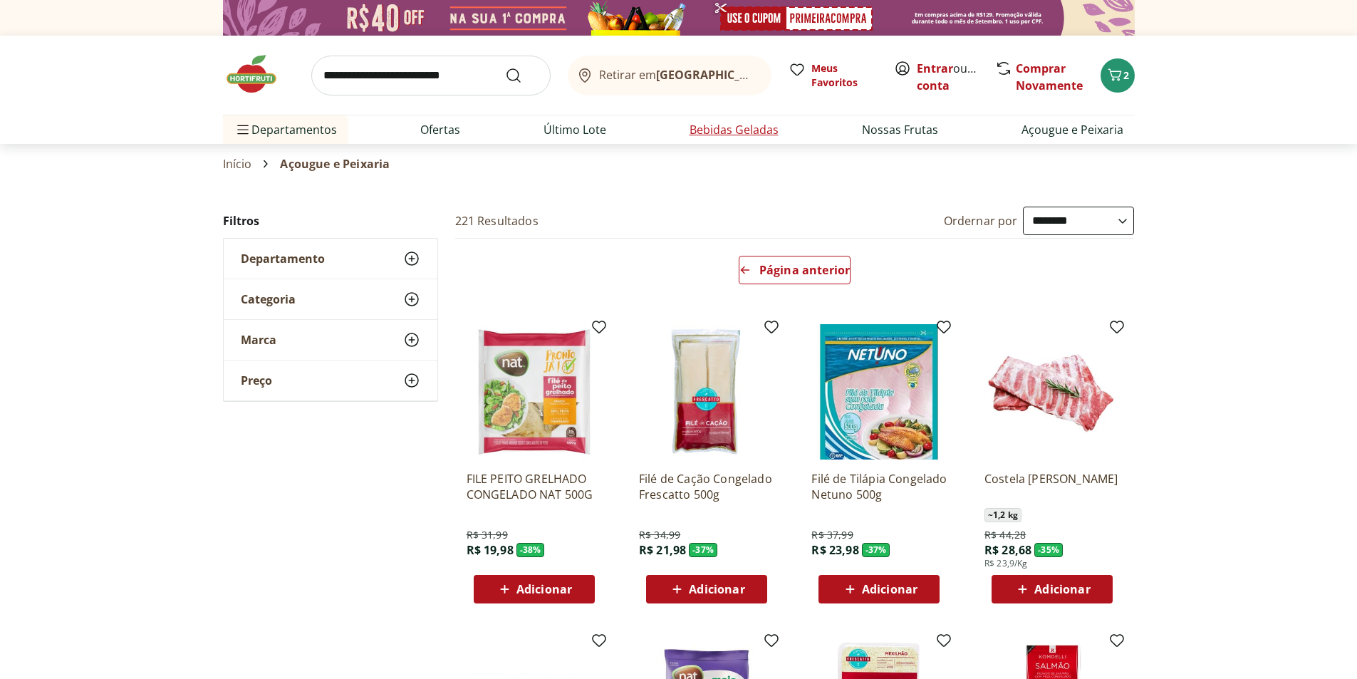
click at [716, 135] on link "Bebidas Geladas" at bounding box center [733, 129] width 89 height 17
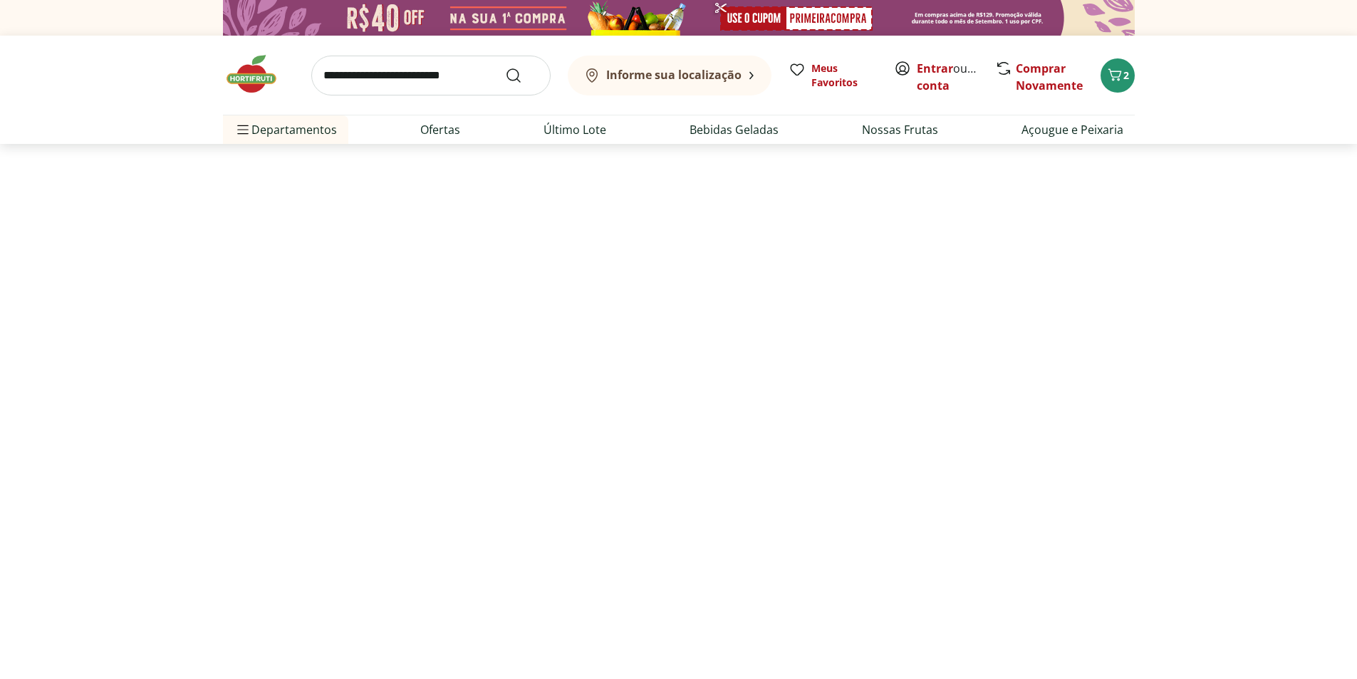
select select "**********"
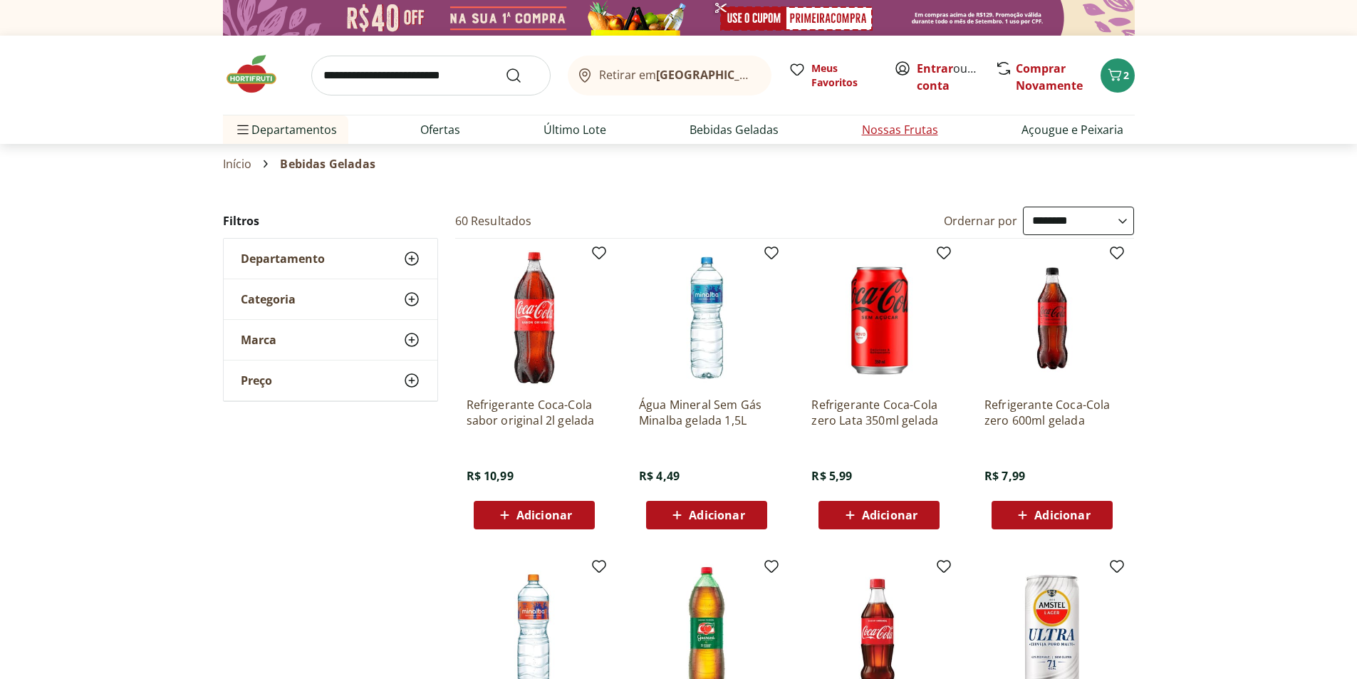
click at [896, 135] on link "Nossas Frutas" at bounding box center [900, 129] width 76 height 17
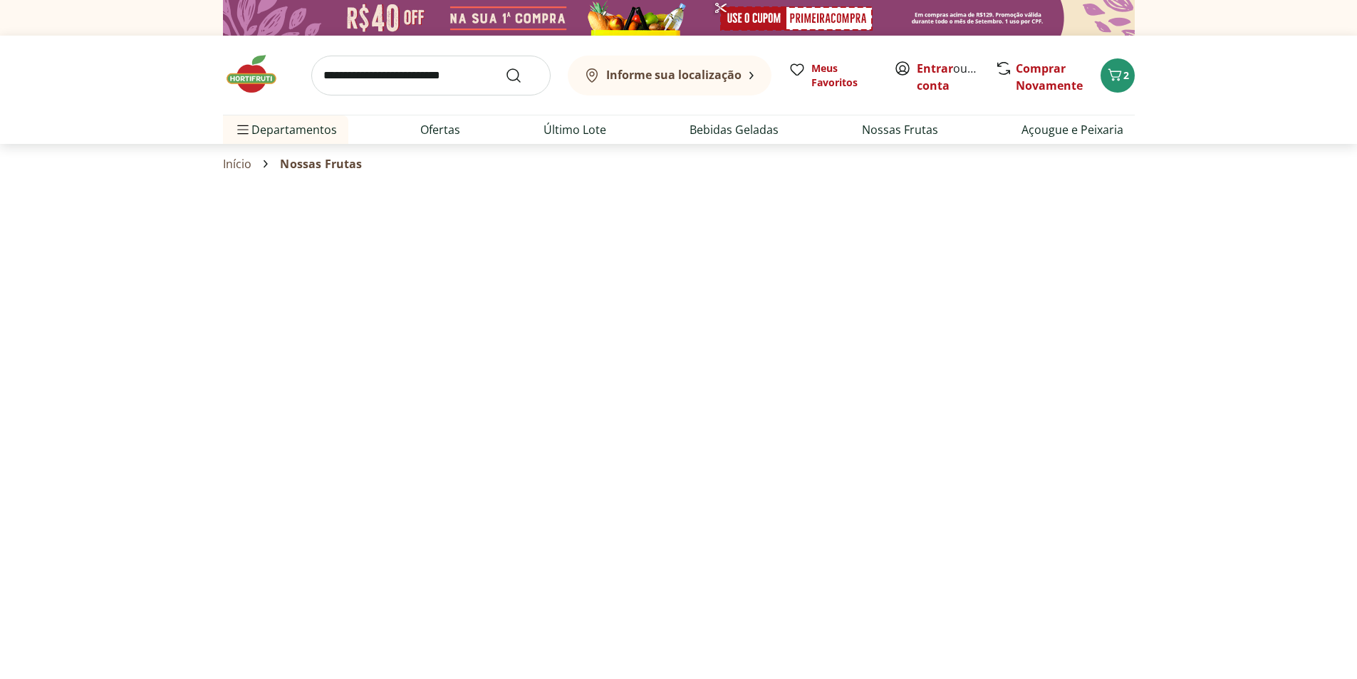
select select "**********"
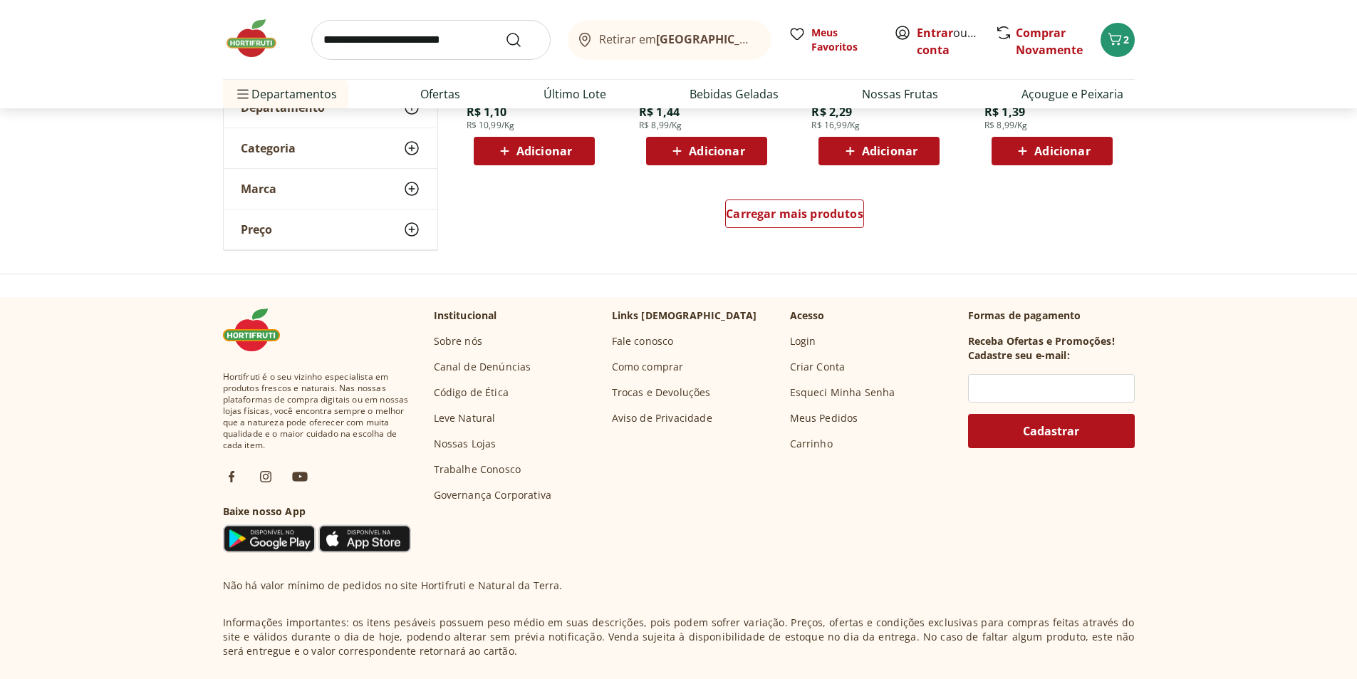
scroll to position [997, 0]
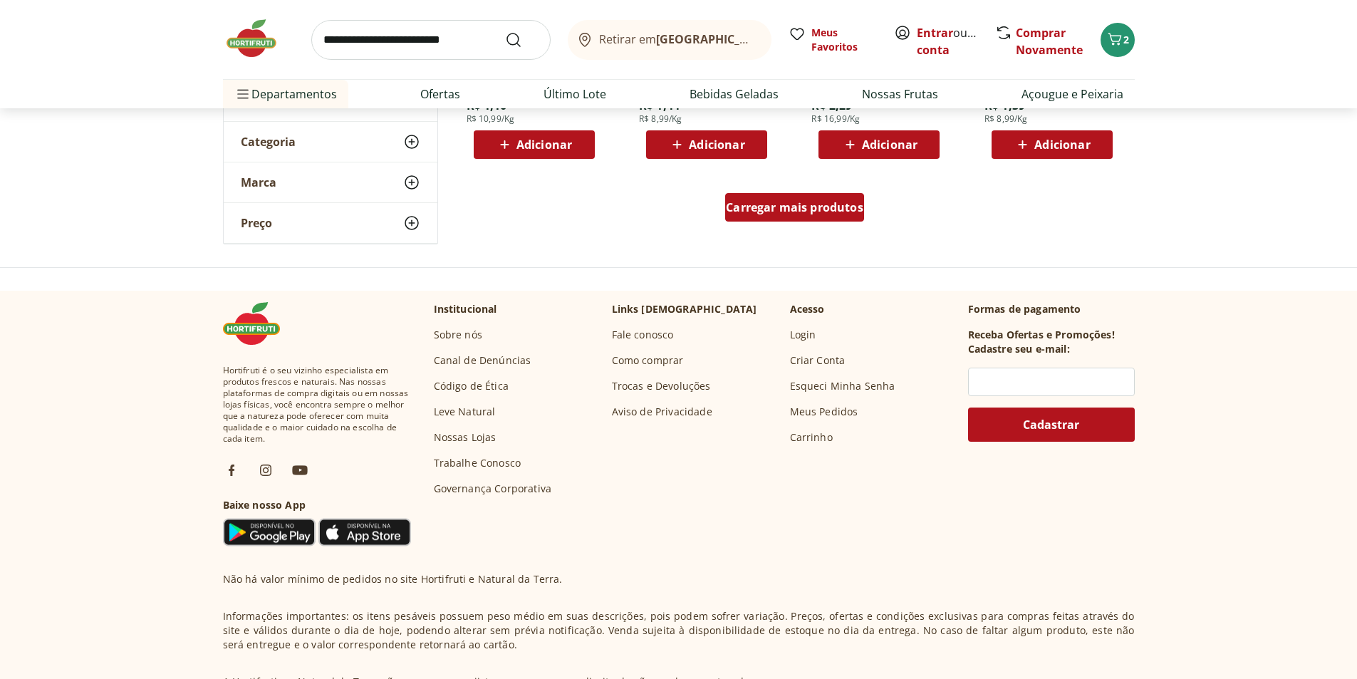
click at [769, 202] on span "Carregar mais produtos" at bounding box center [794, 207] width 137 height 11
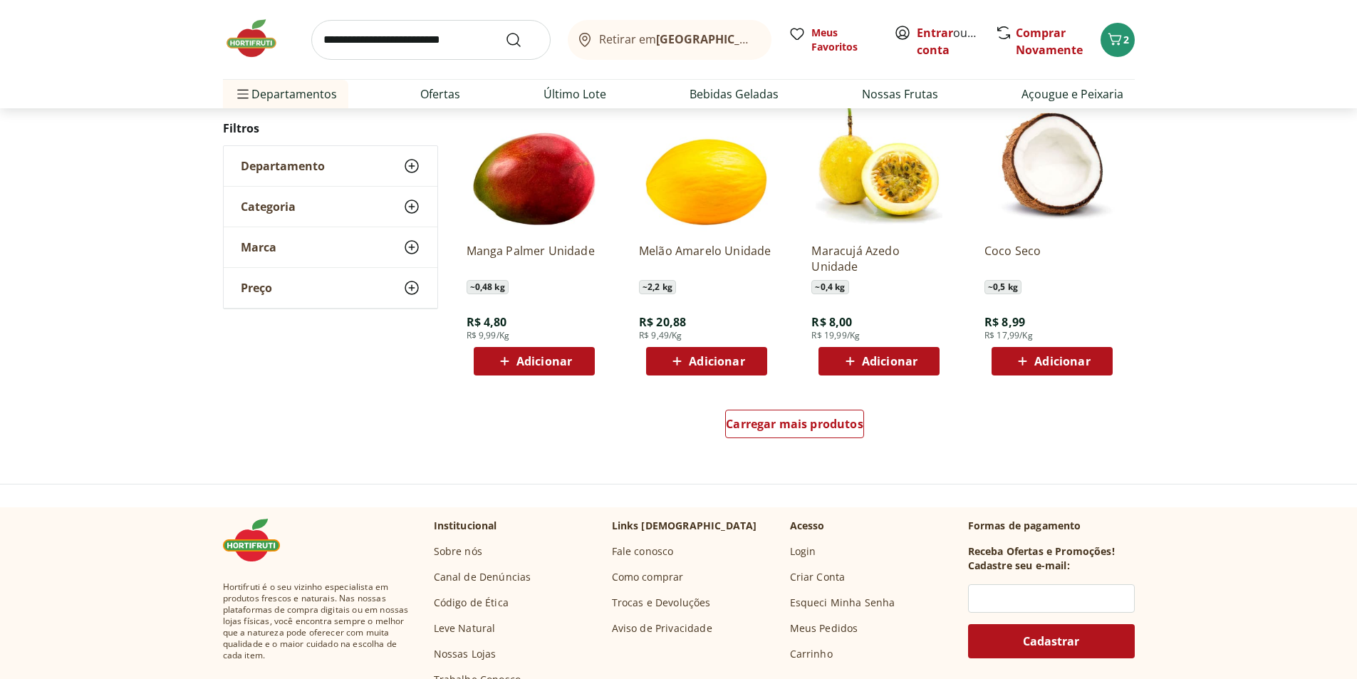
scroll to position [997, 0]
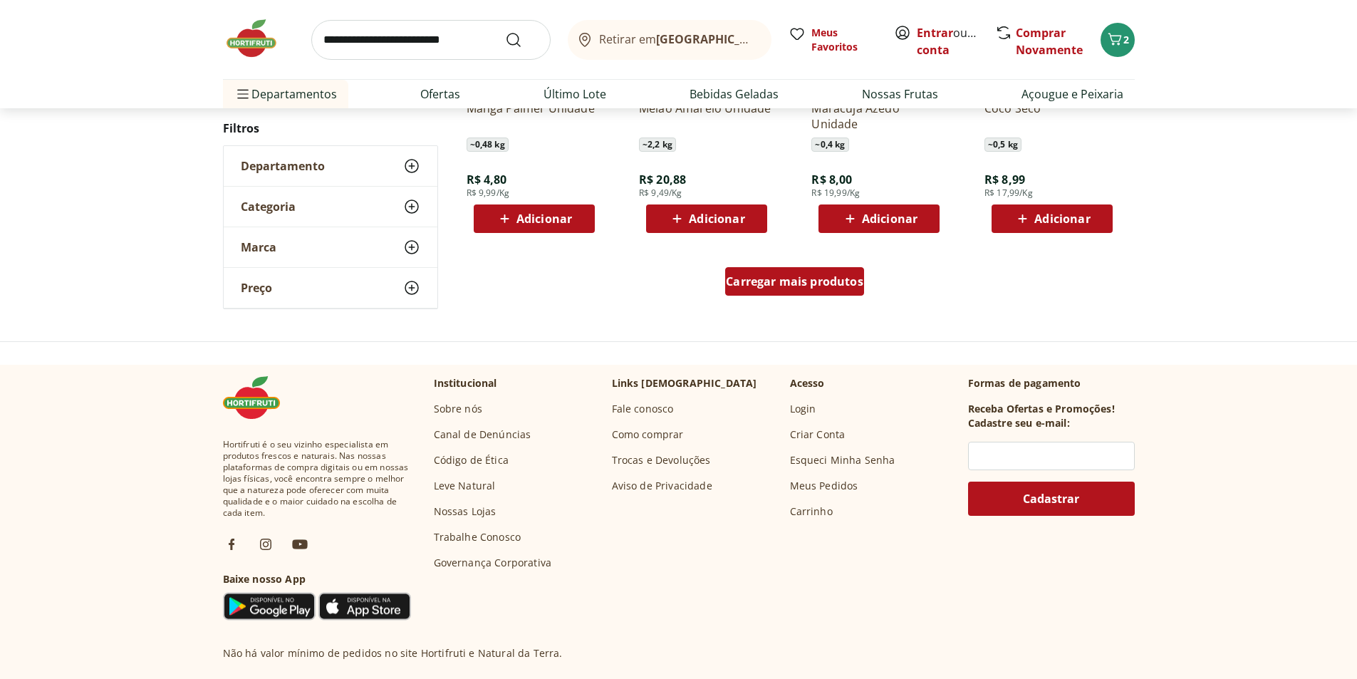
click at [786, 280] on span "Carregar mais produtos" at bounding box center [794, 281] width 137 height 11
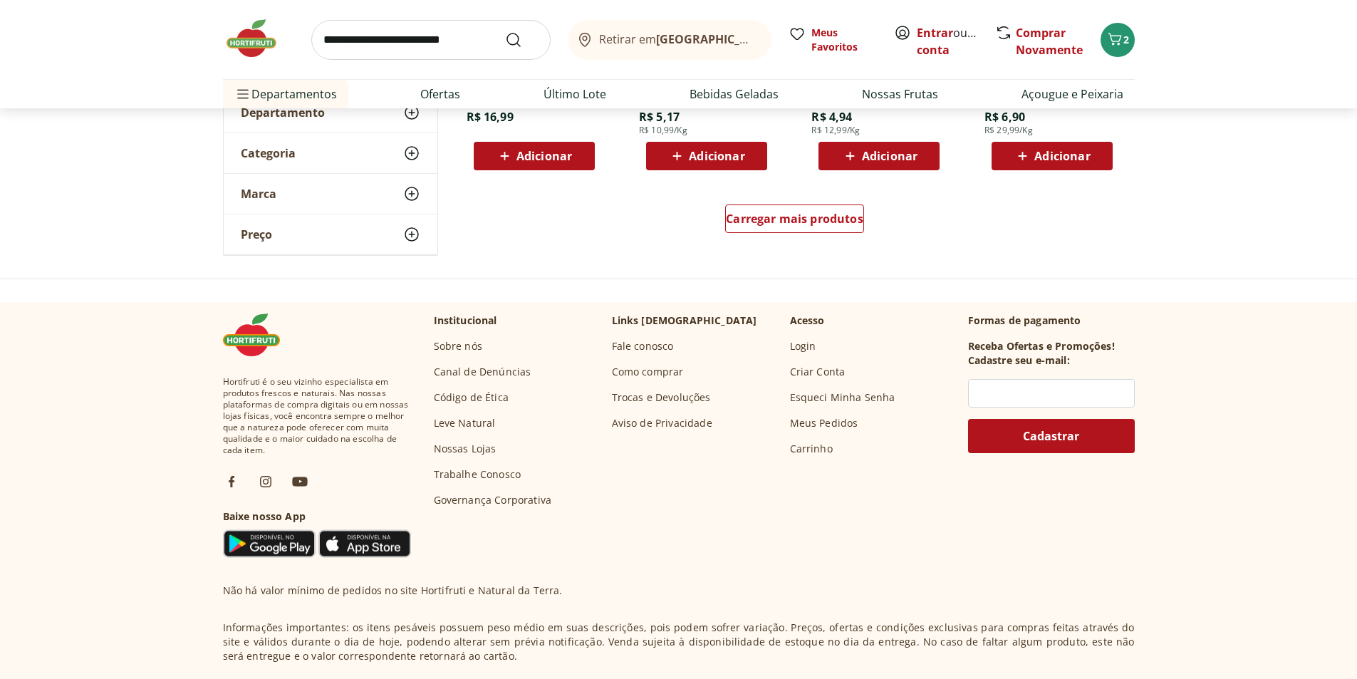
scroll to position [1065, 0]
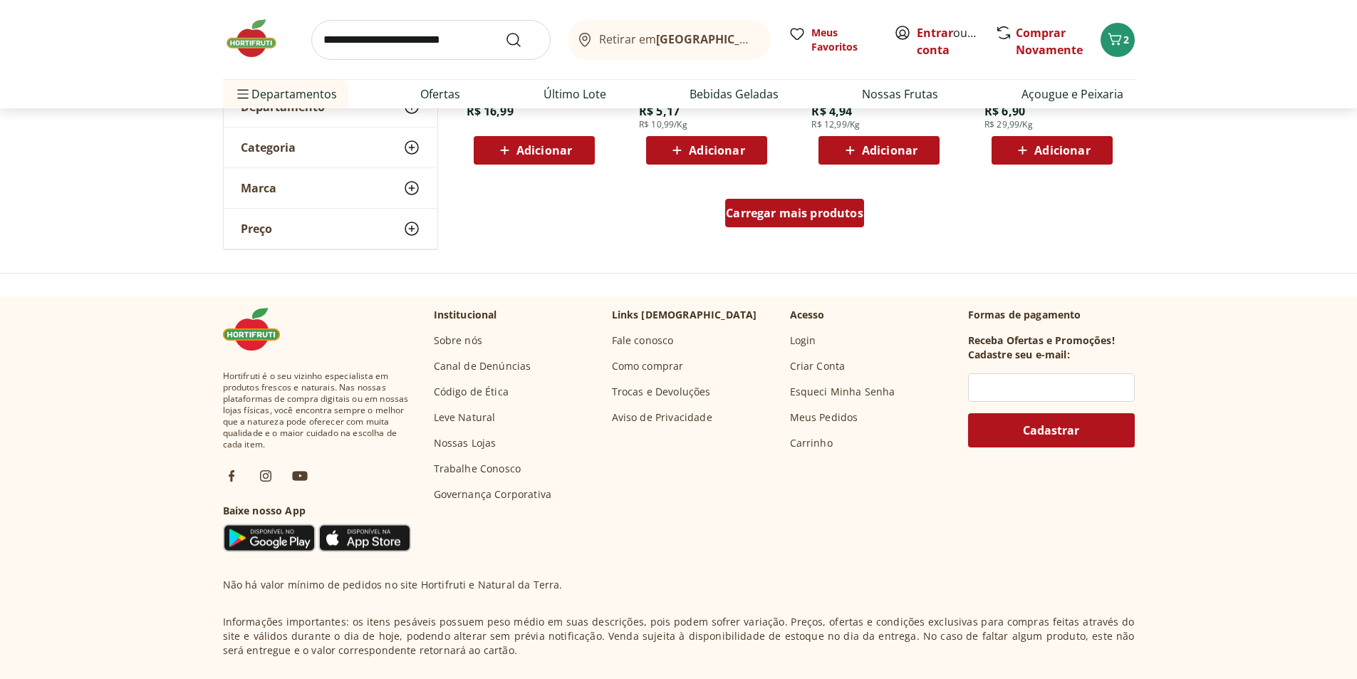
click at [737, 209] on span "Carregar mais produtos" at bounding box center [794, 212] width 137 height 11
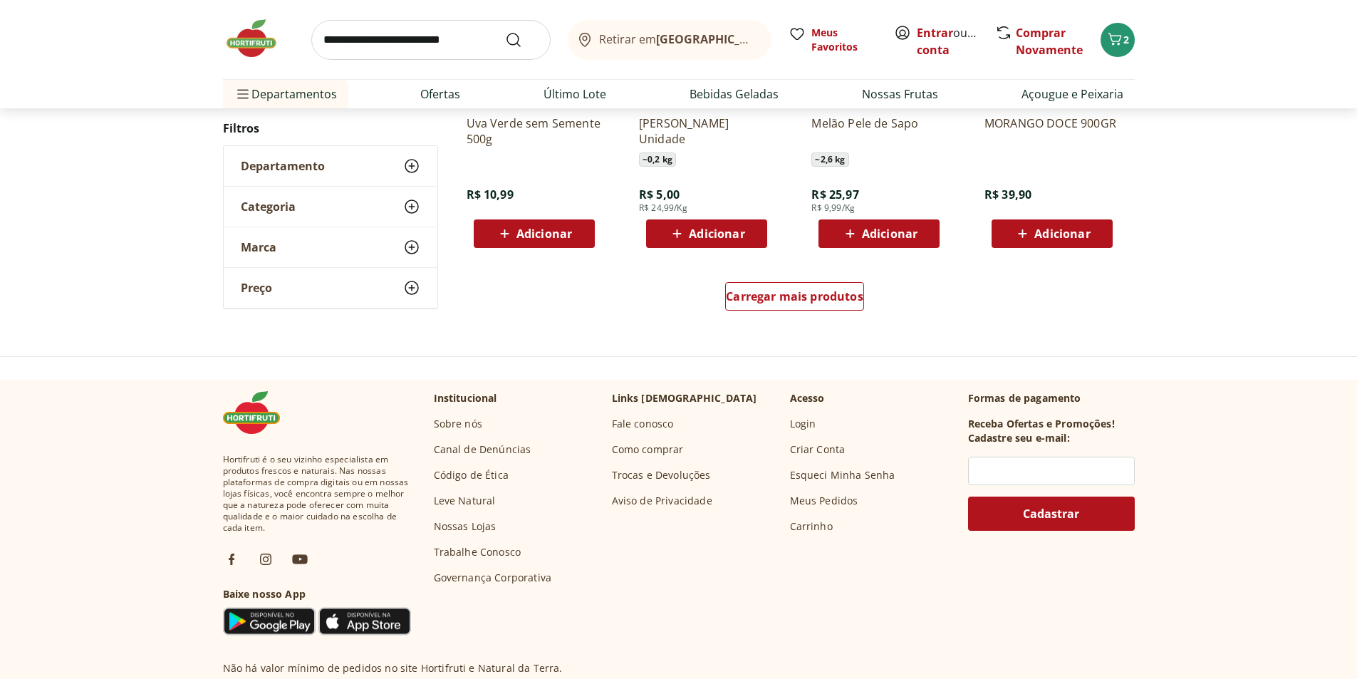
scroll to position [1063, 0]
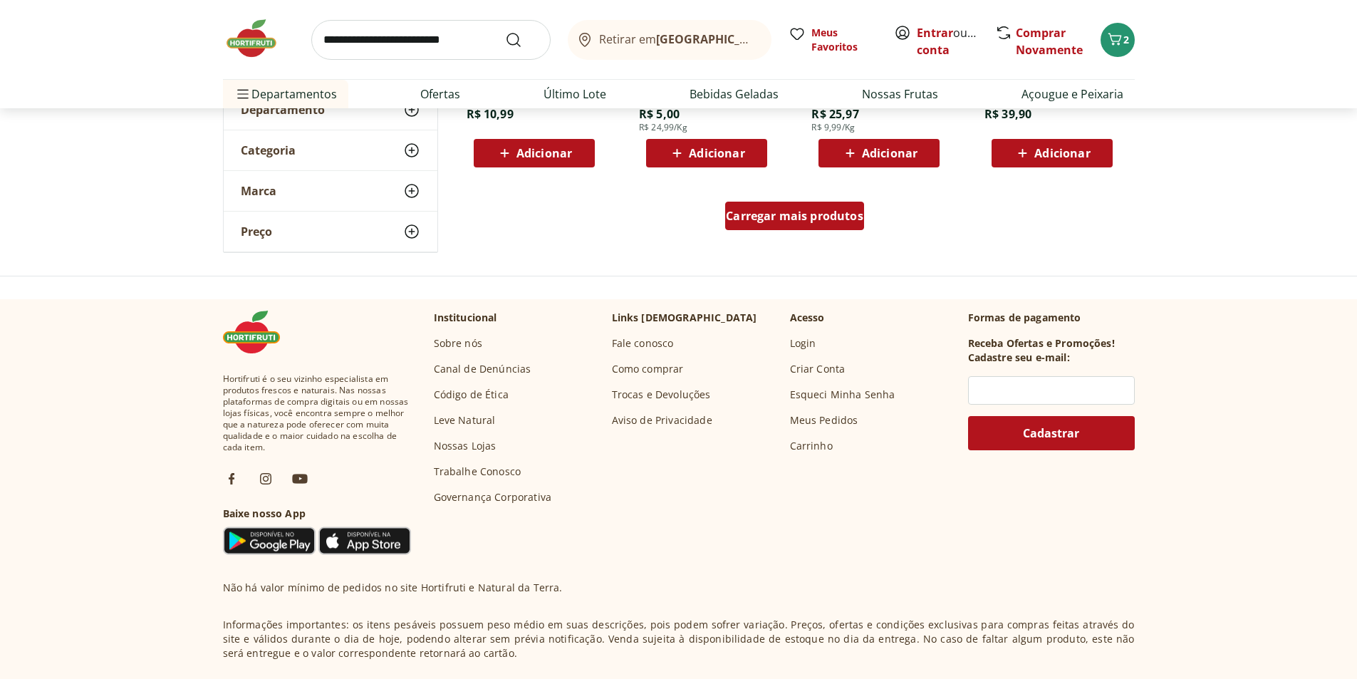
click at [815, 221] on span "Carregar mais produtos" at bounding box center [794, 215] width 137 height 11
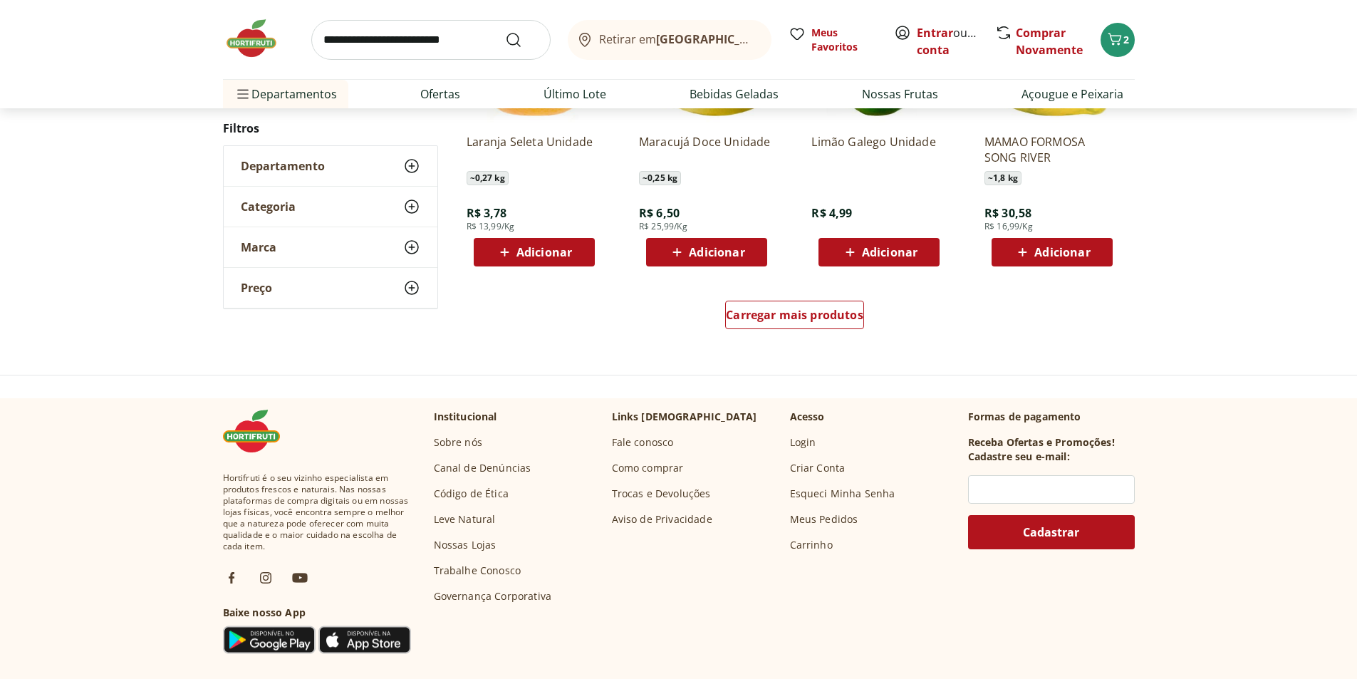
scroll to position [989, 0]
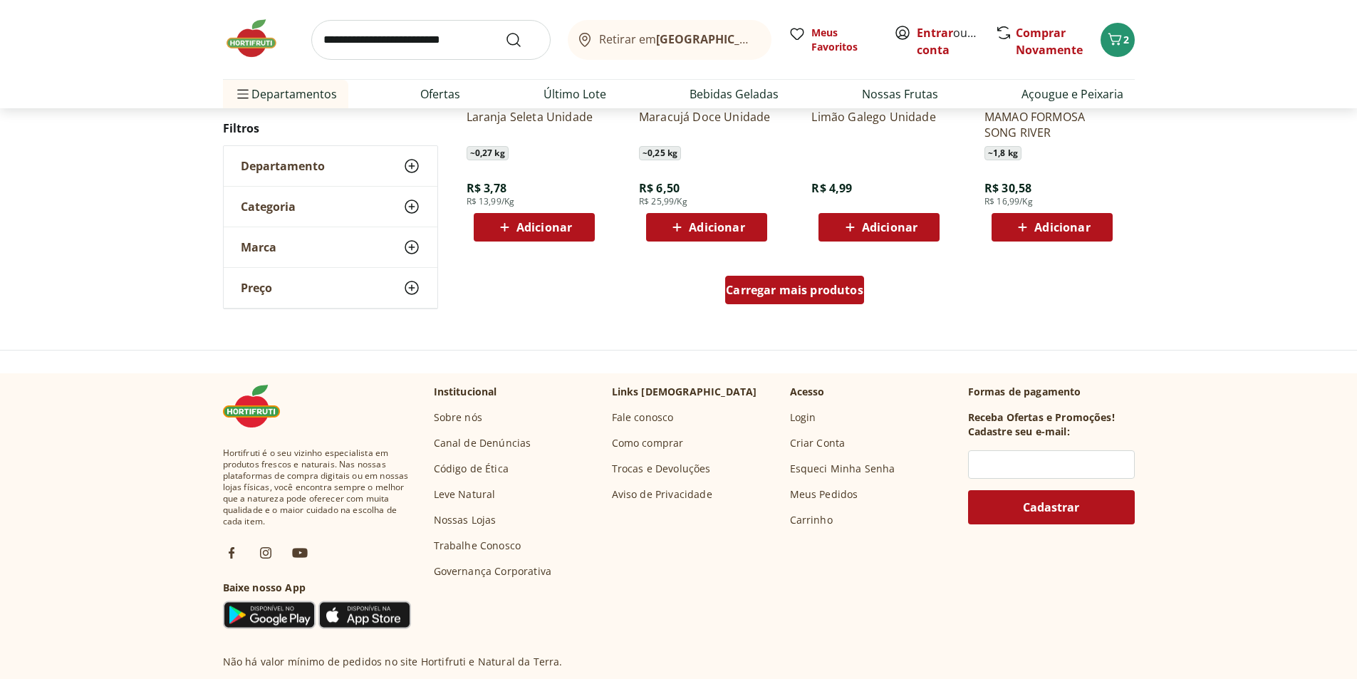
click at [850, 287] on span "Carregar mais produtos" at bounding box center [794, 289] width 137 height 11
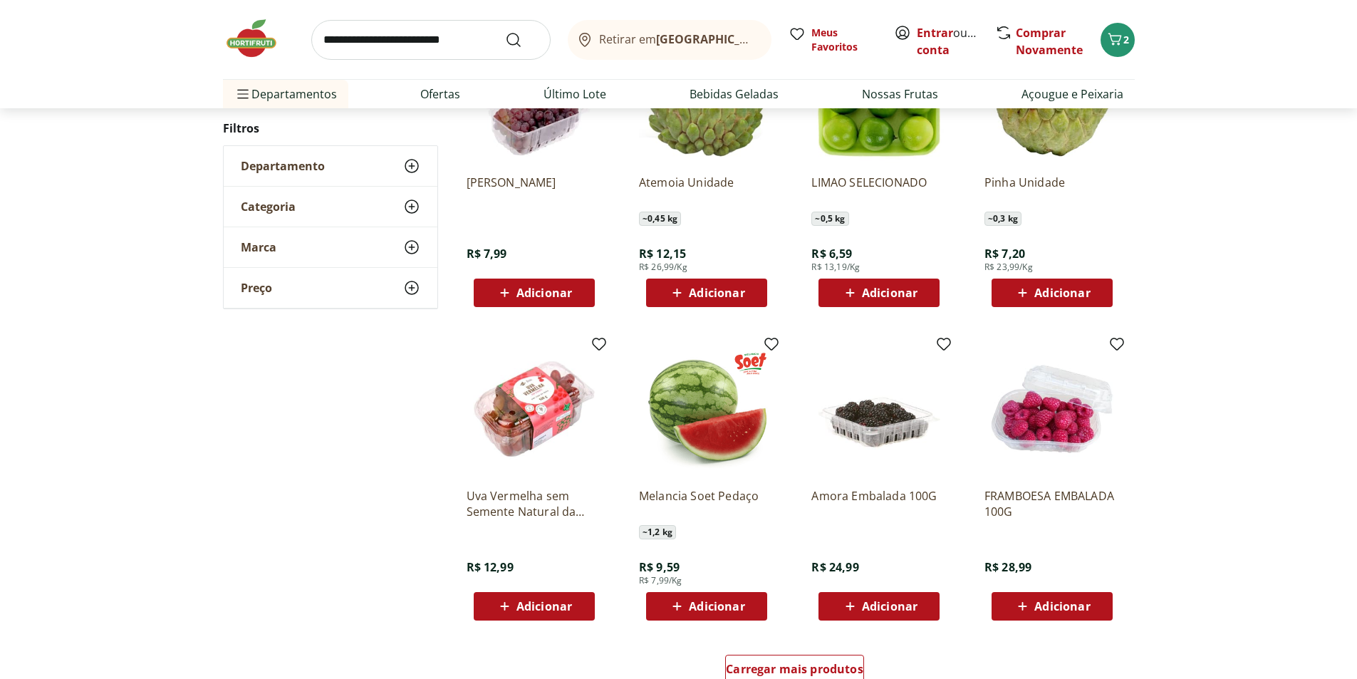
scroll to position [701, 0]
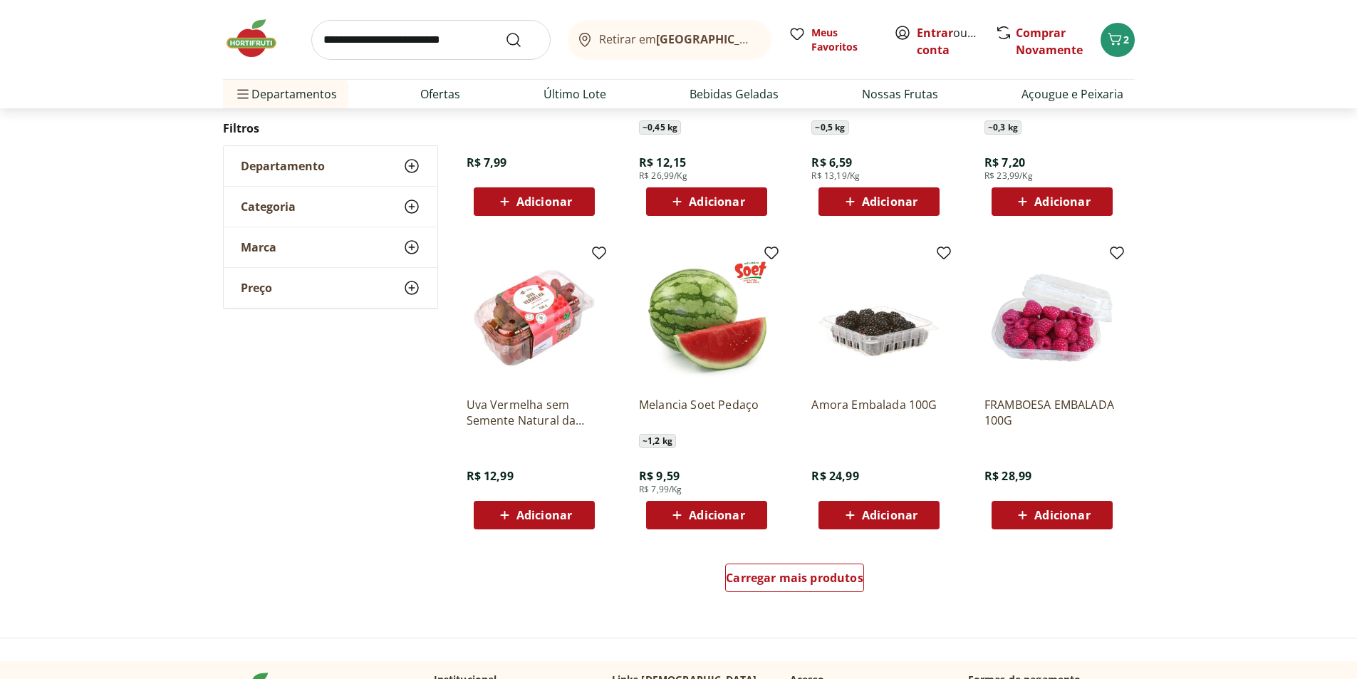
click at [1063, 346] on img at bounding box center [1051, 317] width 135 height 135
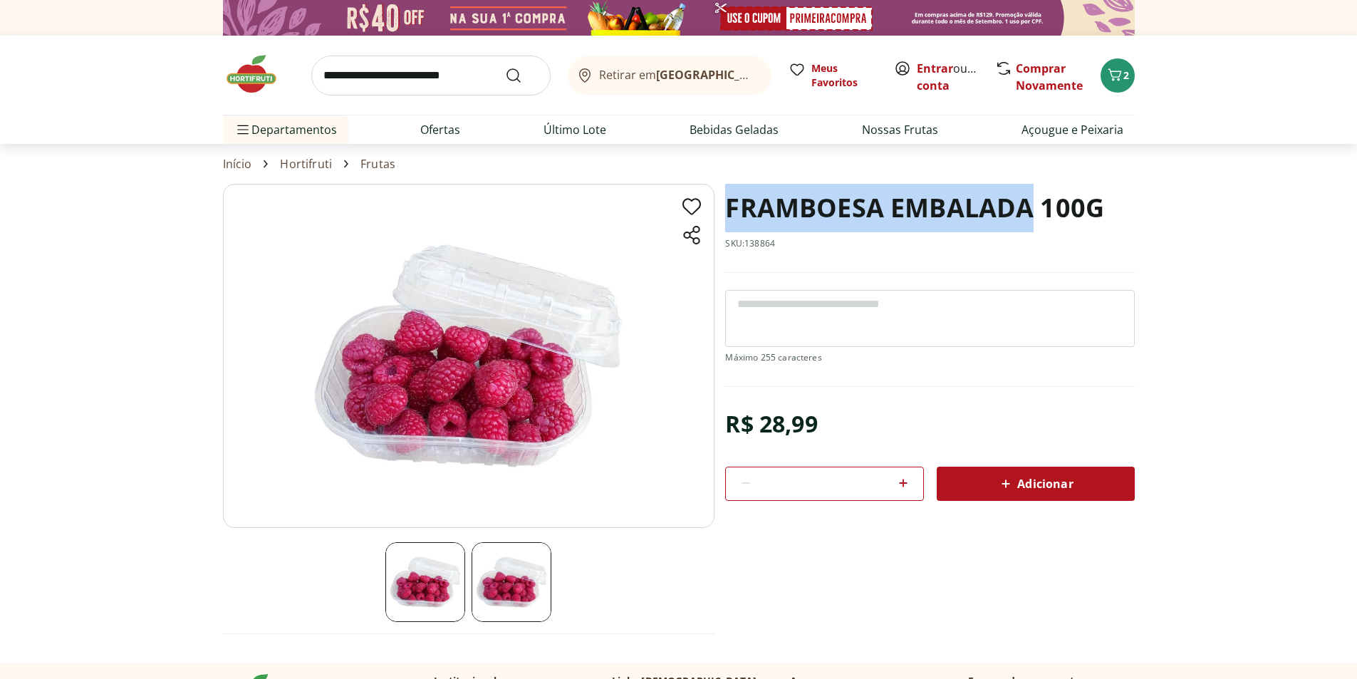
drag, startPoint x: 1030, startPoint y: 207, endPoint x: 729, endPoint y: 219, distance: 300.8
click at [729, 219] on h1 "FRAMBOESA EMBALADA 100G" at bounding box center [914, 208] width 379 height 48
copy h1 "FRAMBOESA EMBALADA"
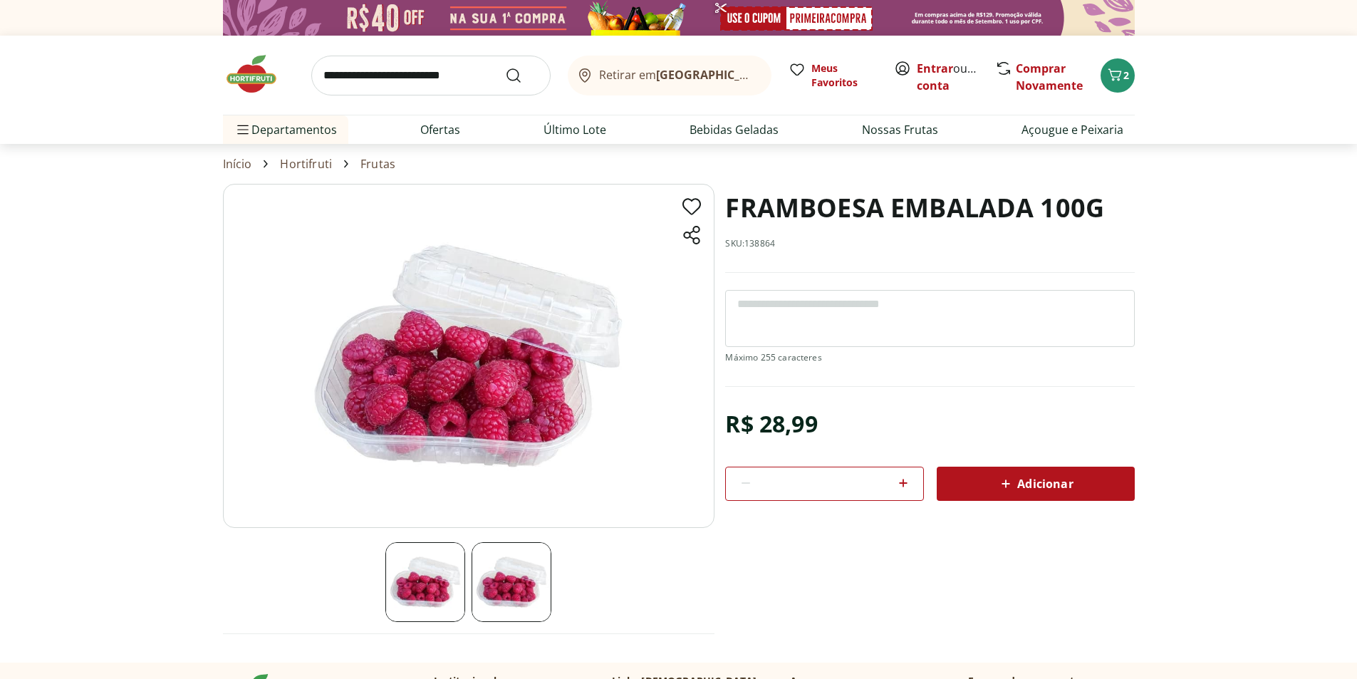
click at [1065, 494] on div "Adicionar" at bounding box center [1035, 484] width 175 height 26
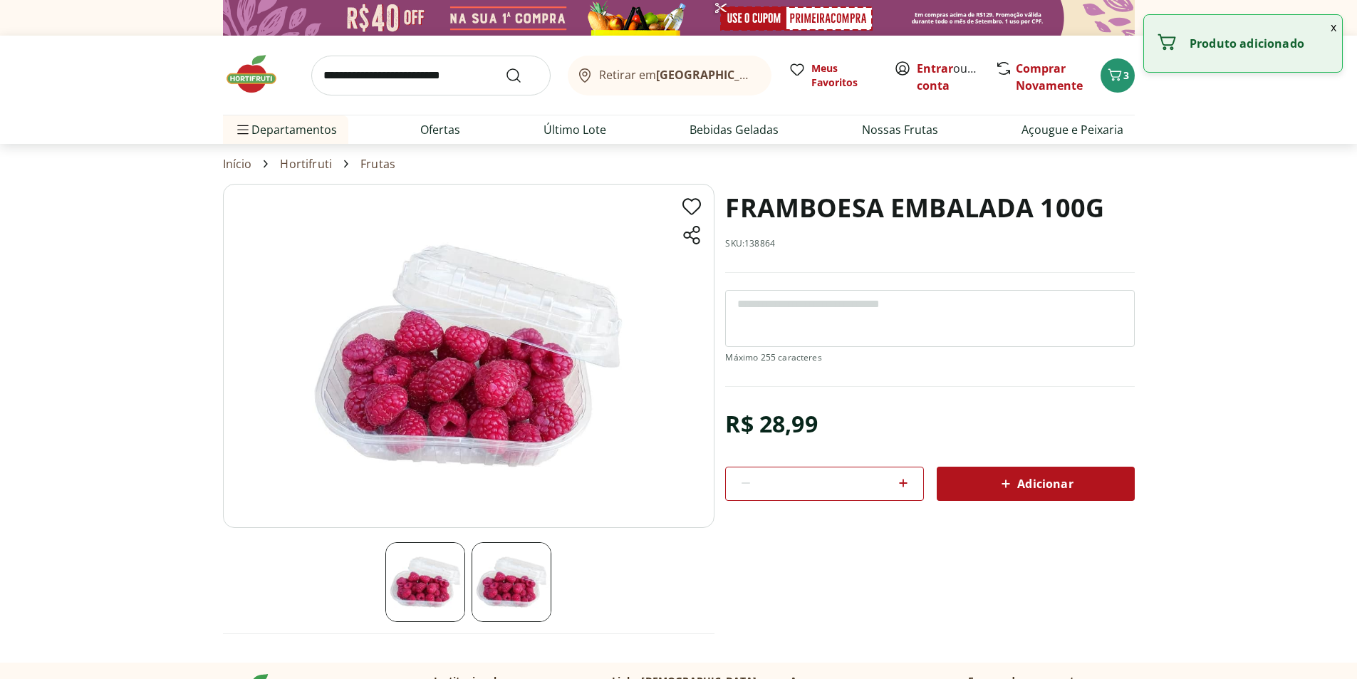
select select "**********"
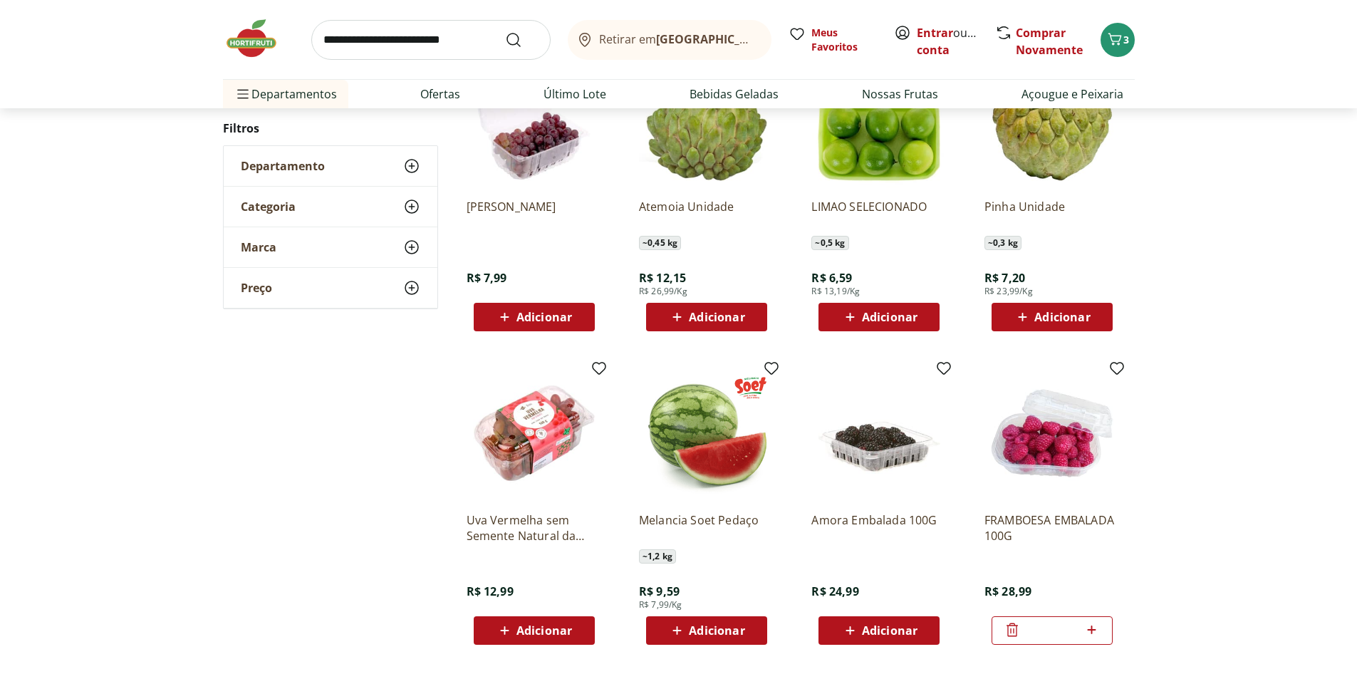
scroll to position [1199, 0]
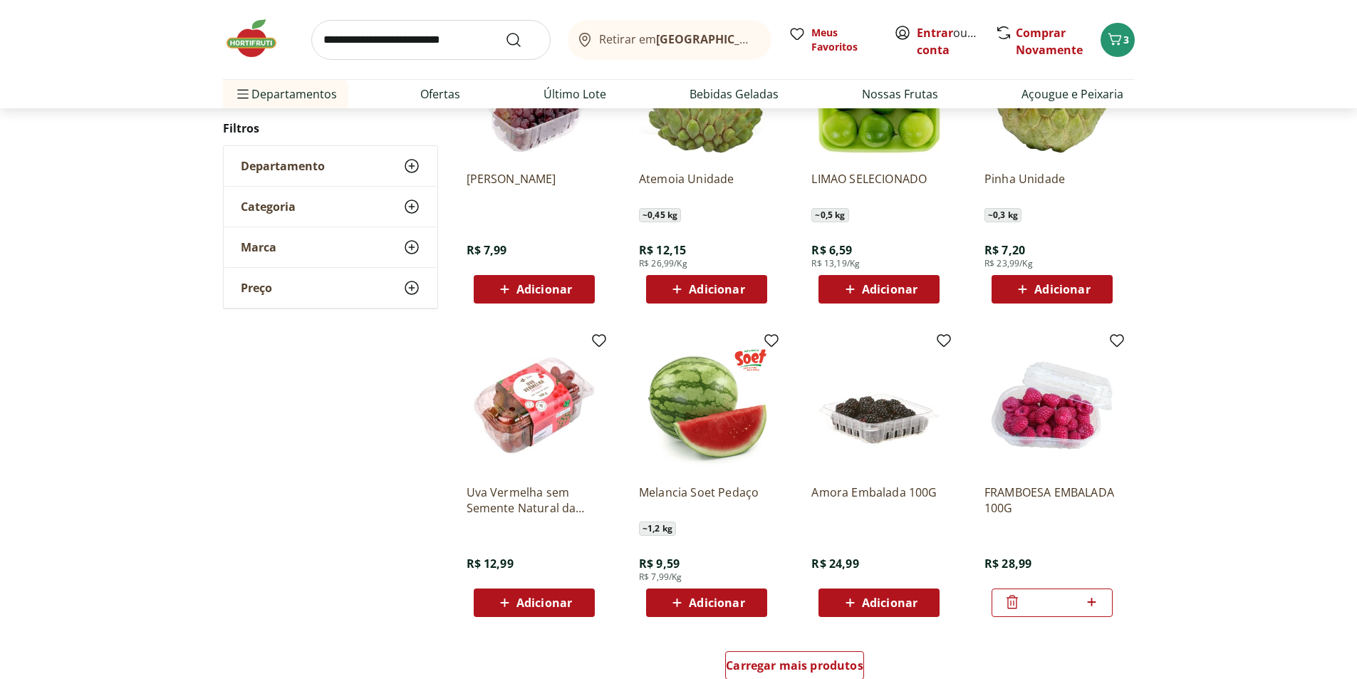
click at [899, 603] on span "Adicionar" at bounding box center [890, 602] width 56 height 11
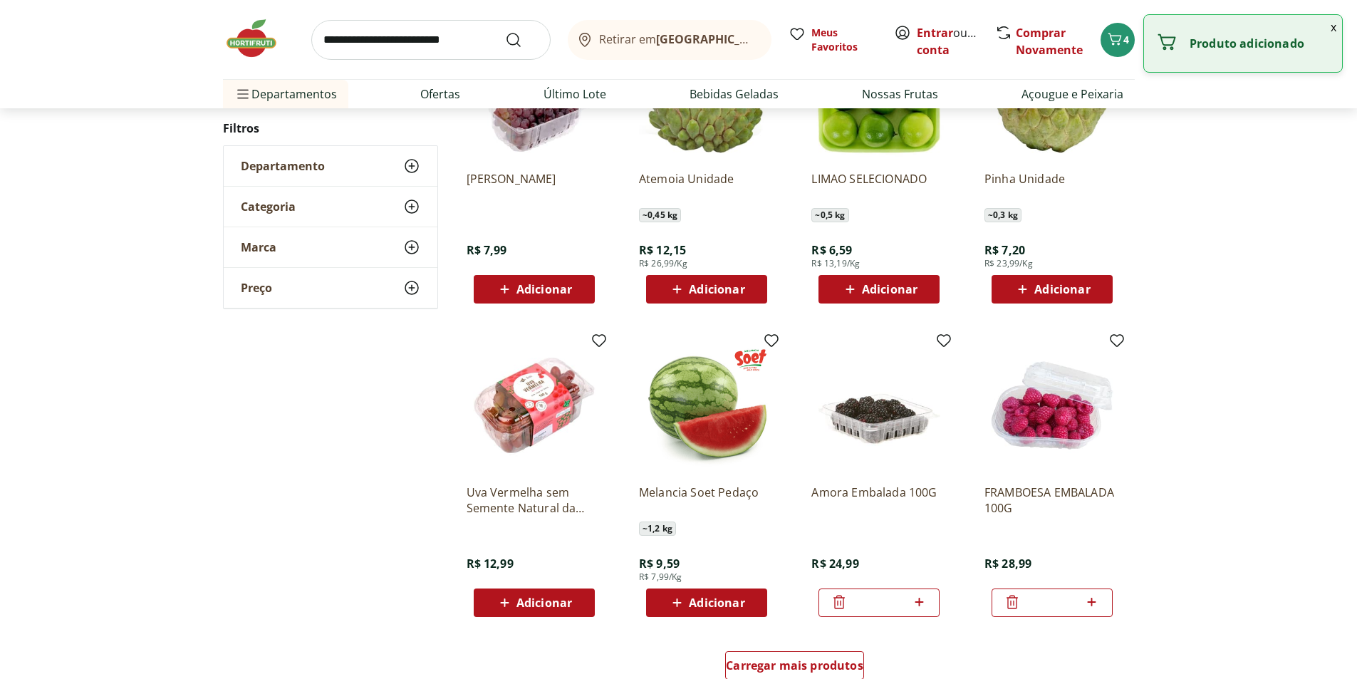
click at [875, 491] on p "Amora Embalada 100G" at bounding box center [878, 499] width 135 height 31
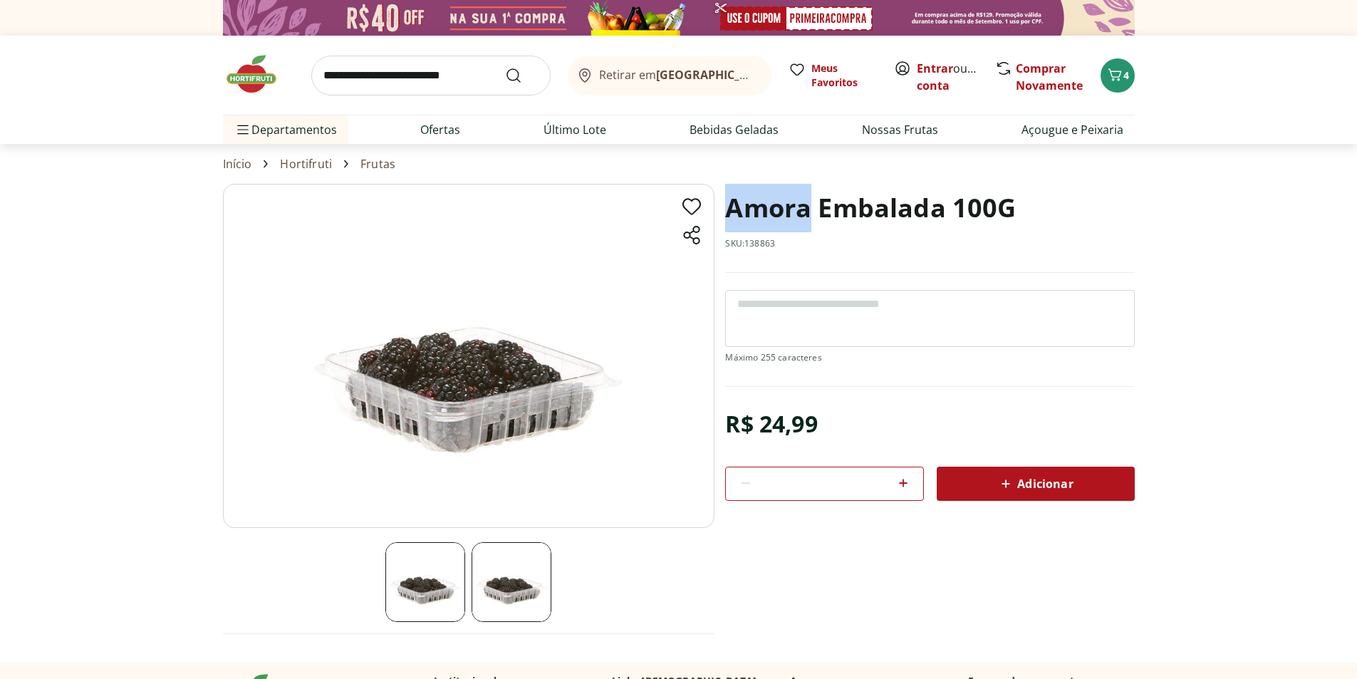
drag, startPoint x: 812, startPoint y: 216, endPoint x: 724, endPoint y: 217, distance: 88.3
click at [724, 217] on section "Amora Embalada 100G SKU: 138863 R$ 24,99 * Adicionar Amora Embalada 100G R$ 24,…" at bounding box center [679, 423] width 912 height 478
copy h1 "Amora"
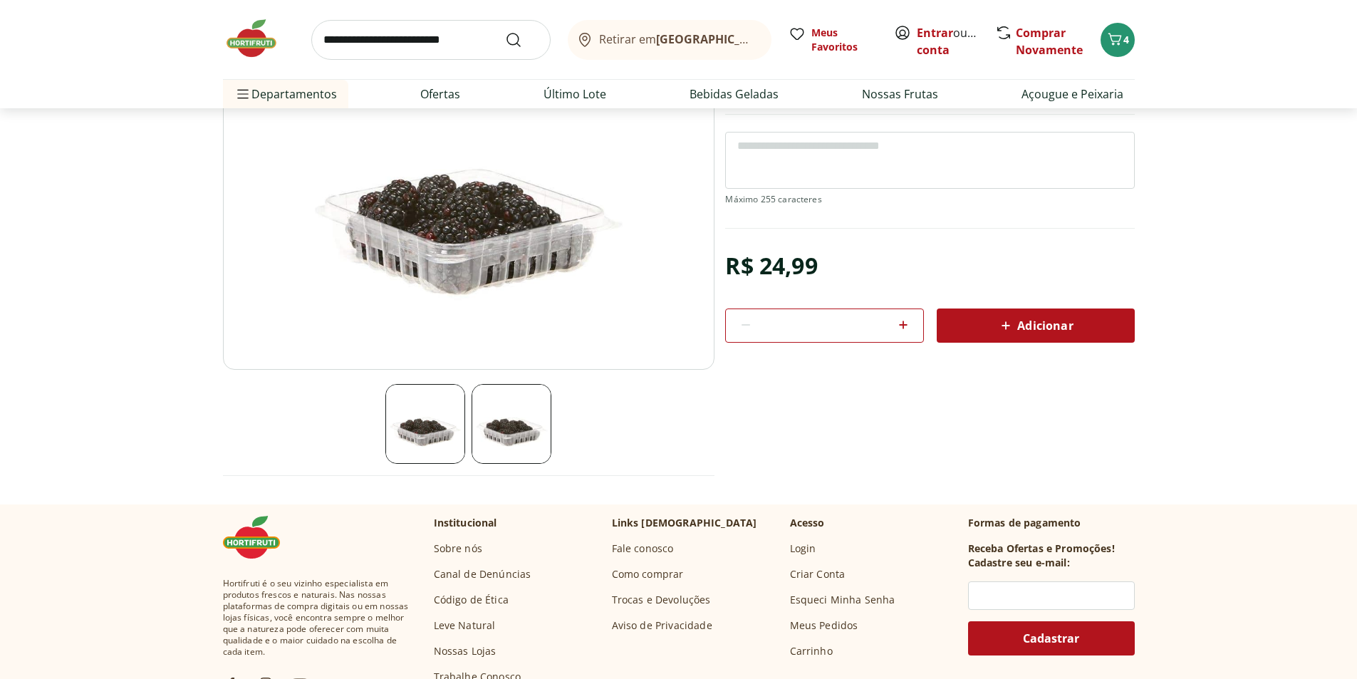
scroll to position [214, 0]
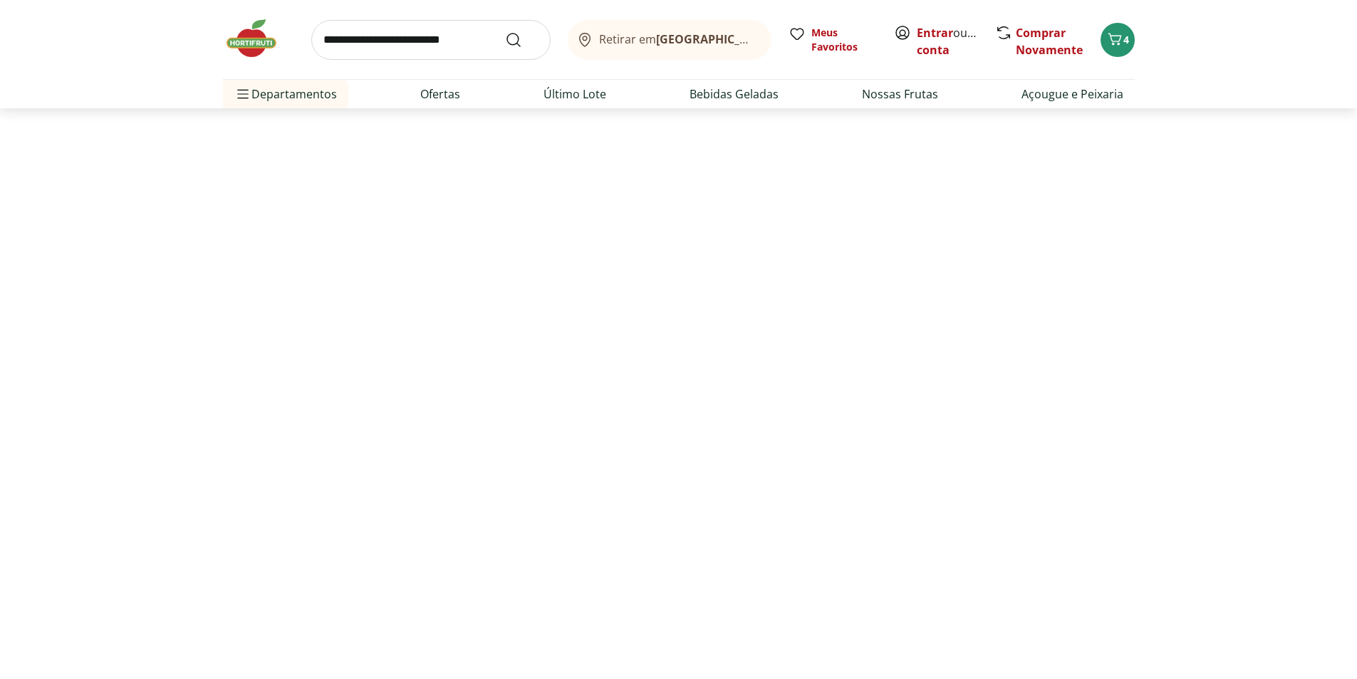
select select "**********"
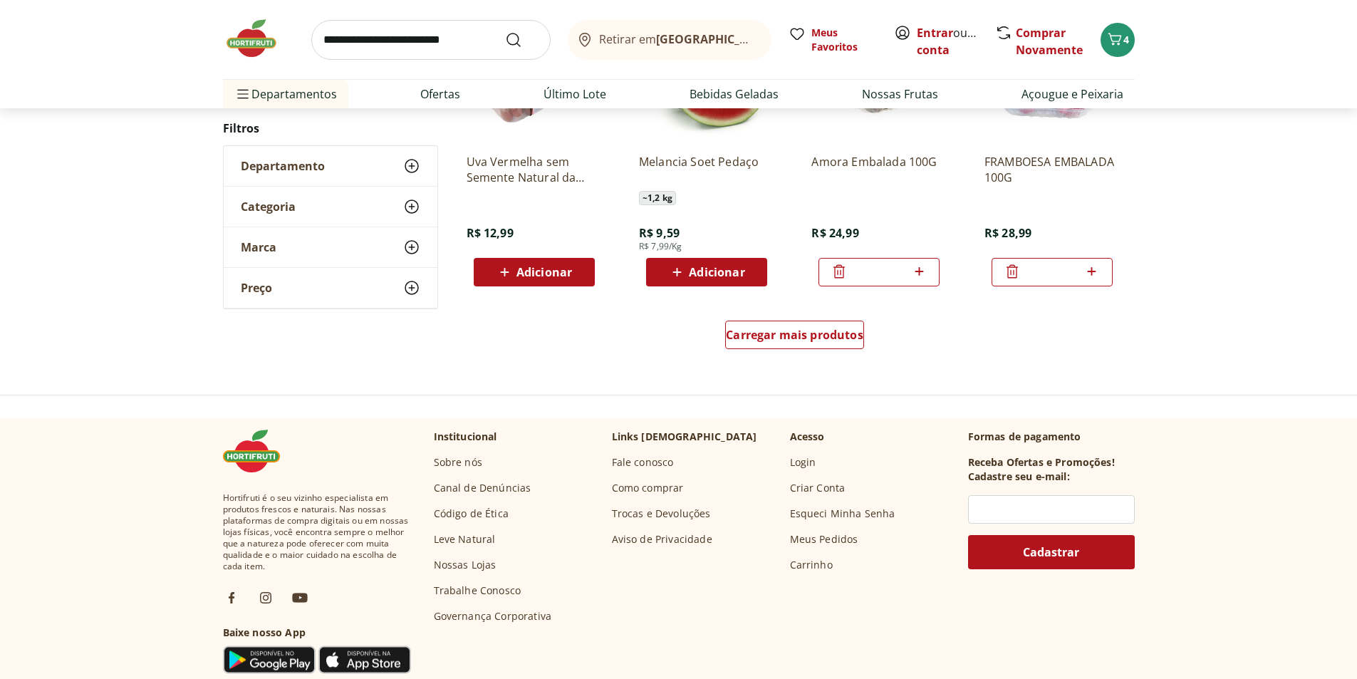
scroll to position [1555, 0]
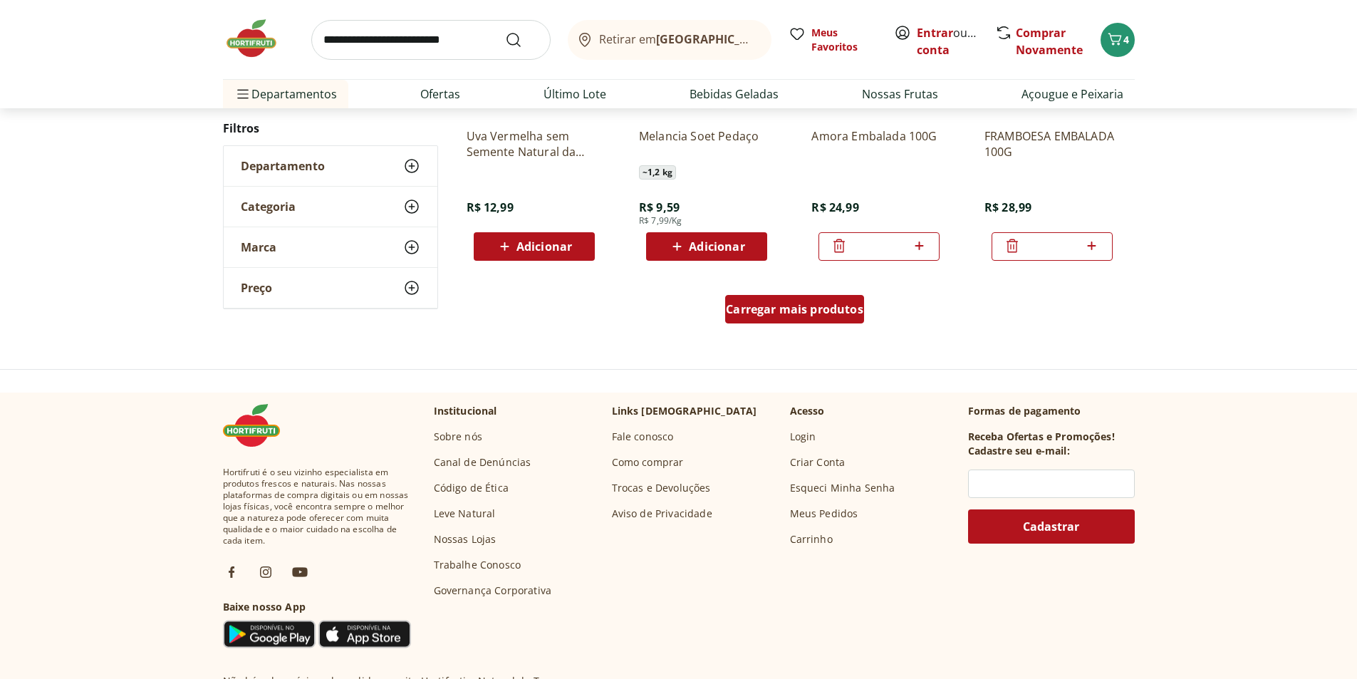
click at [797, 306] on span "Carregar mais produtos" at bounding box center [794, 308] width 137 height 11
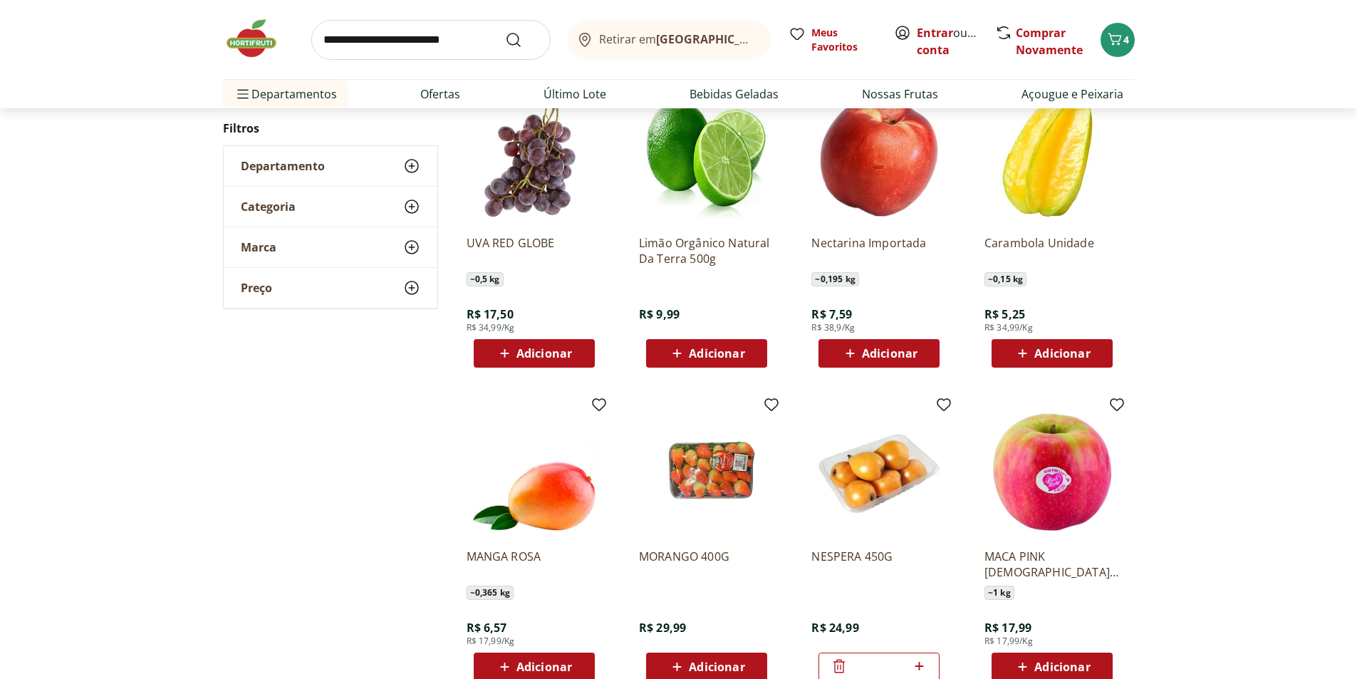
scroll to position [1268, 0]
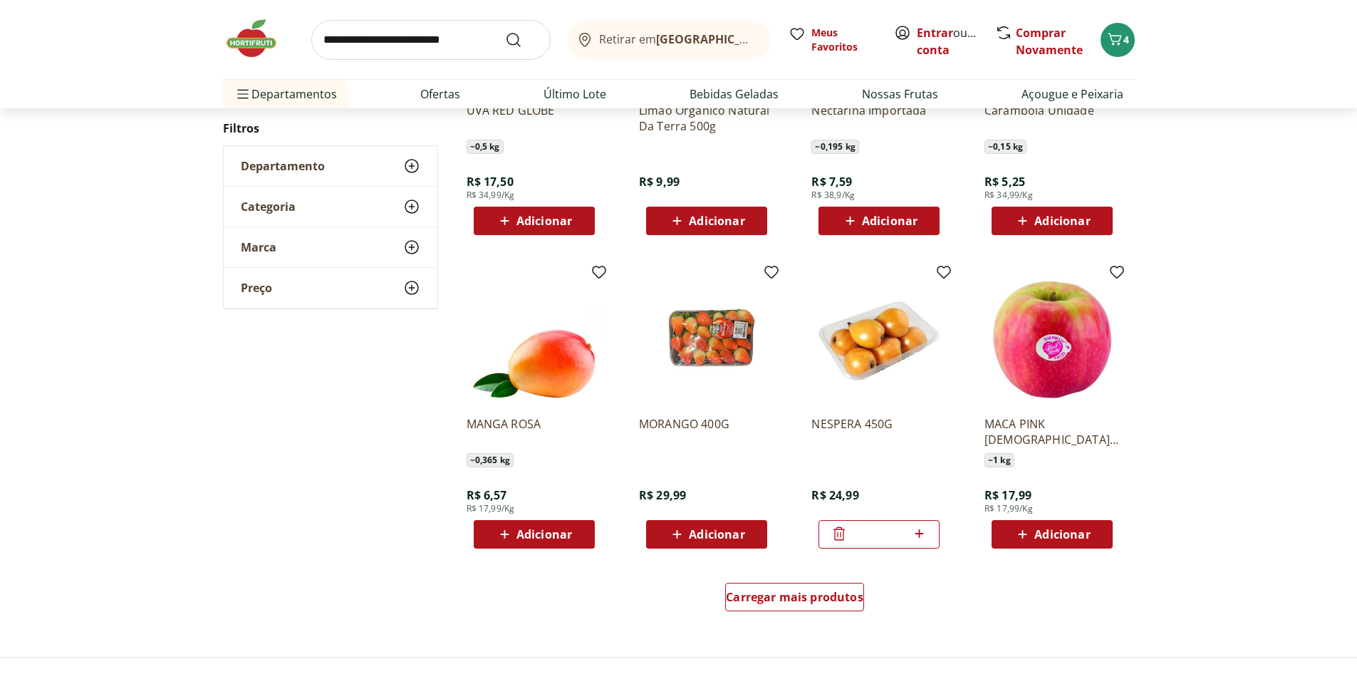
click at [858, 424] on p "NESPERA 450G" at bounding box center [878, 431] width 135 height 31
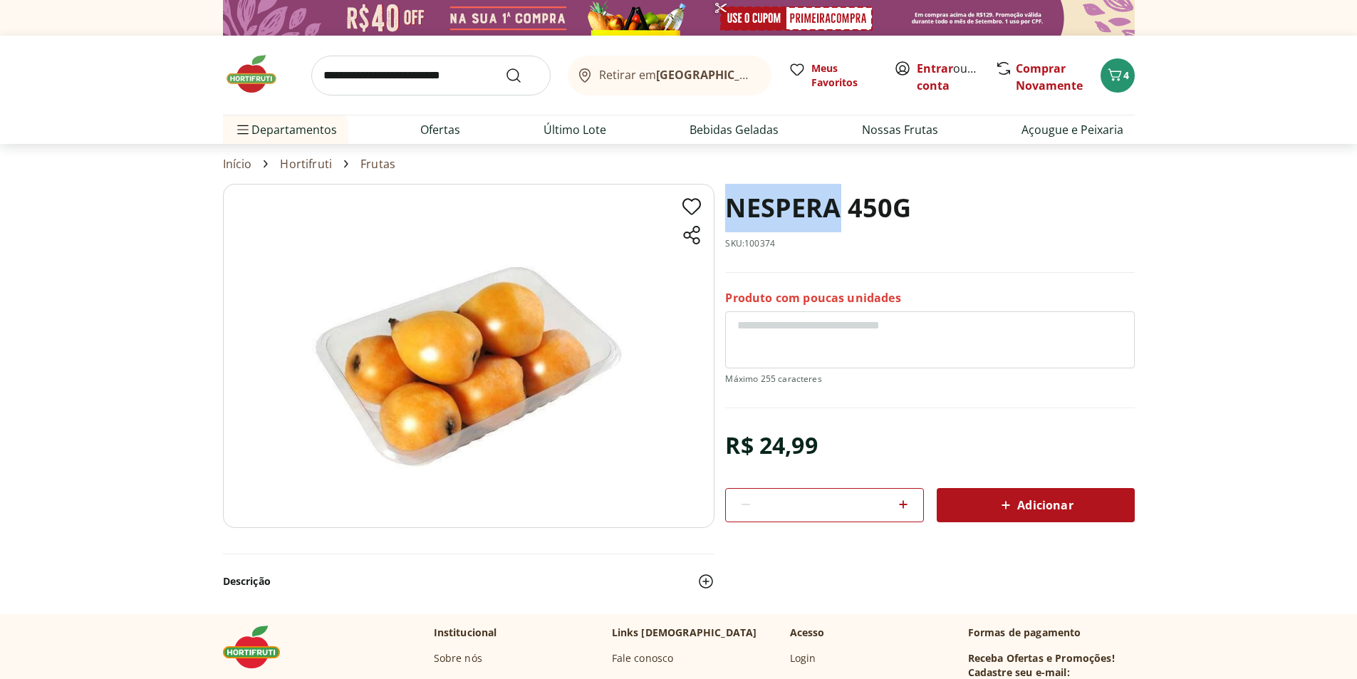
drag, startPoint x: 841, startPoint y: 208, endPoint x: 723, endPoint y: 210, distance: 118.2
click at [723, 210] on section "NESPERA 450G SKU: 100374 Produto com poucas unidades R$ 24,99 * Adicionar NESPE…" at bounding box center [679, 398] width 912 height 429
copy h1 "NESPERA"
click at [1115, 81] on icon "Carrinho" at bounding box center [1114, 74] width 17 height 17
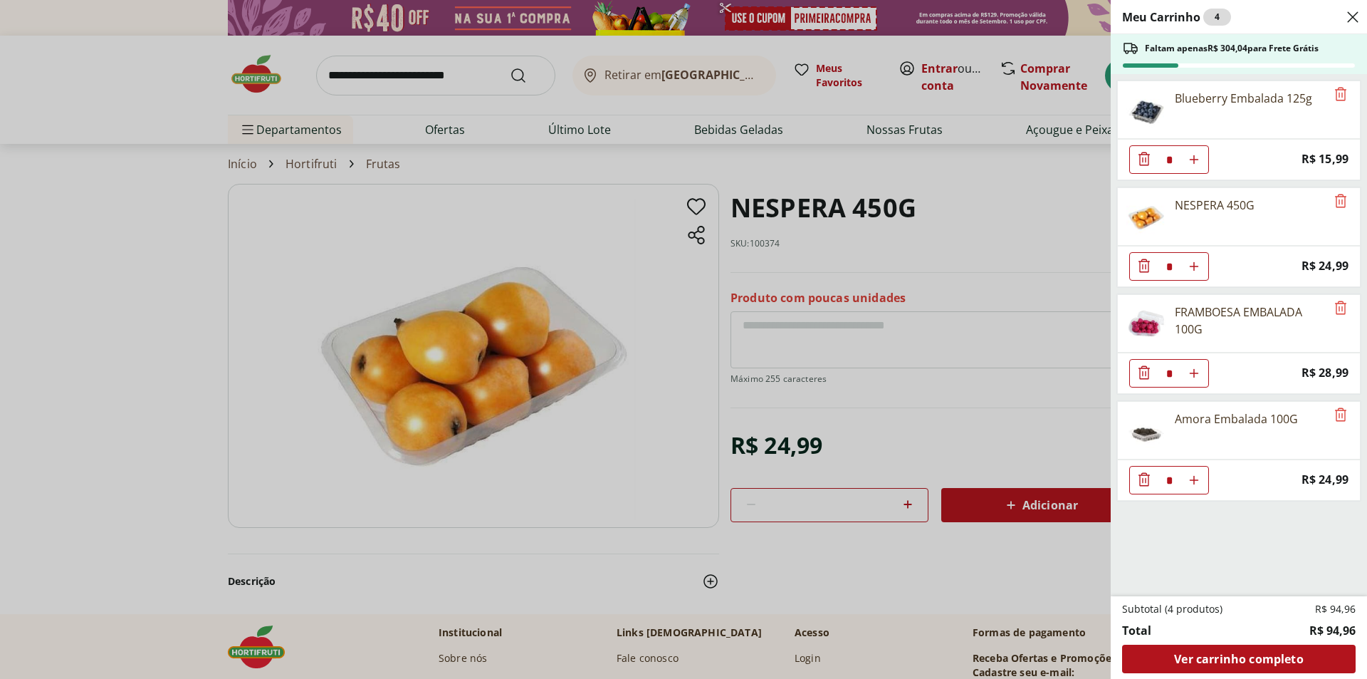
click at [1147, 271] on icon "Diminuir Quantidade" at bounding box center [1144, 265] width 17 height 17
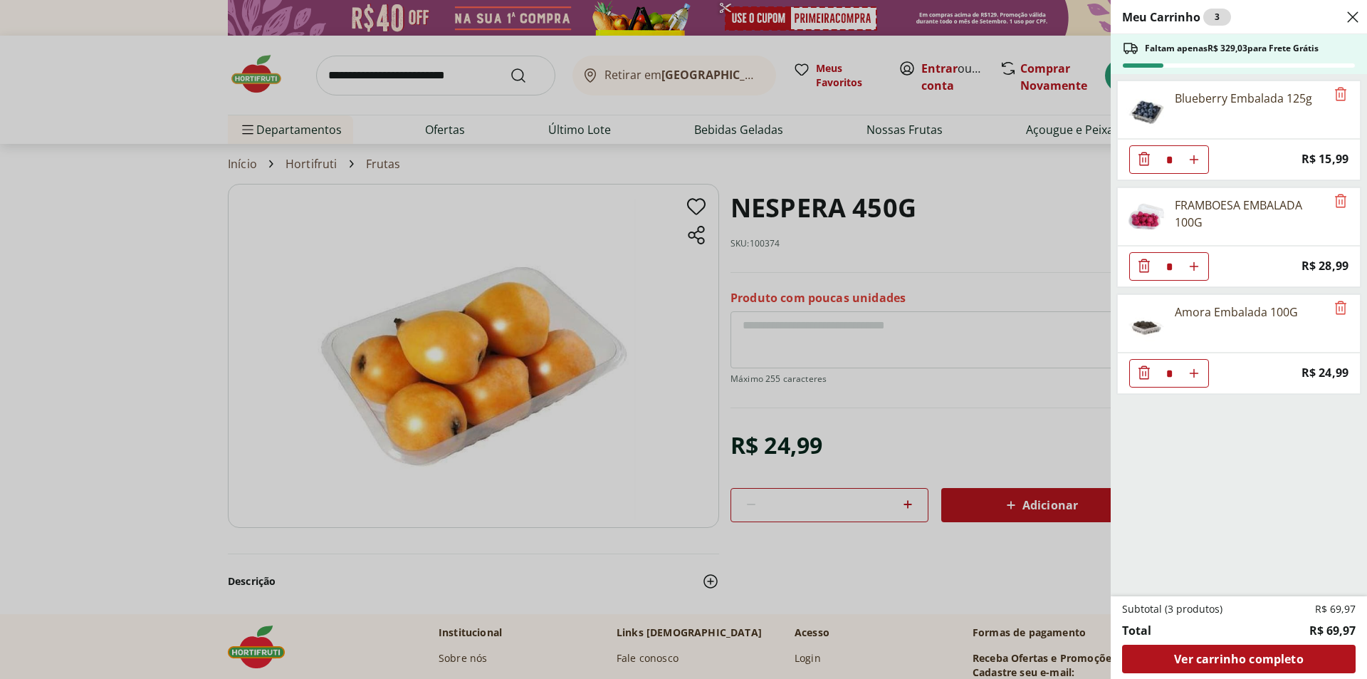
click at [649, 431] on div "Meu Carrinho 3 Faltam apenas R$ 329,03 para Frete Grátis Blueberry Embalada 125…" at bounding box center [683, 339] width 1367 height 679
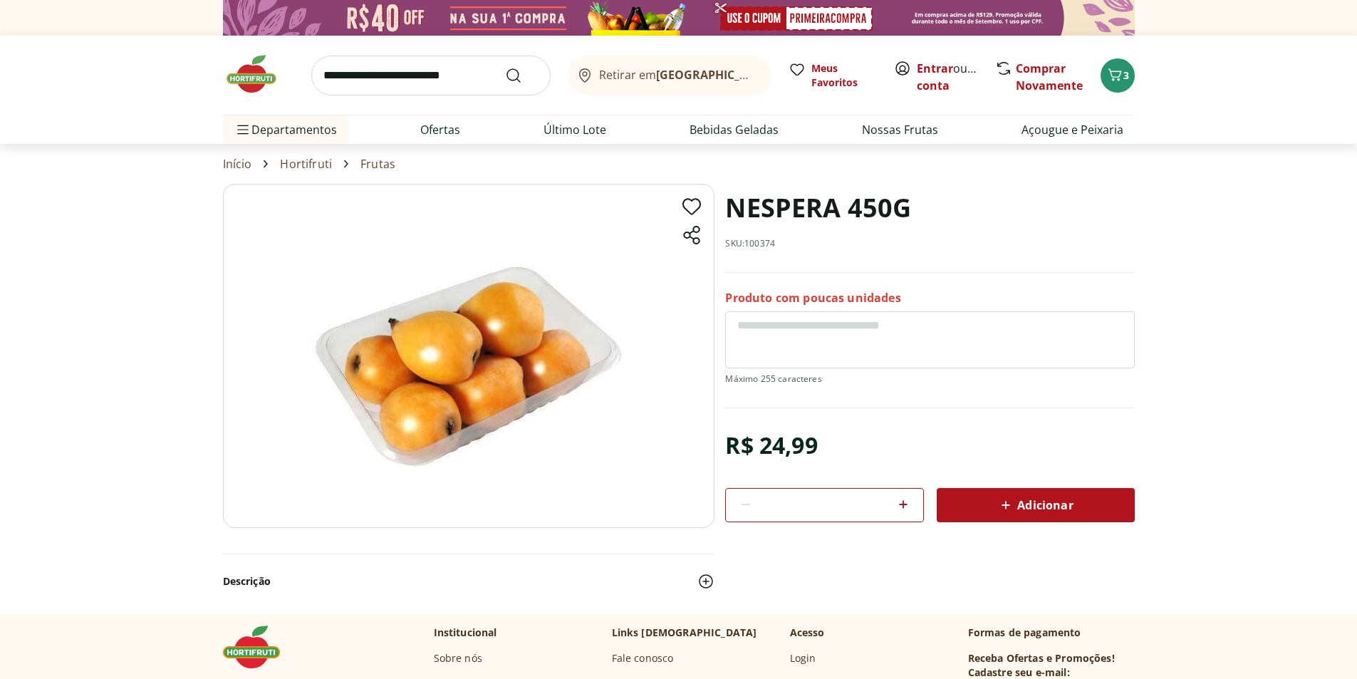
select select "**********"
